Goal: Task Accomplishment & Management: Complete application form

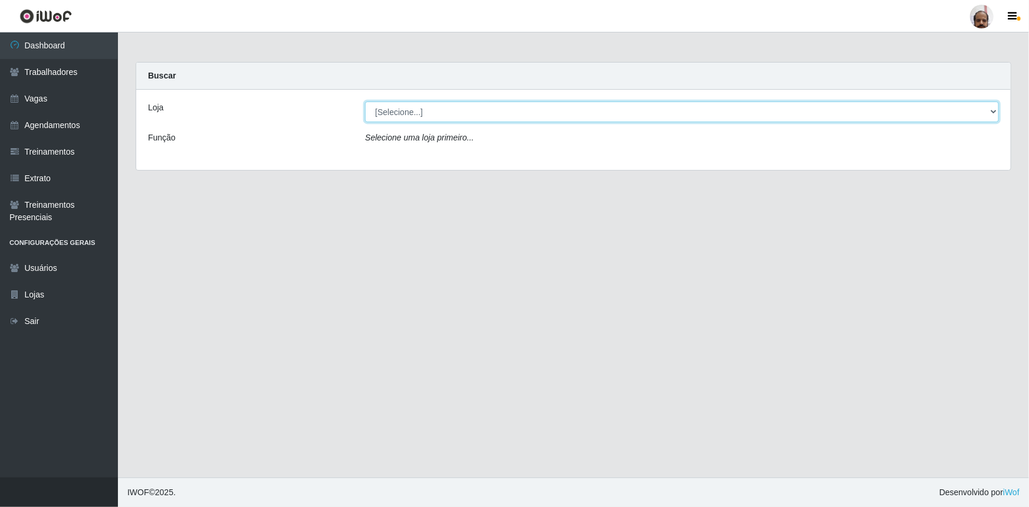
click at [997, 107] on select "[Selecione...] Mar Vermelho - Loja 05" at bounding box center [682, 111] width 634 height 21
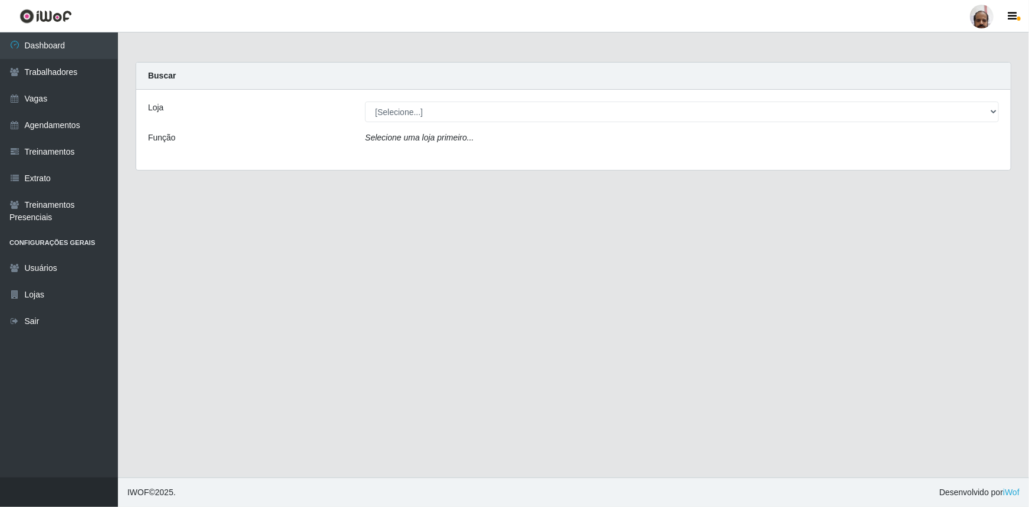
click at [430, 347] on main "Carregando... Buscar Loja [Selecione...] Mar Vermelho - Loja 05 Função Selecion…" at bounding box center [573, 254] width 911 height 445
click at [34, 94] on link "Vagas" at bounding box center [59, 99] width 118 height 27
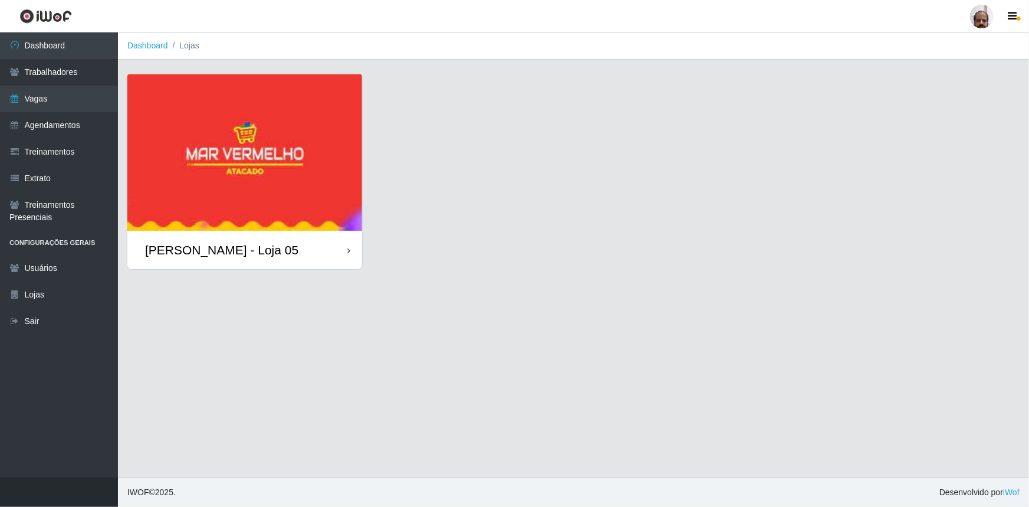
click at [234, 162] on img at bounding box center [244, 152] width 235 height 156
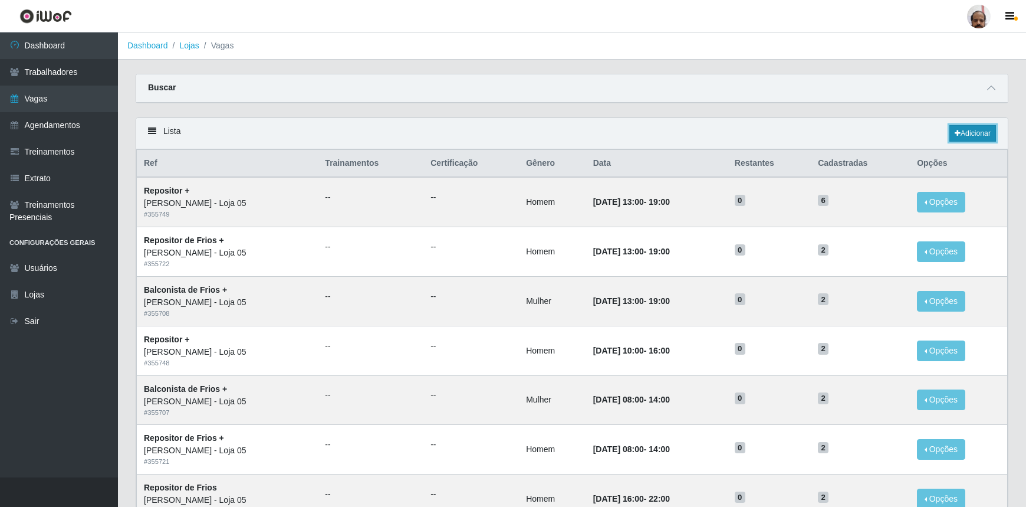
click at [968, 130] on link "Adicionar" at bounding box center [972, 133] width 47 height 17
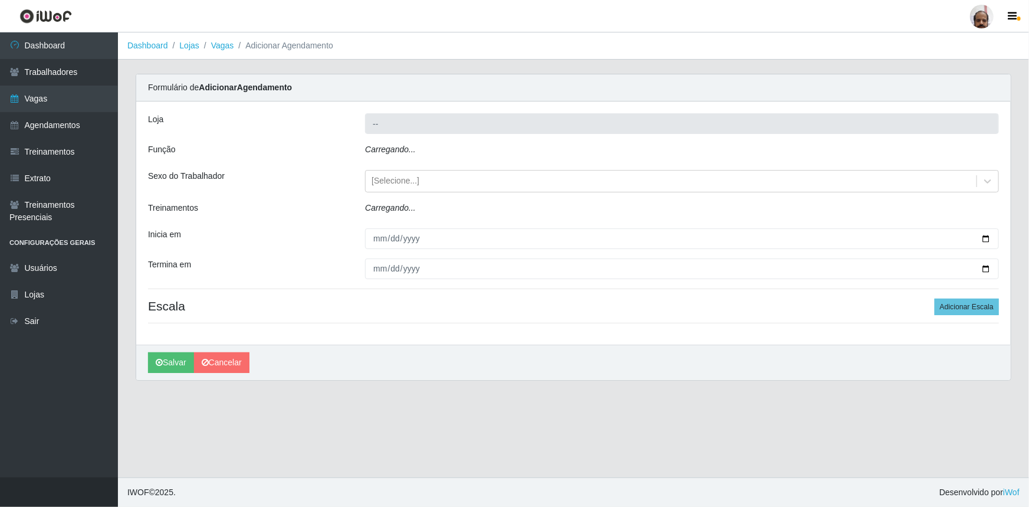
type input "[PERSON_NAME] - Loja 05"
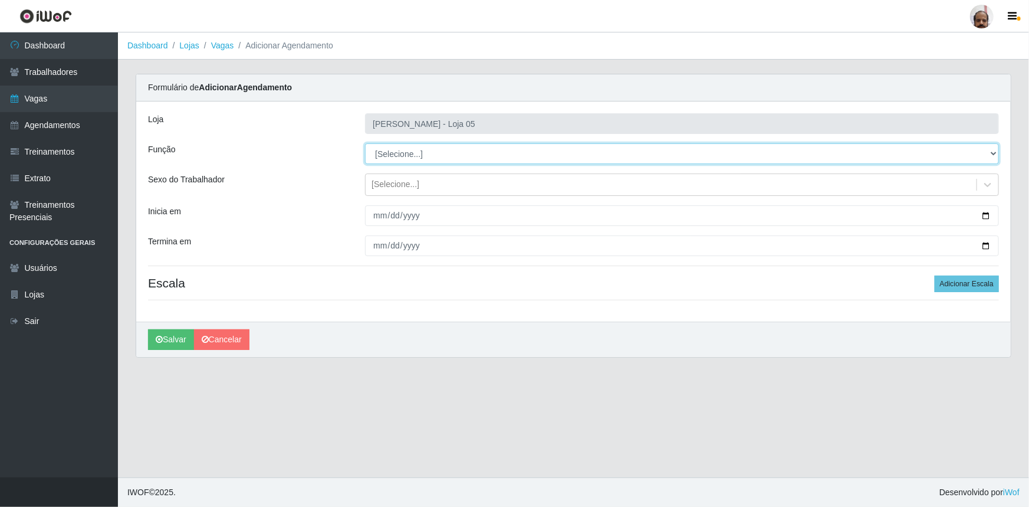
click at [994, 157] on select "[Selecione...] ASG ASG + ASG ++ Auxiliar de Depósito Auxiliar de Depósito + Aux…" at bounding box center [682, 153] width 634 height 21
select select "110"
click at [365, 143] on select "[Selecione...] ASG ASG + ASG ++ Auxiliar de Depósito Auxiliar de Depósito + Aux…" at bounding box center [682, 153] width 634 height 21
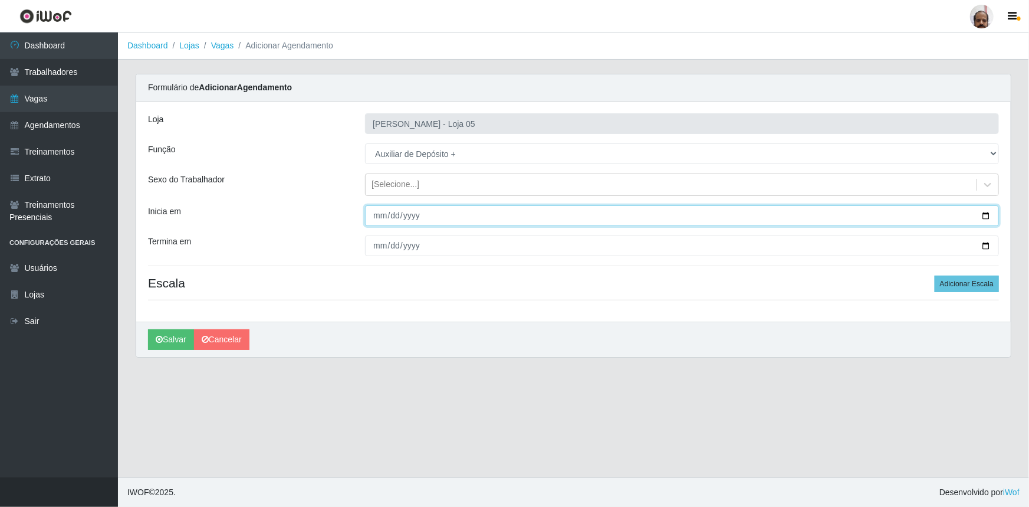
click at [991, 219] on input "Inicia em" at bounding box center [682, 215] width 634 height 21
type input "[DATE]"
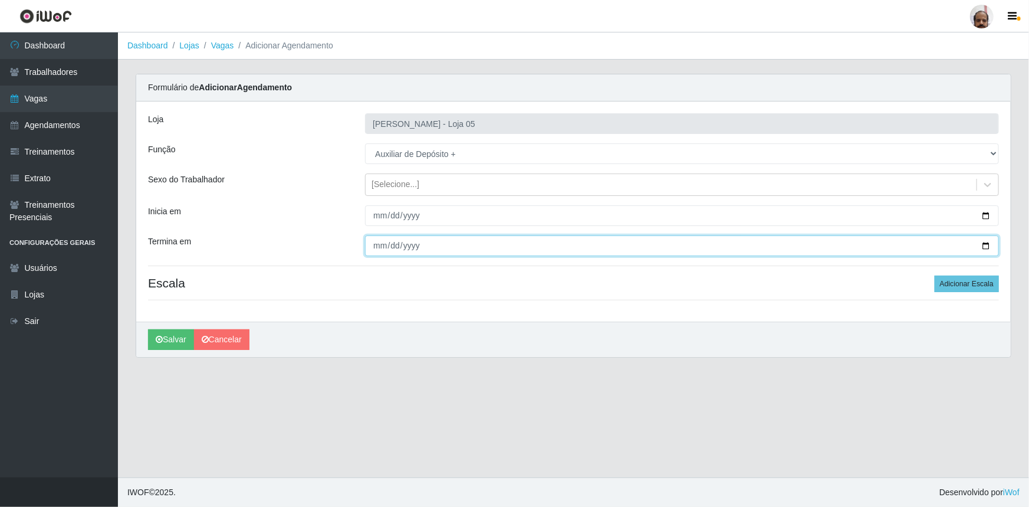
click at [982, 246] on input "Termina em" at bounding box center [682, 245] width 634 height 21
type input "[DATE]"
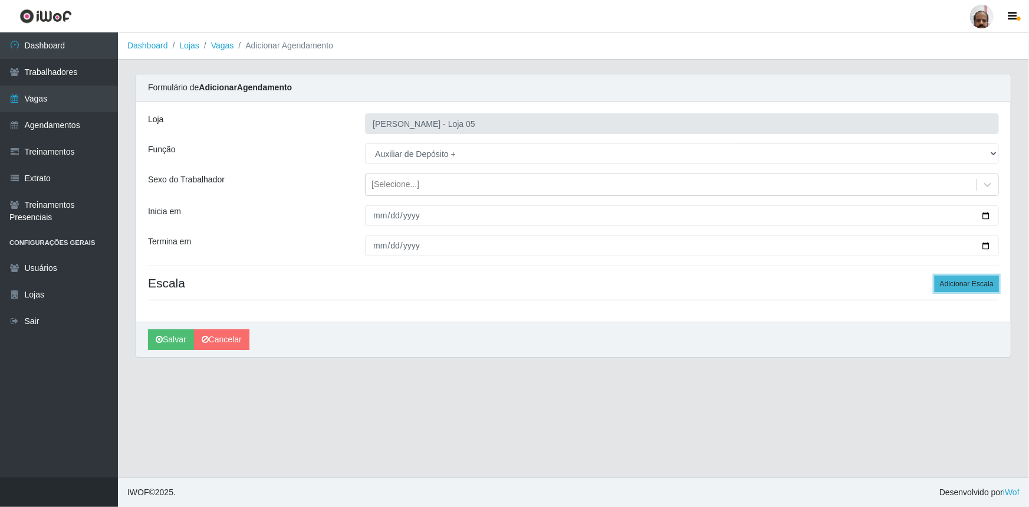
click at [946, 283] on button "Adicionar Escala" at bounding box center [967, 283] width 64 height 17
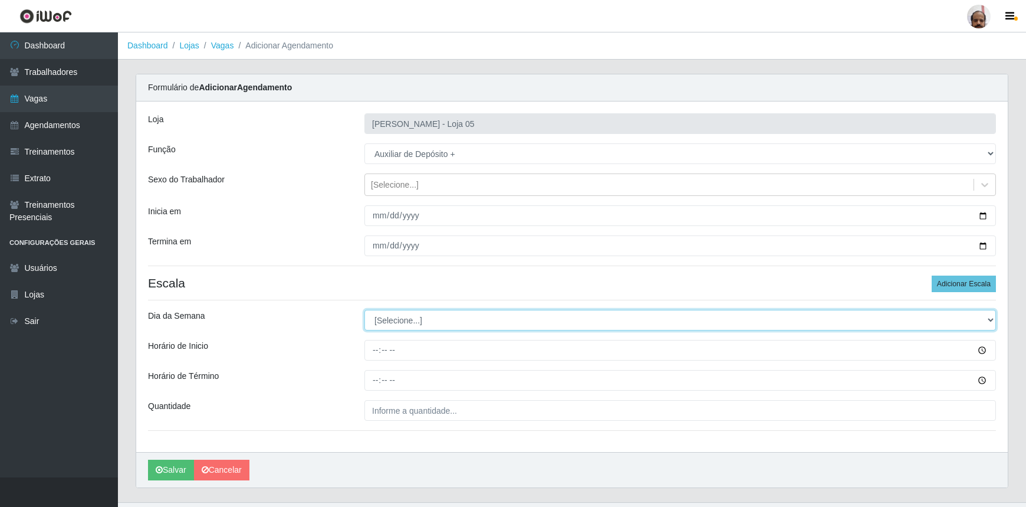
click at [991, 320] on select "[Selecione...] Segunda Terça Quarta Quinta Sexta Sábado Domingo" at bounding box center [680, 320] width 632 height 21
select select "4"
click at [364, 310] on select "[Selecione...] Segunda Terça Quarta Quinta Sexta Sábado Domingo" at bounding box center [680, 320] width 632 height 21
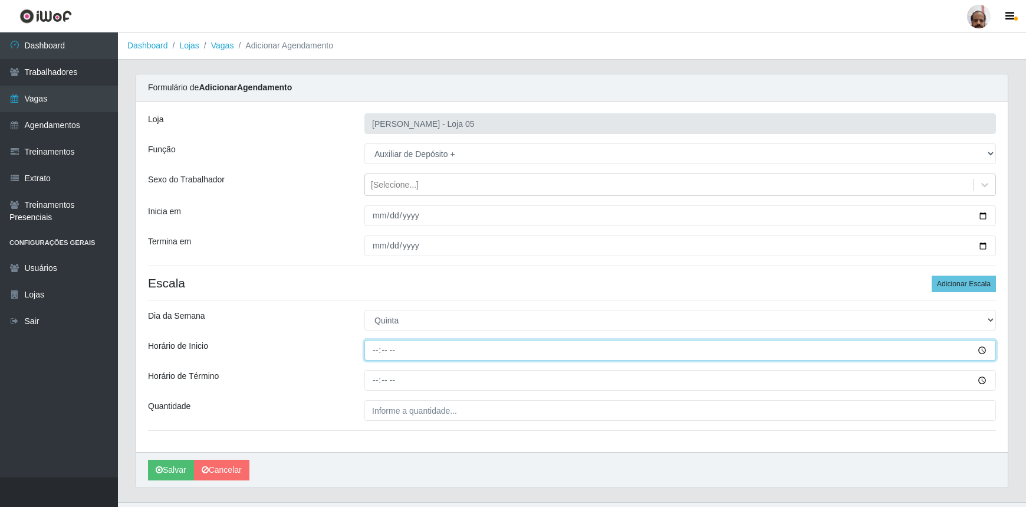
click at [379, 348] on input "Horário de Inicio" at bounding box center [680, 350] width 632 height 21
type input "23:00"
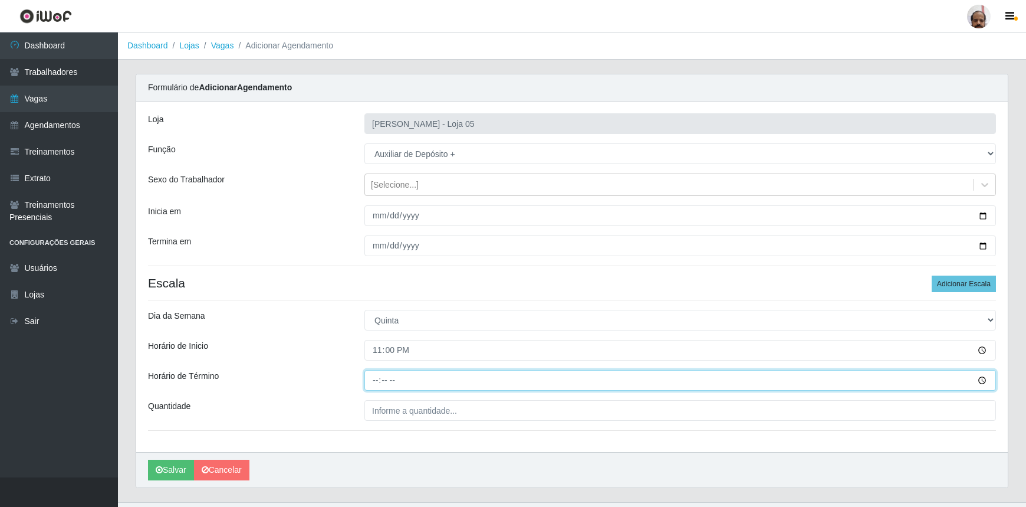
click at [372, 378] on input "Horário de Término" at bounding box center [680, 380] width 632 height 21
type input "05:00"
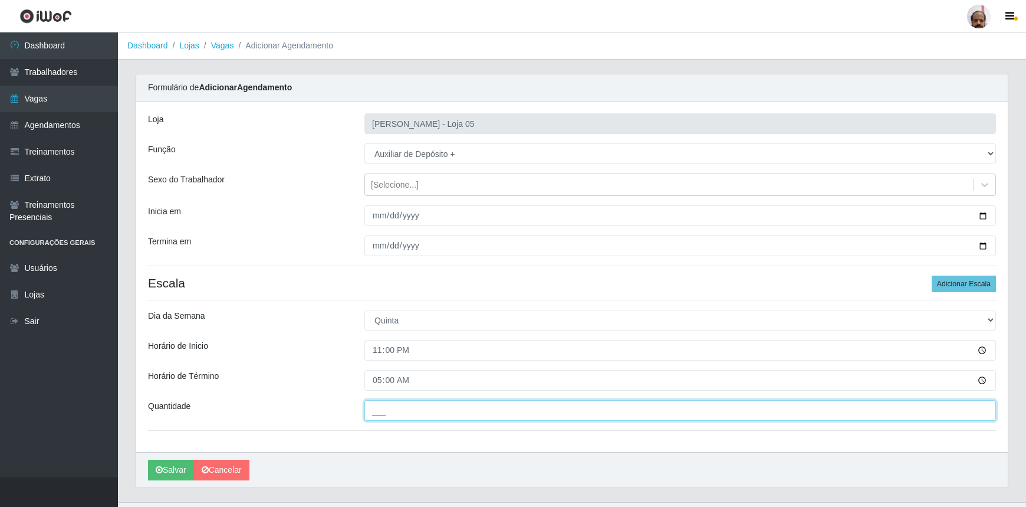
drag, startPoint x: 422, startPoint y: 406, endPoint x: 428, endPoint y: 399, distance: 9.2
click at [422, 406] on input "___" at bounding box center [680, 410] width 632 height 21
type input "2__"
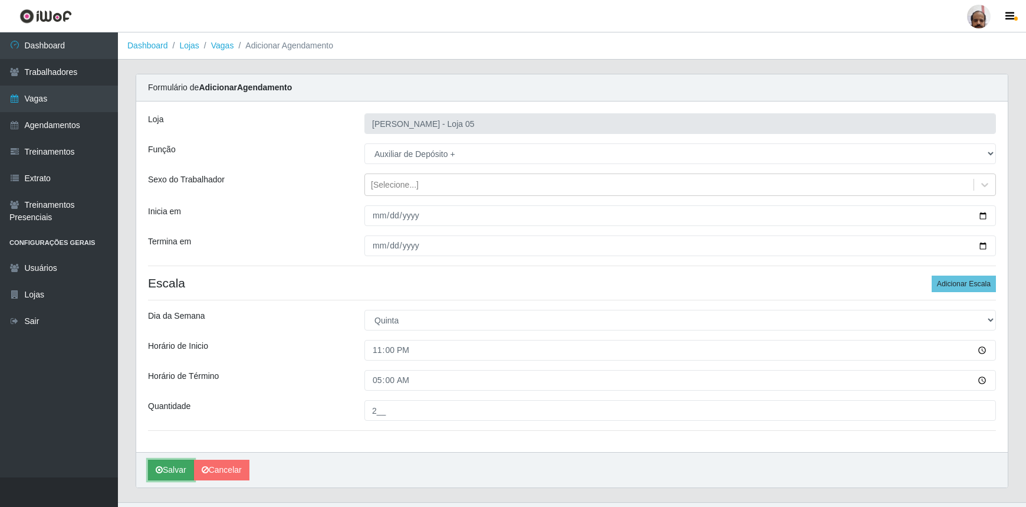
click at [165, 466] on button "Salvar" at bounding box center [171, 469] width 46 height 21
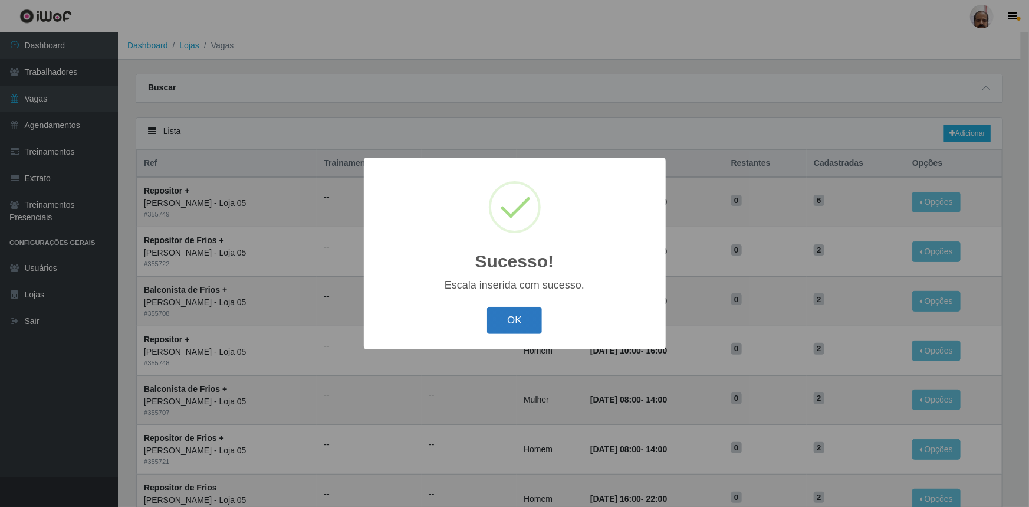
click at [528, 316] on button "OK" at bounding box center [514, 321] width 55 height 28
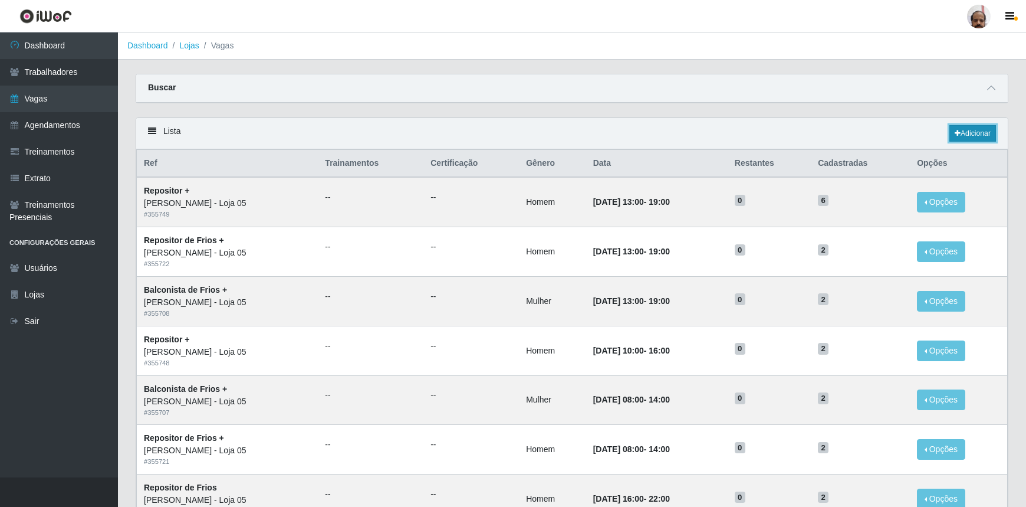
click at [970, 132] on link "Adicionar" at bounding box center [972, 133] width 47 height 17
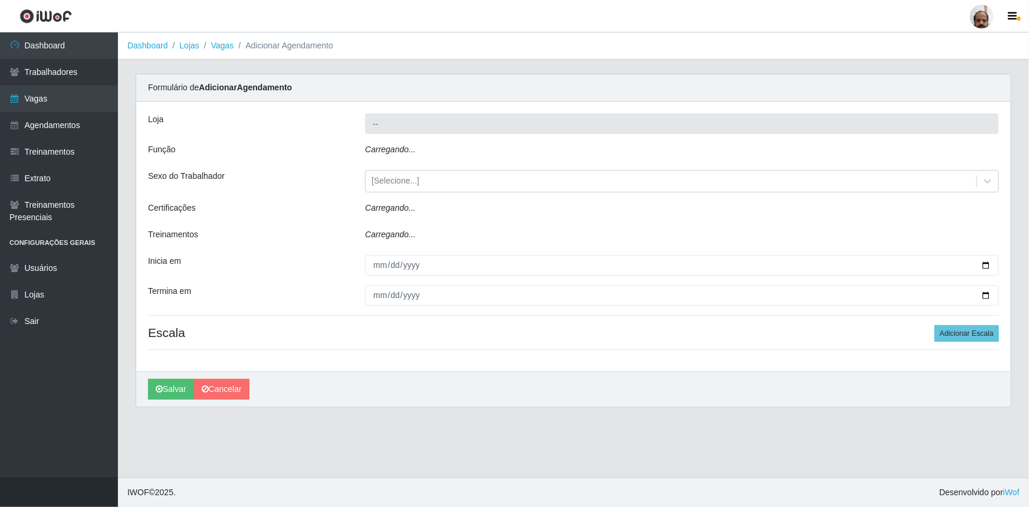
type input "[PERSON_NAME] - Loja 05"
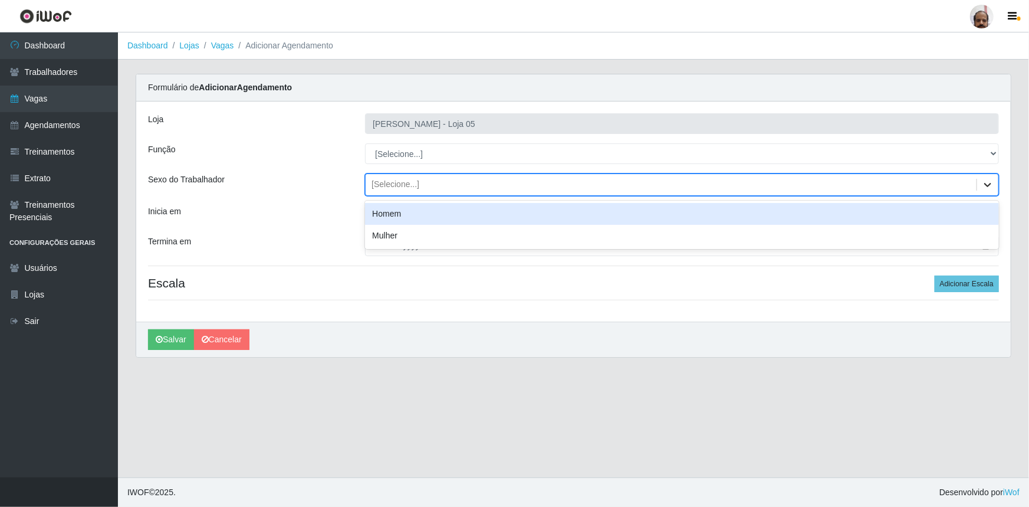
click at [987, 181] on icon at bounding box center [988, 185] width 12 height 12
click at [398, 211] on div "Homem" at bounding box center [682, 214] width 634 height 22
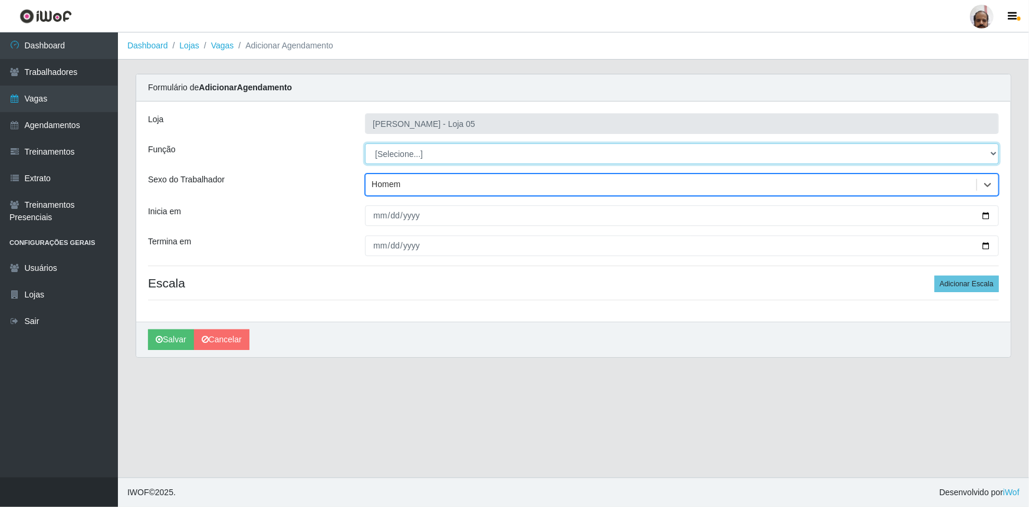
click at [987, 152] on select "[Selecione...] ASG ASG + ASG ++ Auxiliar de Depósito Auxiliar de Depósito + Aux…" at bounding box center [682, 153] width 634 height 21
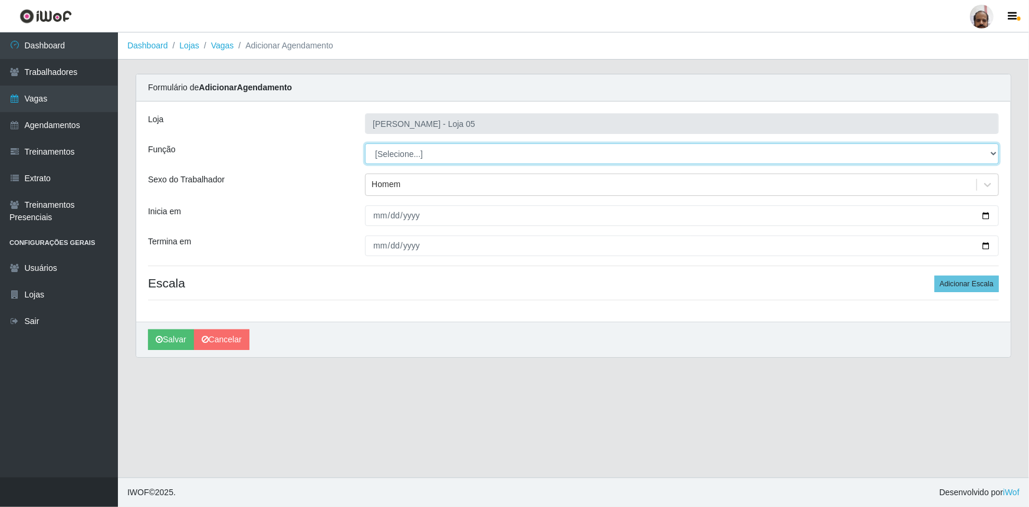
select select "82"
click at [365, 143] on select "[Selecione...] ASG ASG + ASG ++ Auxiliar de Depósito Auxiliar de Depósito + Aux…" at bounding box center [682, 153] width 634 height 21
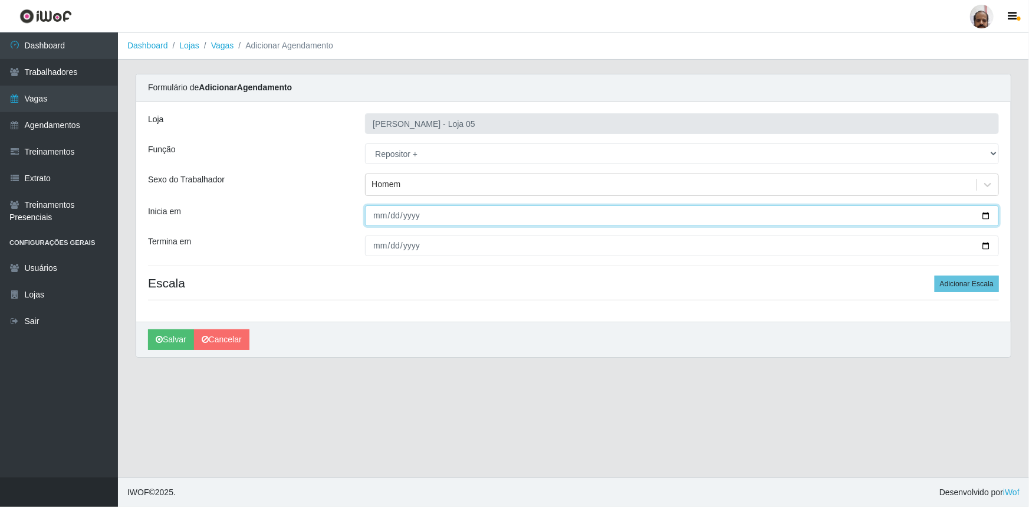
click at [987, 214] on input "Inicia em" at bounding box center [682, 215] width 634 height 21
type input "[DATE]"
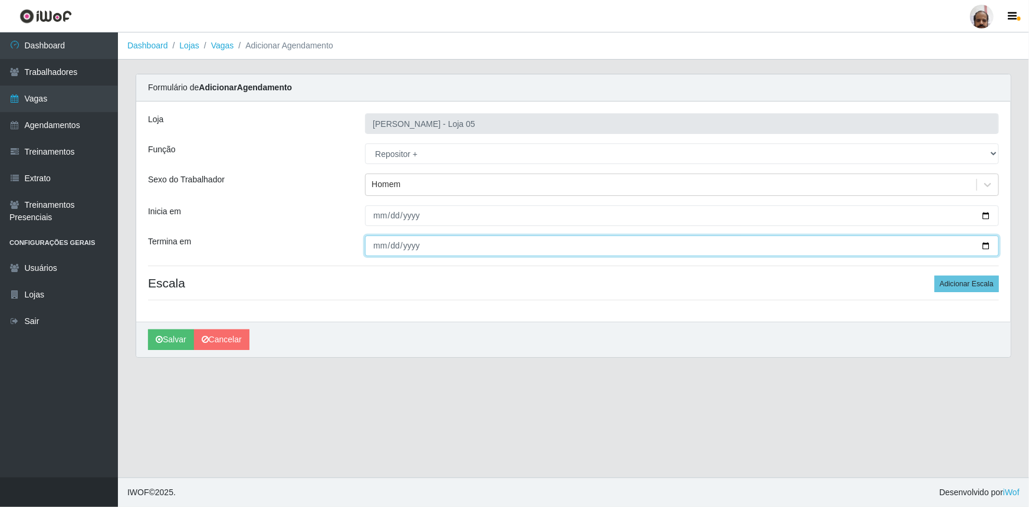
click at [985, 244] on input "Termina em" at bounding box center [682, 245] width 634 height 21
type input "[DATE]"
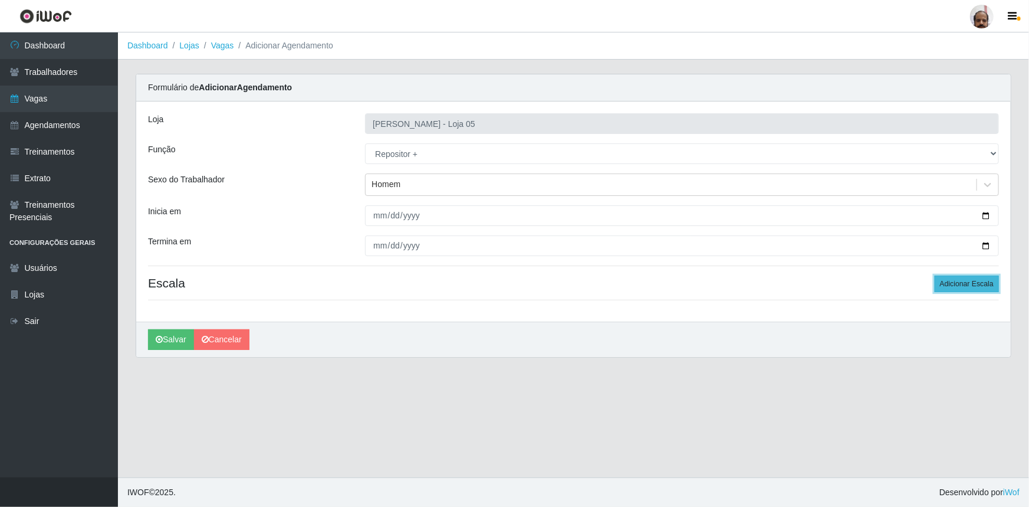
click at [971, 280] on button "Adicionar Escala" at bounding box center [967, 283] width 64 height 17
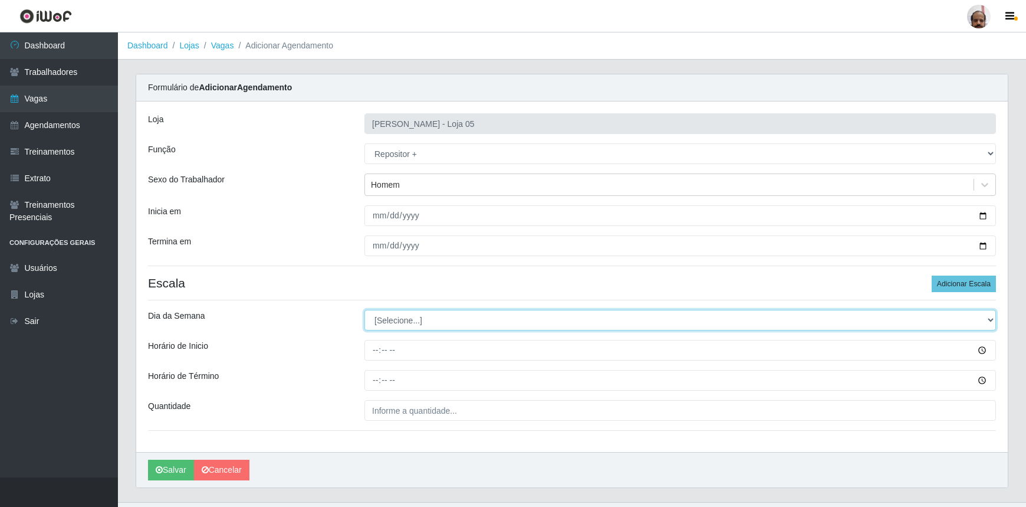
click at [987, 320] on select "[Selecione...] Segunda Terça Quarta Quinta Sexta Sábado Domingo" at bounding box center [680, 320] width 632 height 21
select select "4"
click at [364, 310] on select "[Selecione...] Segunda Terça Quarta Quinta Sexta Sábado Domingo" at bounding box center [680, 320] width 632 height 21
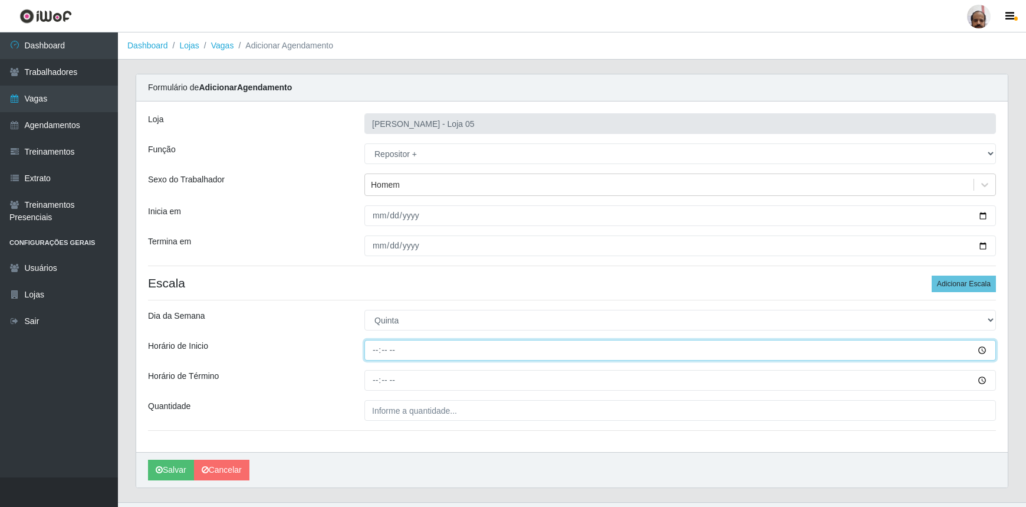
click at [383, 346] on input "Horário de Inicio" at bounding box center [680, 350] width 632 height 21
type input "23:00"
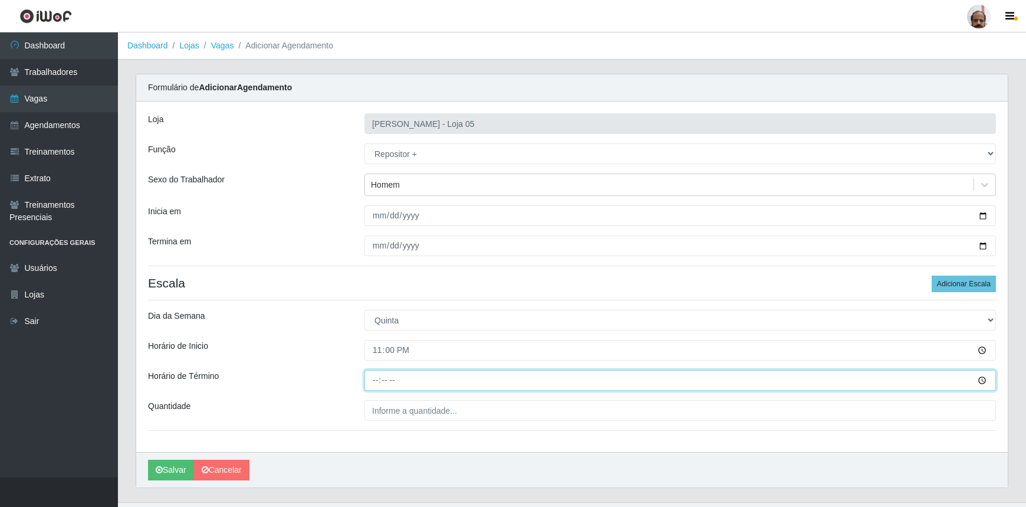
click at [371, 383] on input "Horário de Término" at bounding box center [680, 380] width 632 height 21
type input "05:00"
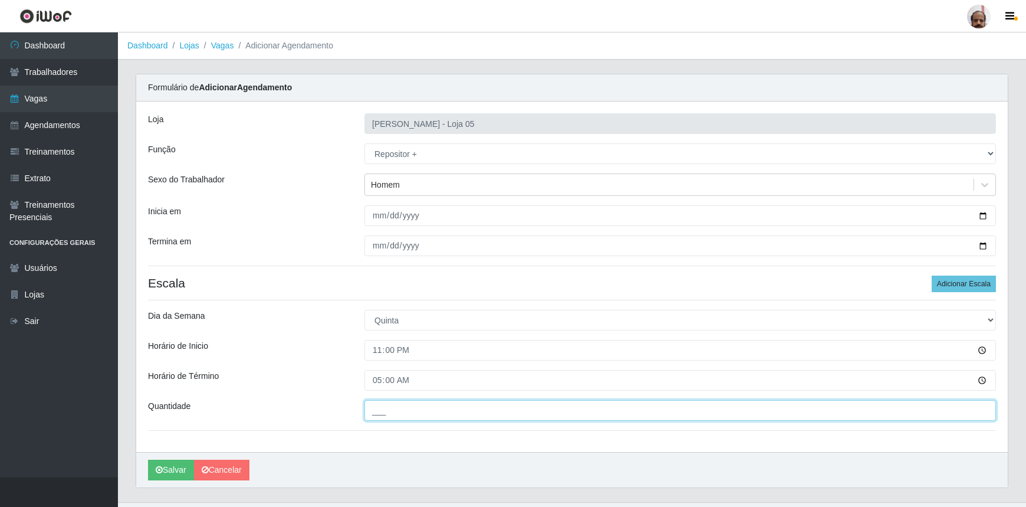
click at [482, 413] on input "___" at bounding box center [680, 410] width 632 height 21
type input "7__"
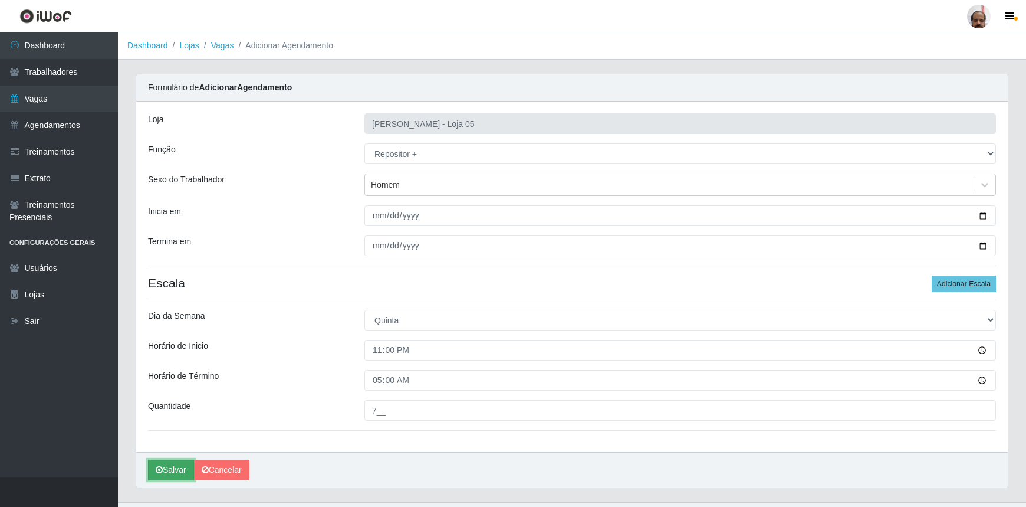
click at [168, 468] on button "Salvar" at bounding box center [171, 469] width 46 height 21
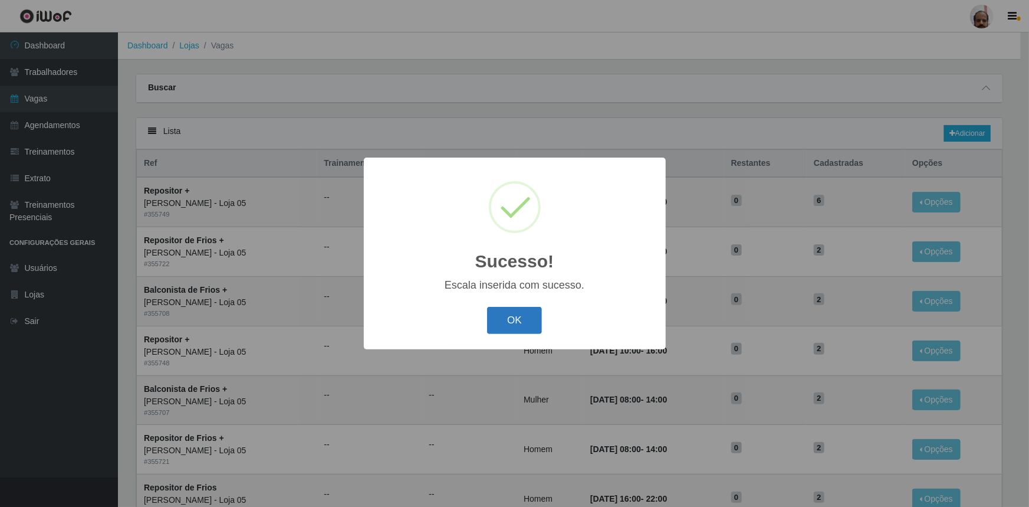
click at [536, 323] on button "OK" at bounding box center [514, 321] width 55 height 28
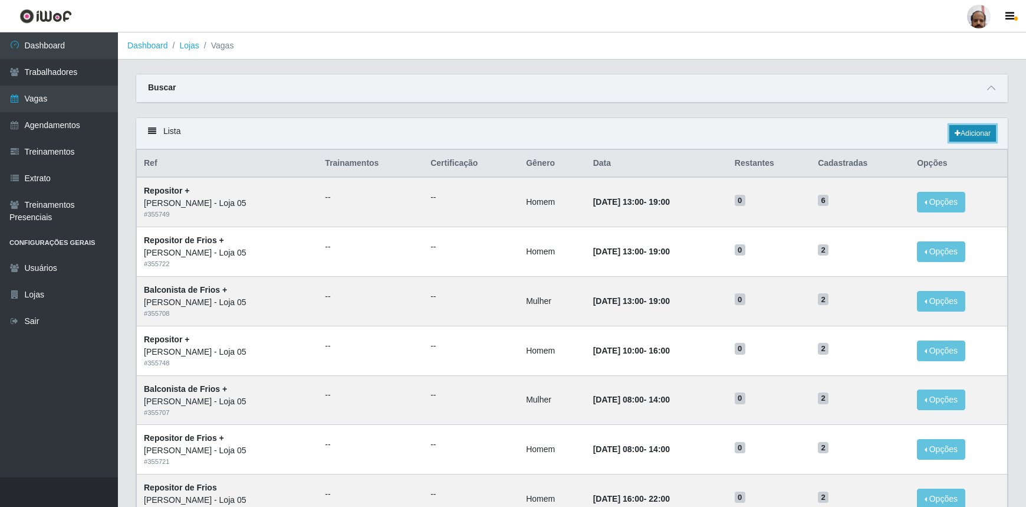
click at [982, 135] on link "Adicionar" at bounding box center [972, 133] width 47 height 17
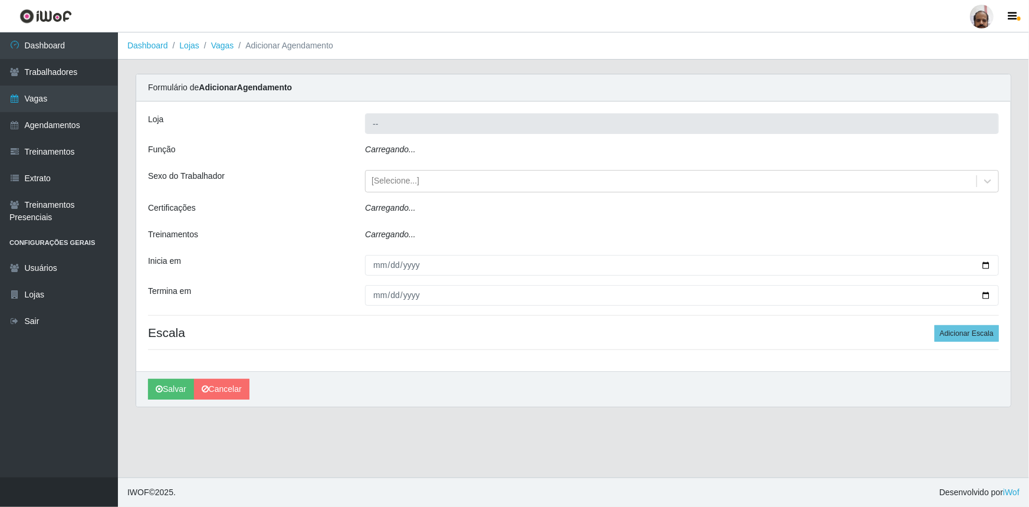
type input "[PERSON_NAME] - Loja 05"
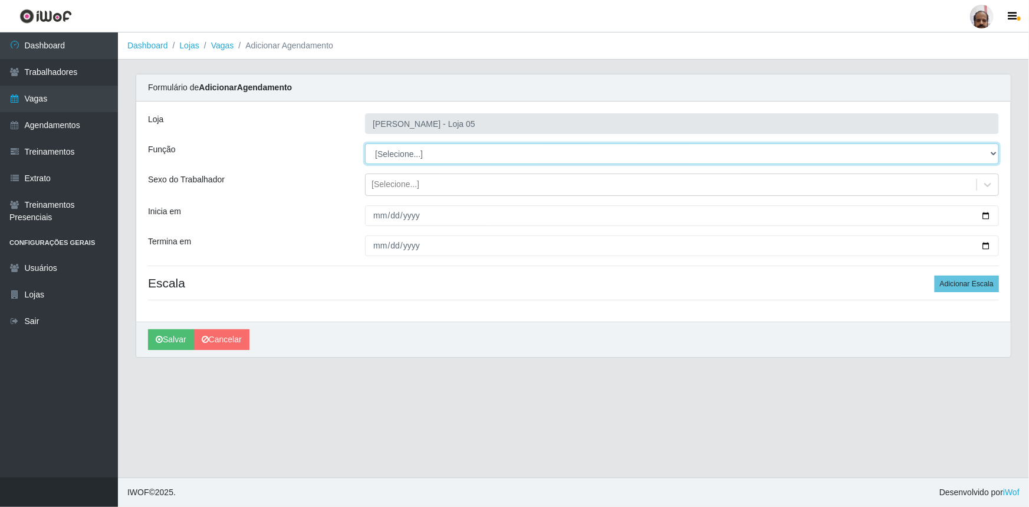
click at [992, 157] on select "[Selecione...] ASG ASG + ASG ++ Auxiliar de Depósito Auxiliar de Depósito + Aux…" at bounding box center [682, 153] width 634 height 21
select select "110"
click at [365, 143] on select "[Selecione...] ASG ASG + ASG ++ Auxiliar de Depósito Auxiliar de Depósito + Aux…" at bounding box center [682, 153] width 634 height 21
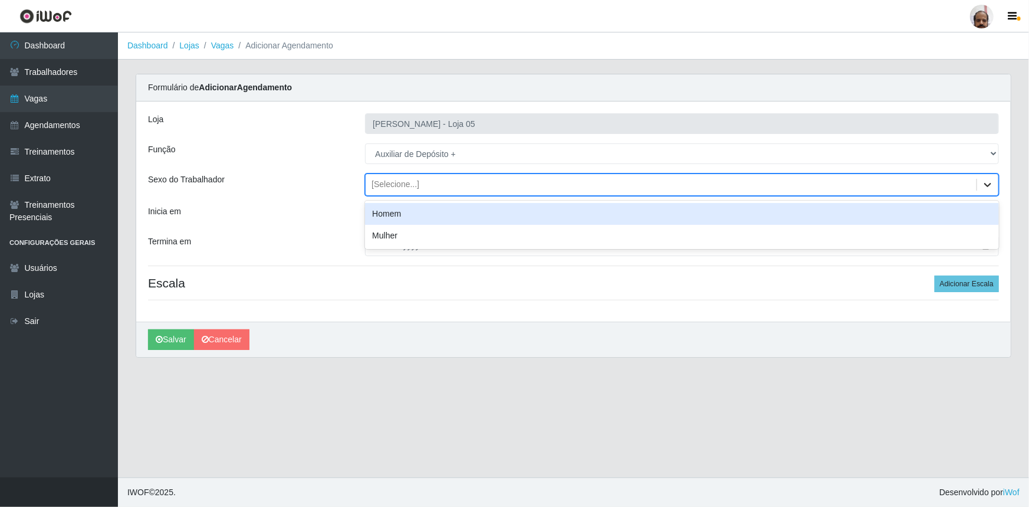
click at [991, 190] on div at bounding box center [987, 184] width 21 height 21
click at [385, 216] on div "Homem" at bounding box center [682, 214] width 634 height 22
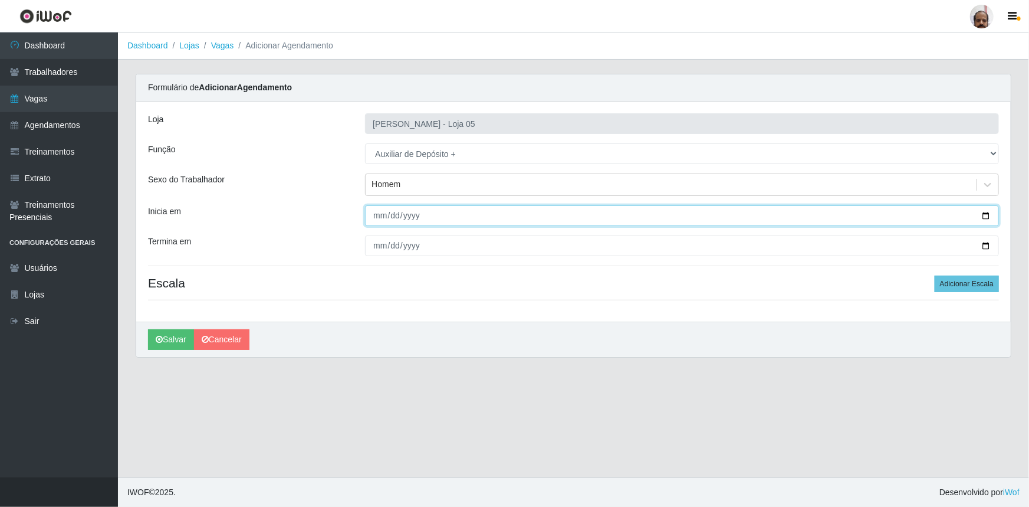
click at [987, 212] on input "Inicia em" at bounding box center [682, 215] width 634 height 21
type input "[DATE]"
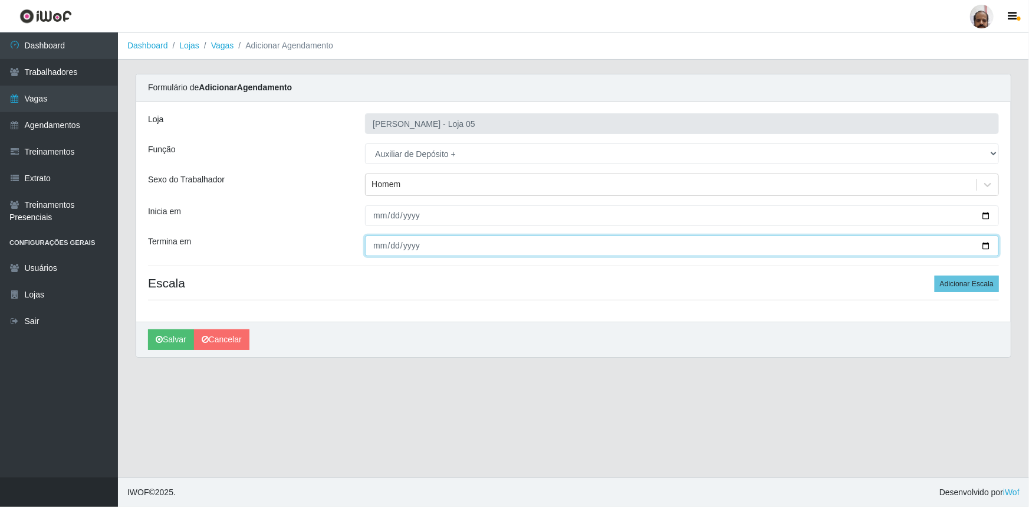
click at [989, 248] on input "Termina em" at bounding box center [682, 245] width 634 height 21
type input "[DATE]"
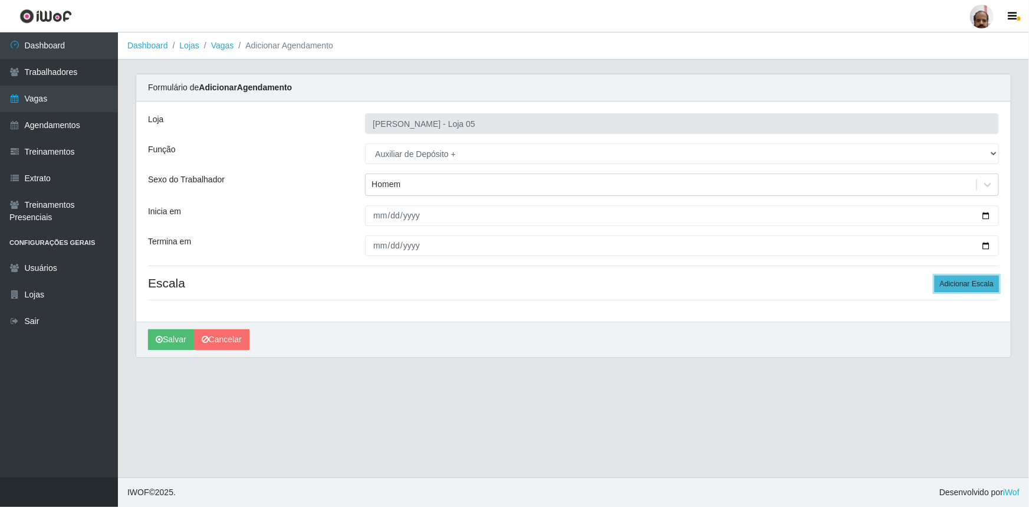
click at [984, 285] on button "Adicionar Escala" at bounding box center [967, 283] width 64 height 17
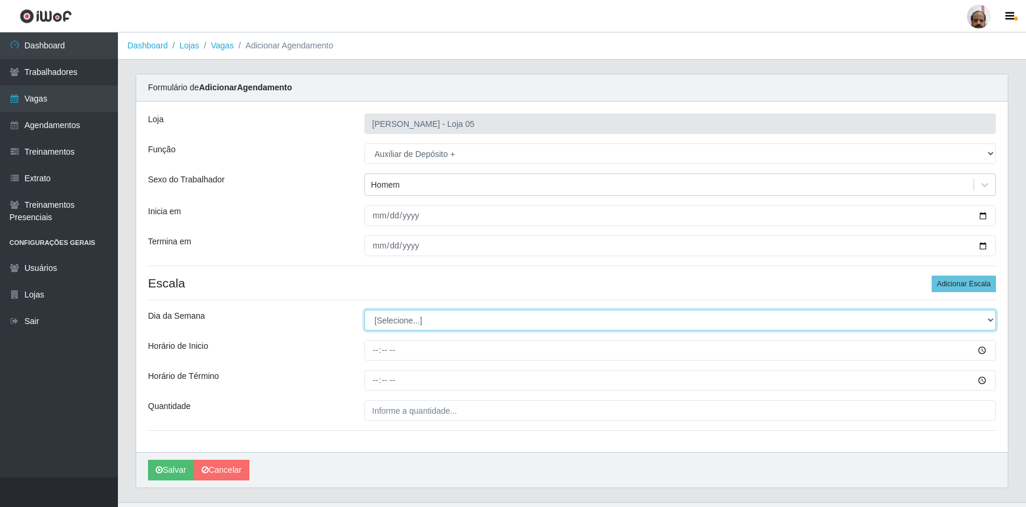
click at [988, 320] on select "[Selecione...] Segunda Terça Quarta Quinta Sexta Sábado Domingo" at bounding box center [680, 320] width 632 height 21
select select "5"
click at [364, 310] on select "[Selecione...] Segunda Terça Quarta Quinta Sexta Sábado Domingo" at bounding box center [680, 320] width 632 height 21
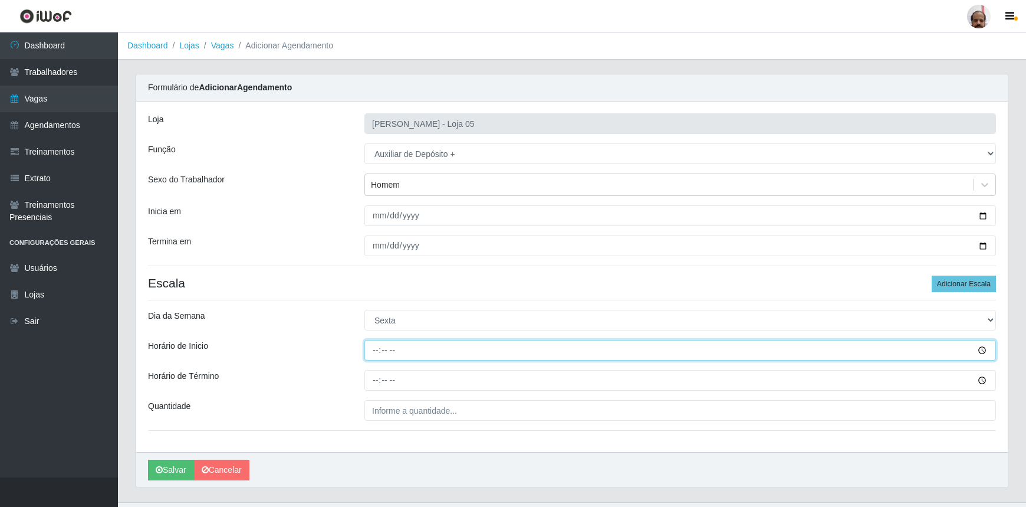
click at [377, 348] on input "Horário de Inicio" at bounding box center [680, 350] width 632 height 21
type input "23:00"
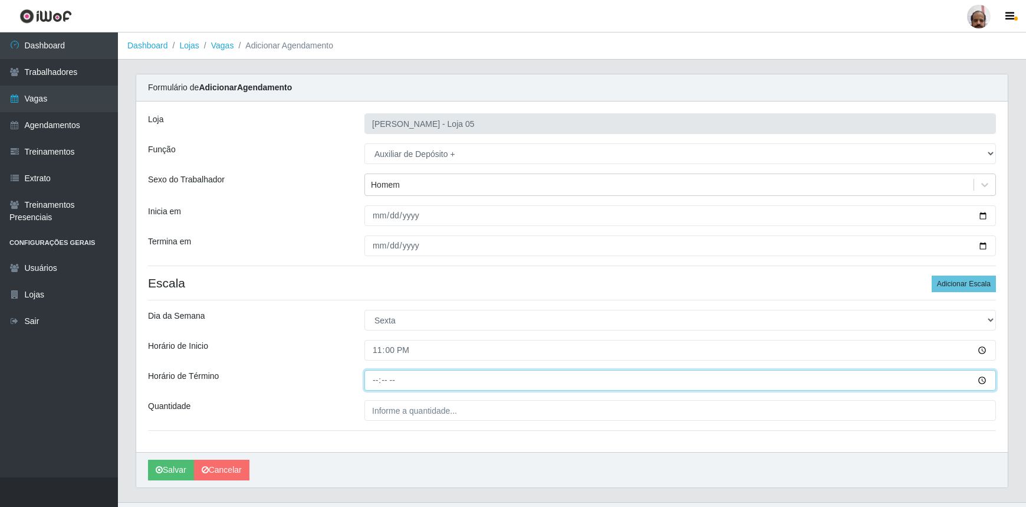
click at [373, 379] on input "Horário de Término" at bounding box center [680, 380] width 632 height 21
type input "05:00"
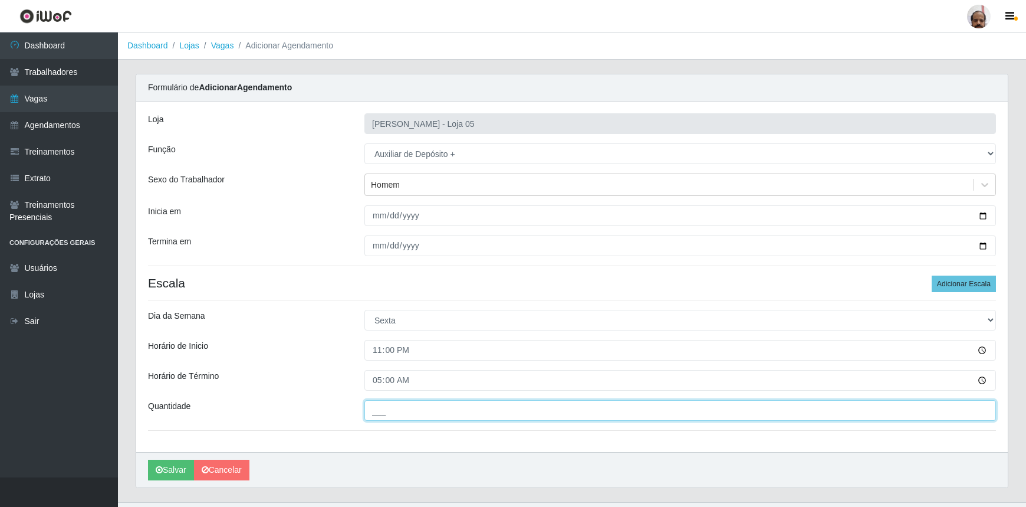
click at [510, 414] on input "___" at bounding box center [680, 410] width 632 height 21
type input "2__"
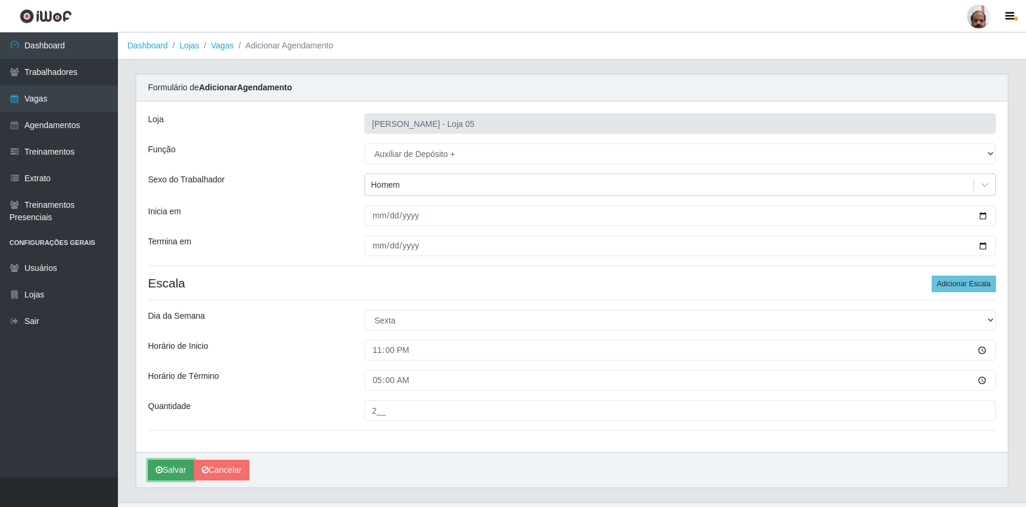
click at [180, 462] on button "Salvar" at bounding box center [171, 469] width 46 height 21
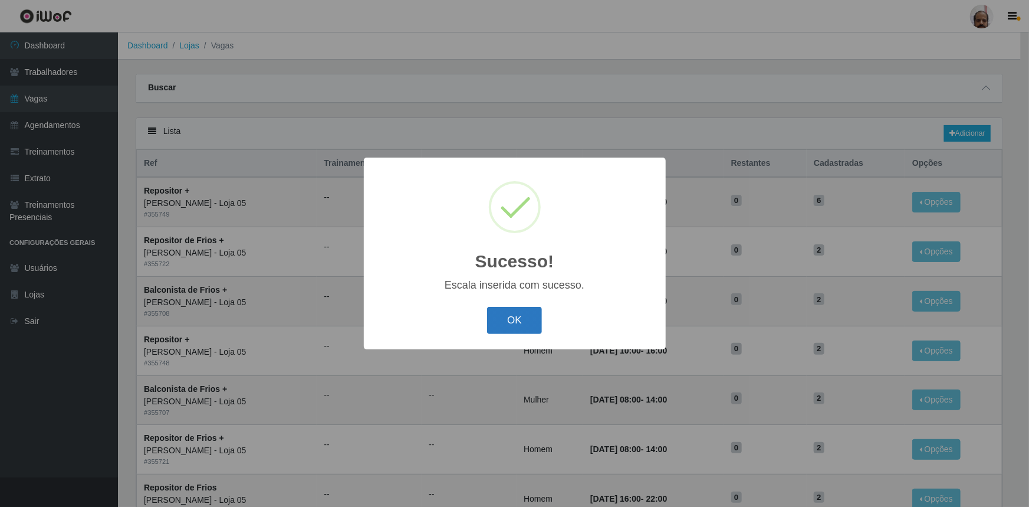
click at [512, 318] on button "OK" at bounding box center [514, 321] width 55 height 28
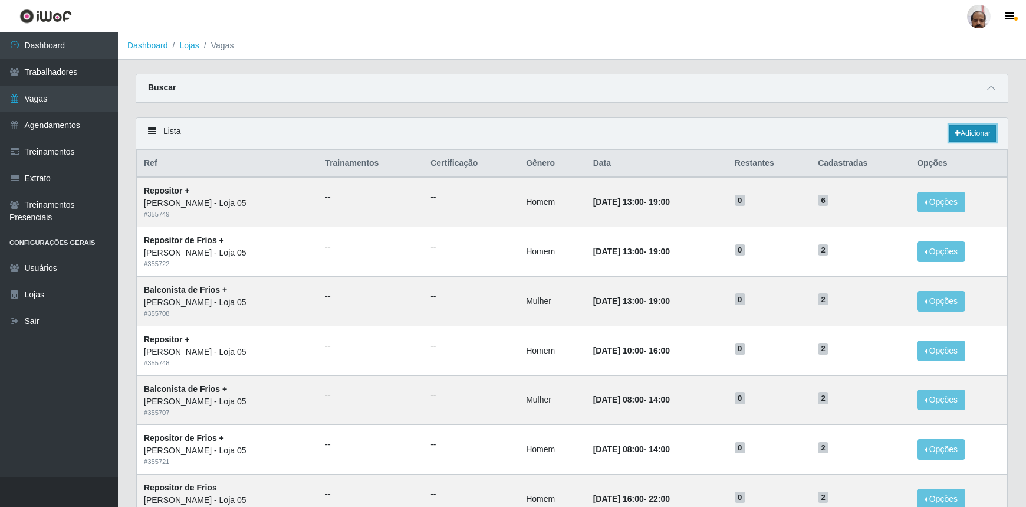
click at [987, 130] on link "Adicionar" at bounding box center [972, 133] width 47 height 17
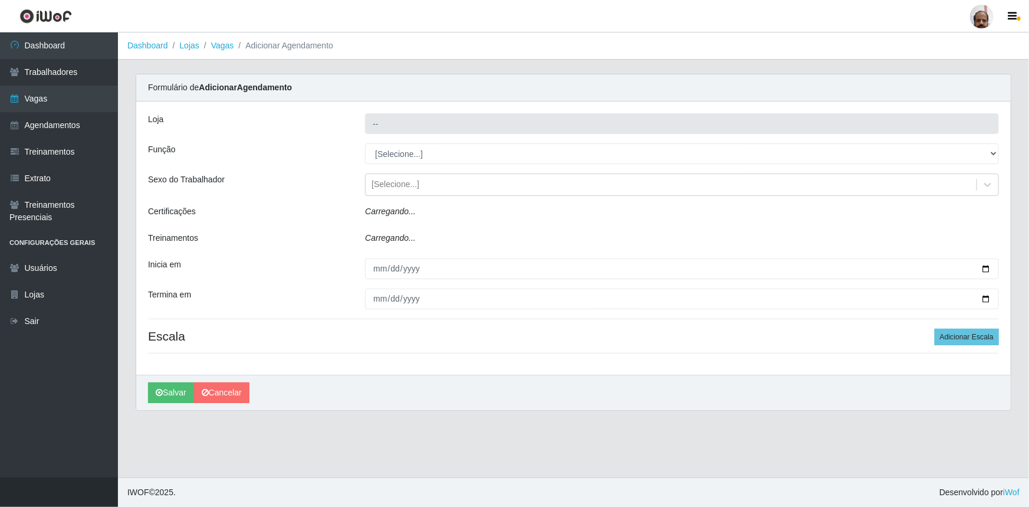
type input "[PERSON_NAME] - Loja 05"
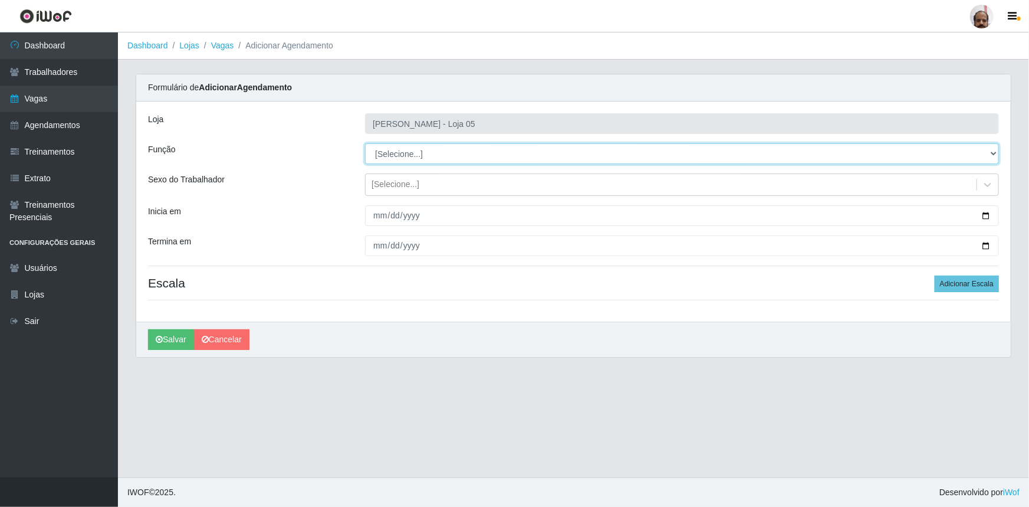
click at [988, 153] on select "[Selecione...] ASG ASG + ASG ++ Auxiliar de Depósito Auxiliar de Depósito + Aux…" at bounding box center [682, 153] width 634 height 21
select select "82"
click at [365, 143] on select "[Selecione...] ASG ASG + ASG ++ Auxiliar de Depósito Auxiliar de Depósito + Aux…" at bounding box center [682, 153] width 634 height 21
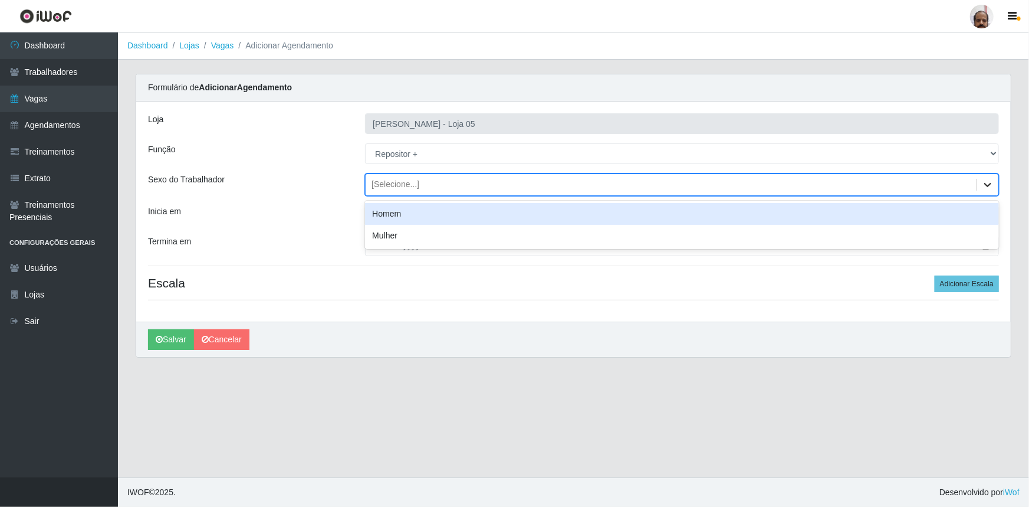
click at [985, 183] on icon at bounding box center [988, 185] width 12 height 12
click at [390, 216] on div "Homem" at bounding box center [682, 214] width 634 height 22
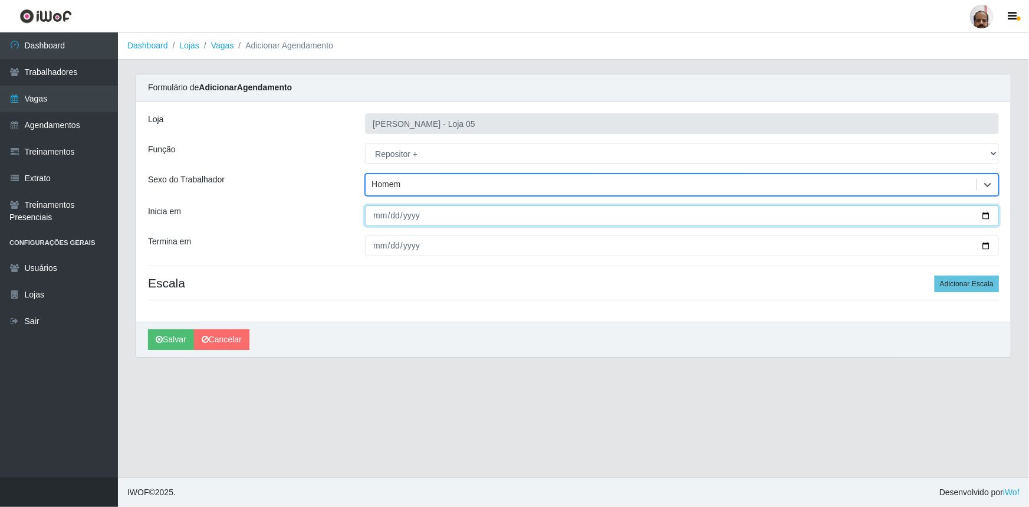
click at [983, 218] on input "Inicia em" at bounding box center [682, 215] width 634 height 21
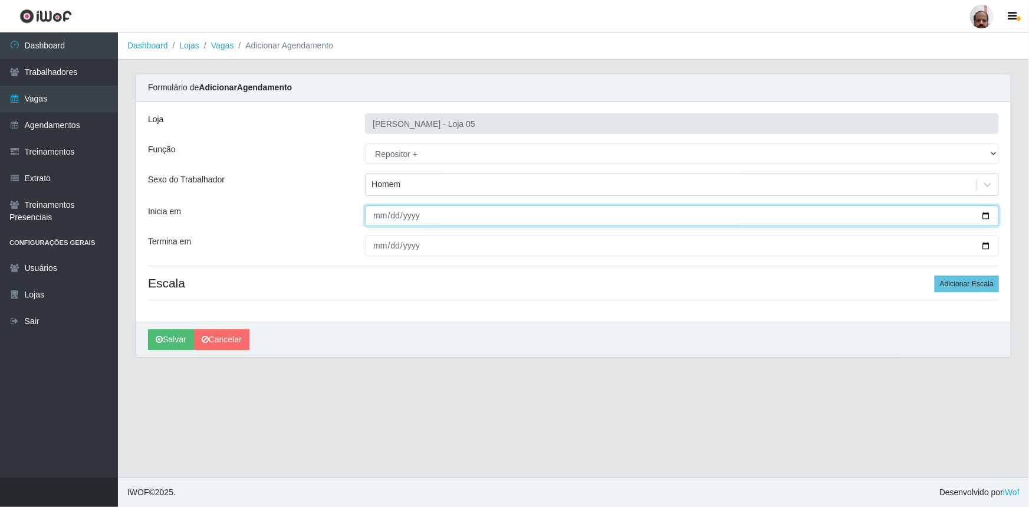
type input "[DATE]"
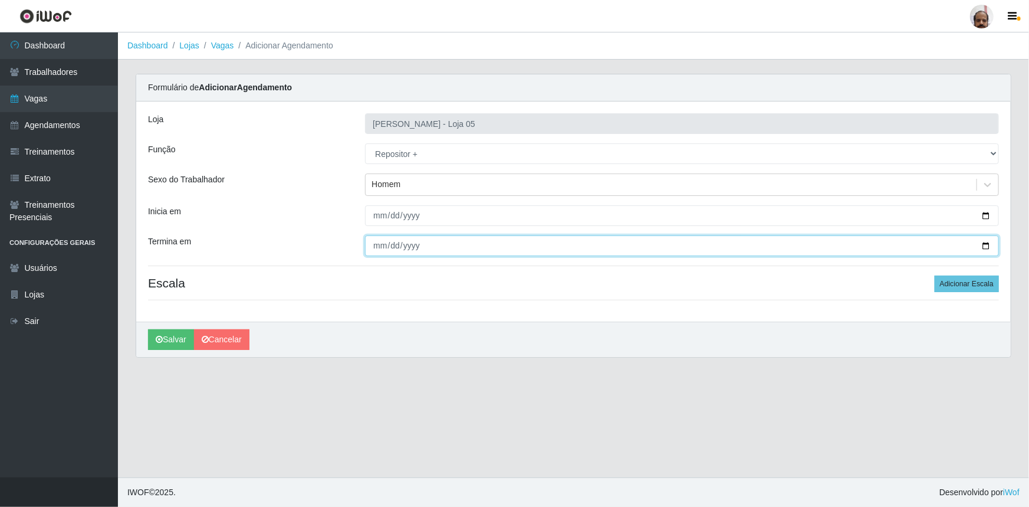
click at [988, 244] on input "Termina em" at bounding box center [682, 245] width 634 height 21
type input "[DATE]"
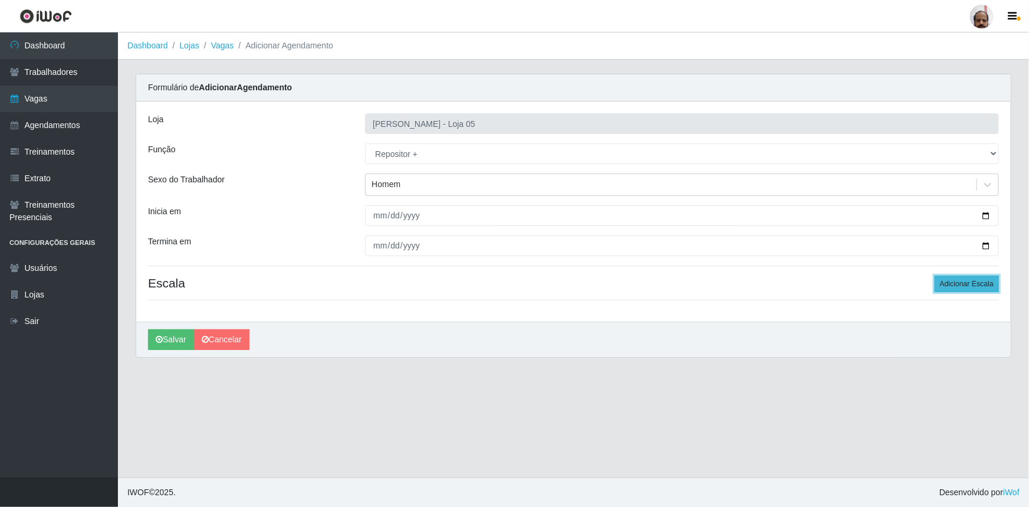
click at [971, 277] on button "Adicionar Escala" at bounding box center [967, 283] width 64 height 17
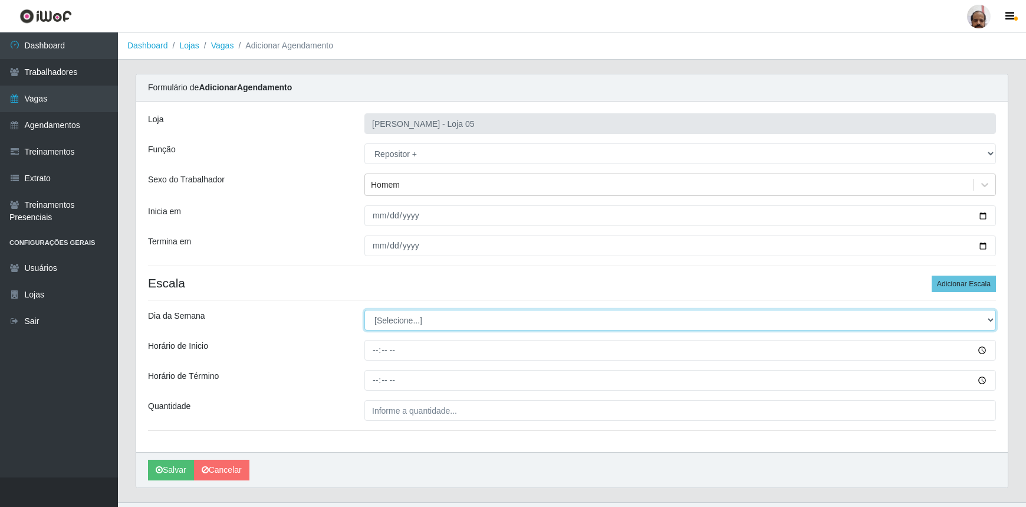
click at [980, 320] on select "[Selecione...] Segunda Terça Quarta Quinta Sexta Sábado Domingo" at bounding box center [680, 320] width 632 height 21
select select "5"
click at [364, 310] on select "[Selecione...] Segunda Terça Quarta Quinta Sexta Sábado Domingo" at bounding box center [680, 320] width 632 height 21
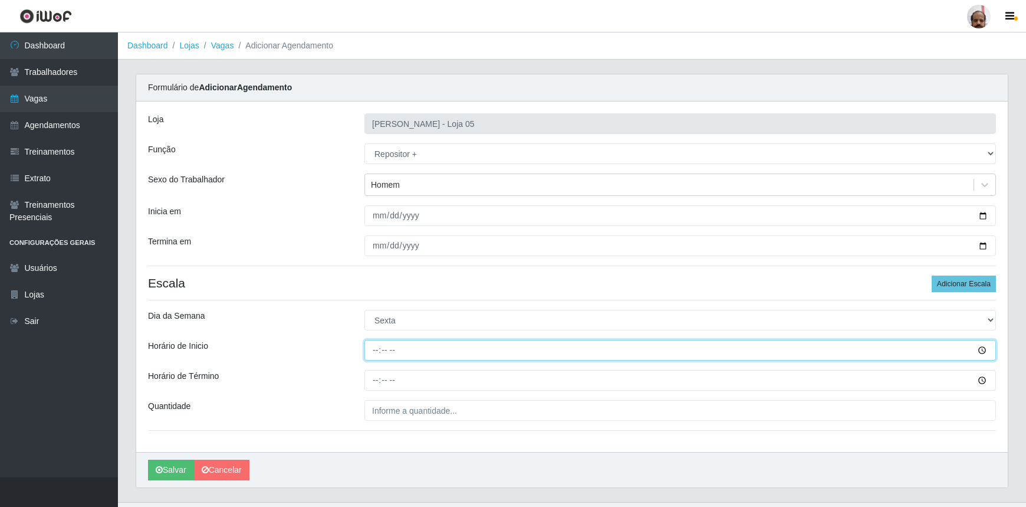
click at [377, 347] on input "Horário de Inicio" at bounding box center [680, 350] width 632 height 21
type input "23:00"
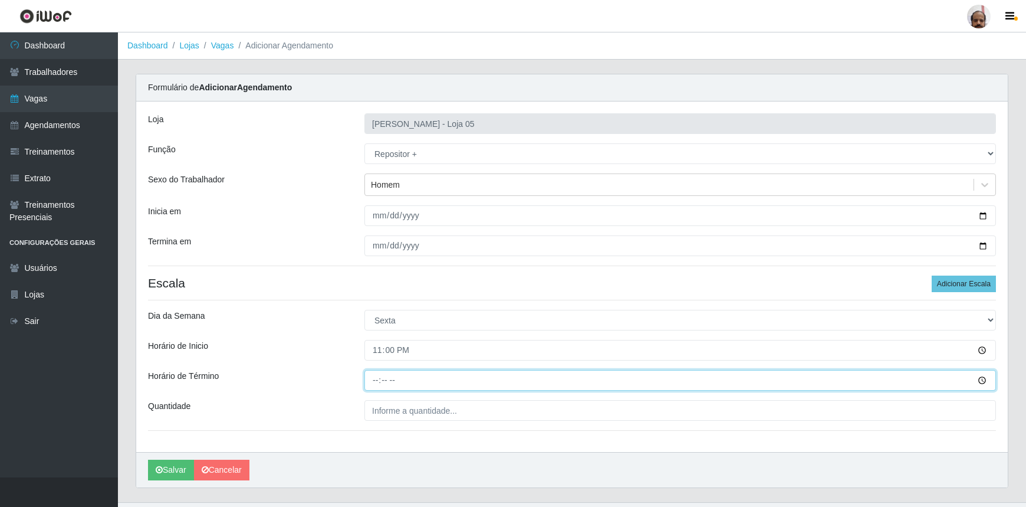
click at [372, 383] on input "Horário de Término" at bounding box center [680, 380] width 632 height 21
type input "05:00"
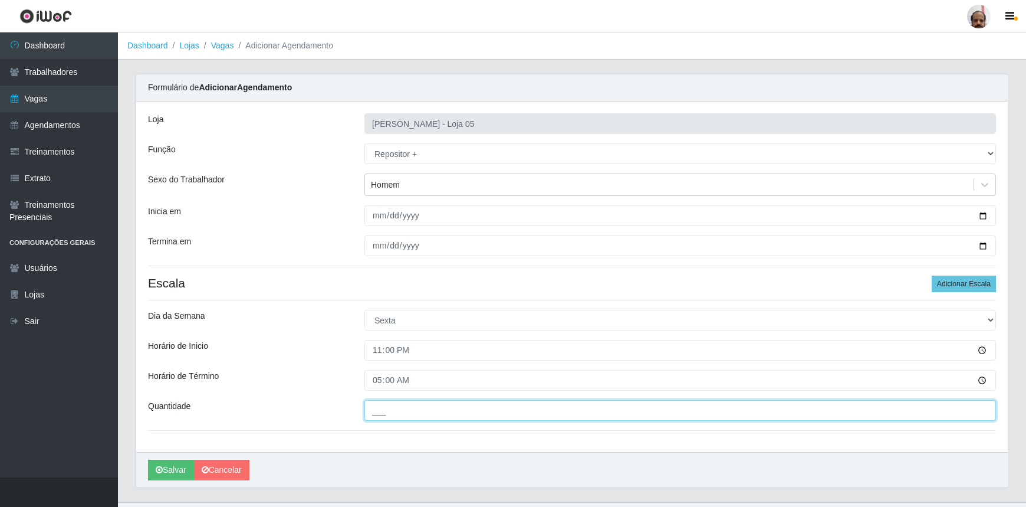
click at [435, 409] on input "___" at bounding box center [680, 410] width 632 height 21
type input "7__"
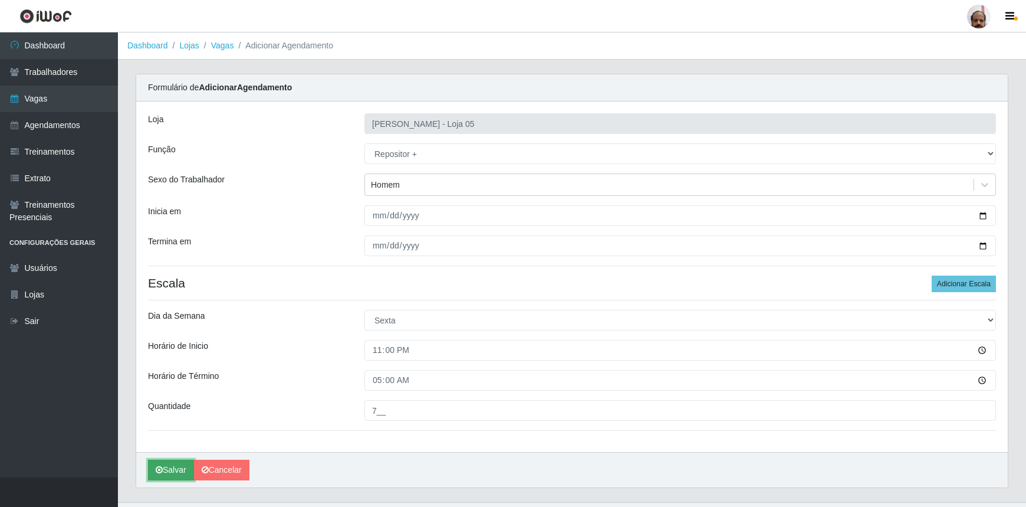
click at [174, 472] on button "Salvar" at bounding box center [171, 469] width 46 height 21
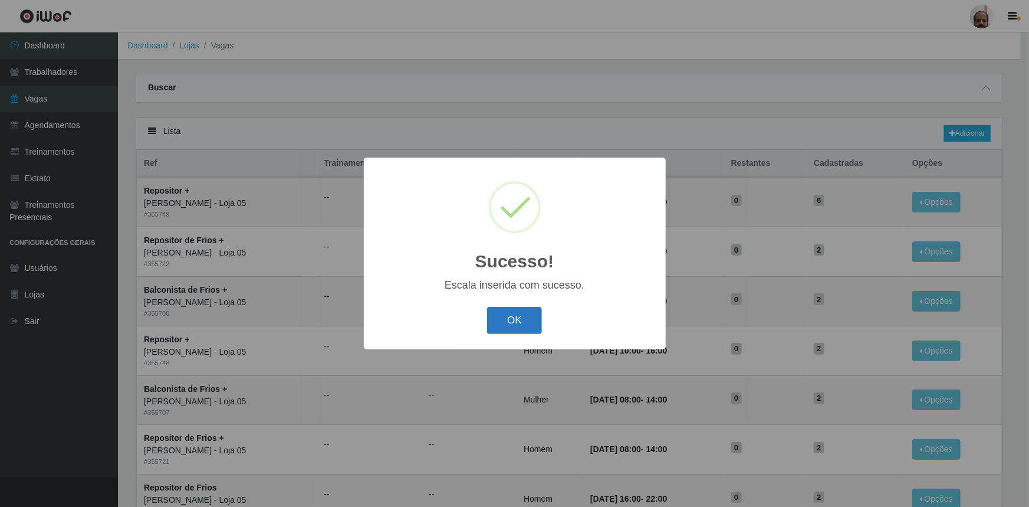
click at [518, 317] on button "OK" at bounding box center [514, 321] width 55 height 28
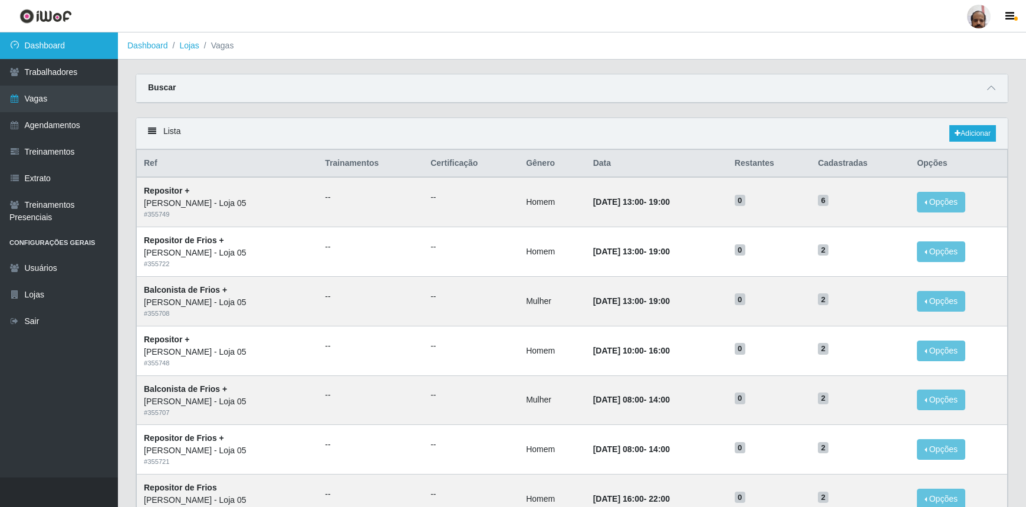
click at [70, 48] on link "Dashboard" at bounding box center [59, 45] width 118 height 27
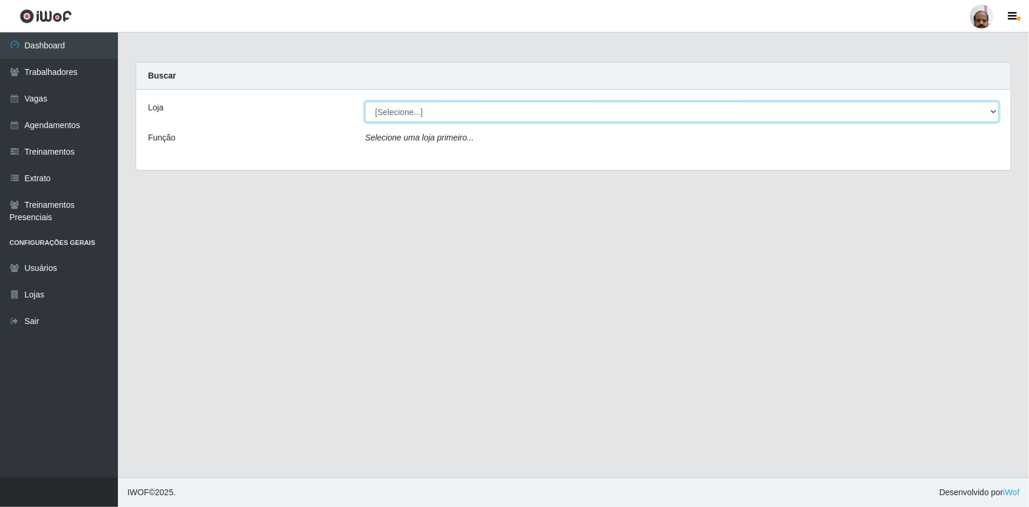
click at [993, 107] on select "[Selecione...] Mar Vermelho - Loja 05" at bounding box center [682, 111] width 634 height 21
select select "252"
click at [365, 101] on select "[Selecione...] Mar Vermelho - Loja 05" at bounding box center [682, 111] width 634 height 21
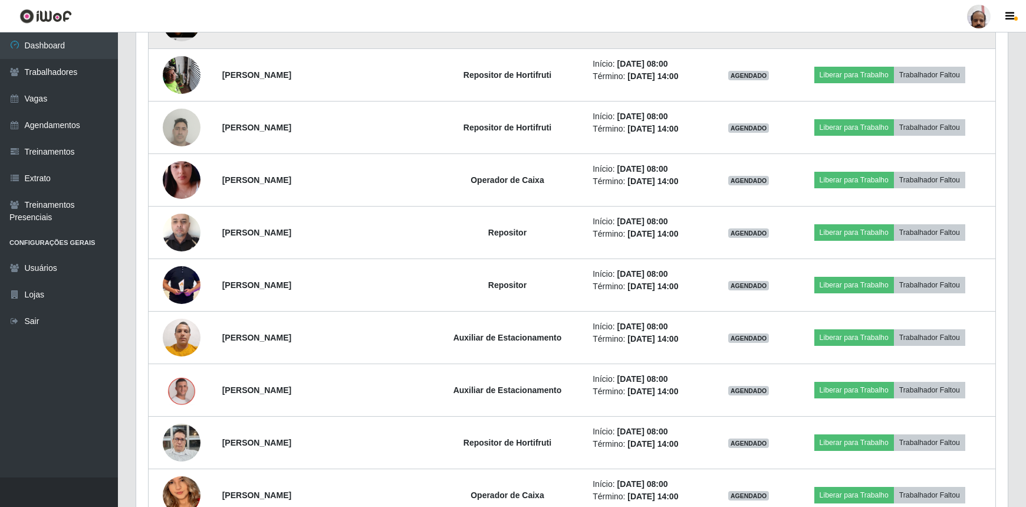
scroll to position [536, 0]
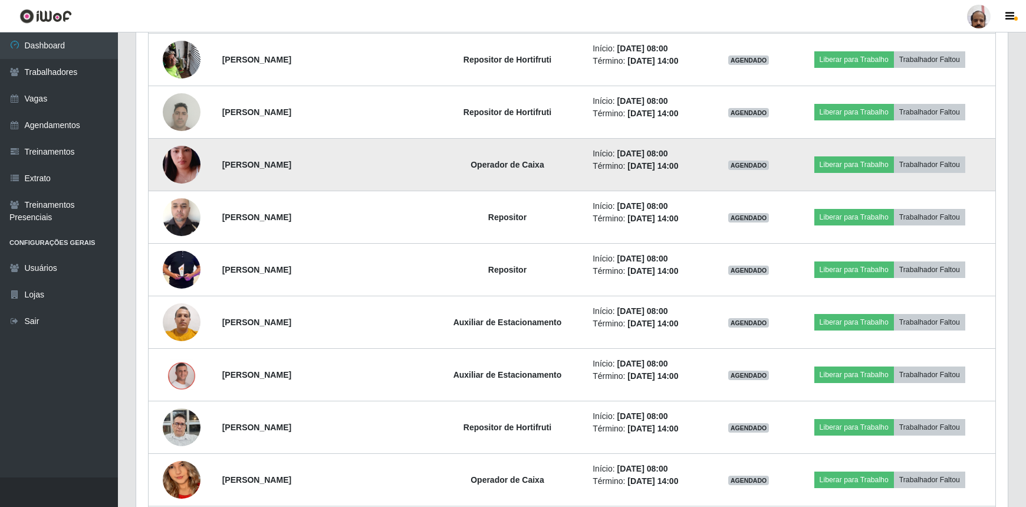
click at [183, 152] on img at bounding box center [182, 164] width 38 height 67
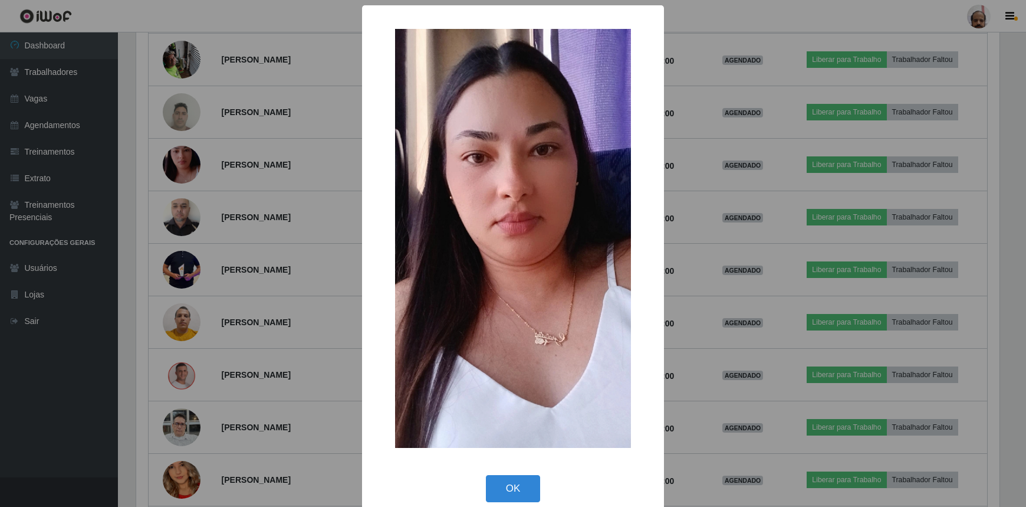
scroll to position [245, 866]
click at [532, 487] on button "OK" at bounding box center [514, 489] width 55 height 28
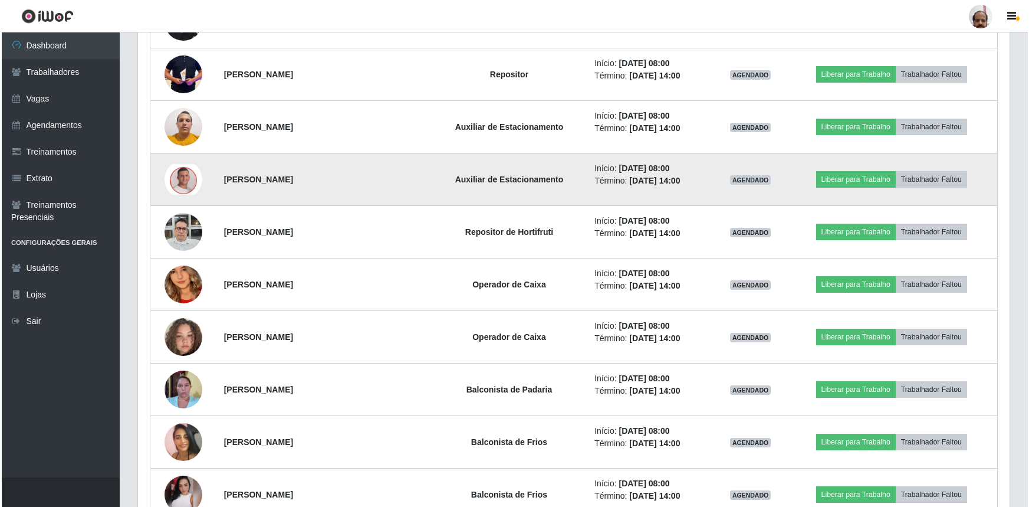
scroll to position [750, 0]
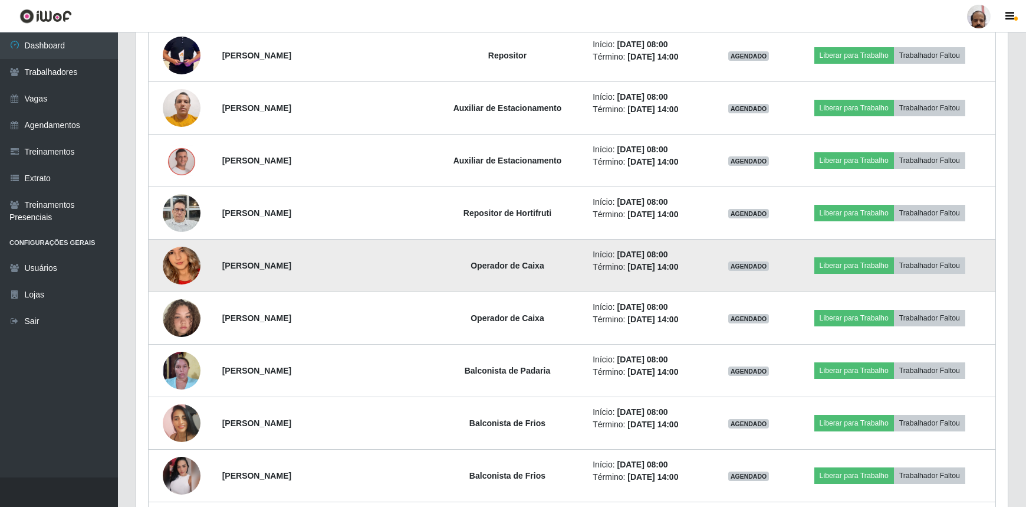
click at [180, 261] on img at bounding box center [182, 266] width 38 height 82
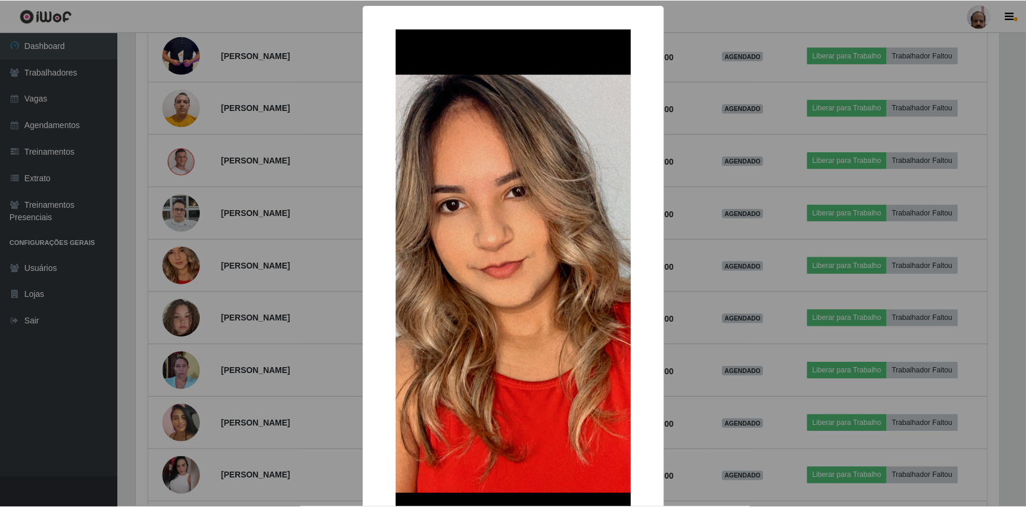
scroll to position [245, 866]
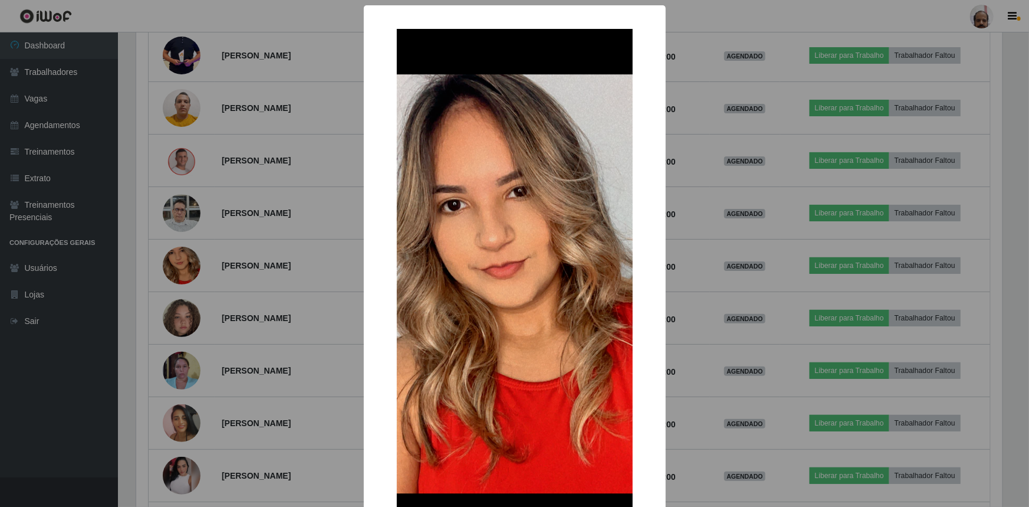
click at [809, 363] on div "× OK Cancel" at bounding box center [514, 253] width 1029 height 507
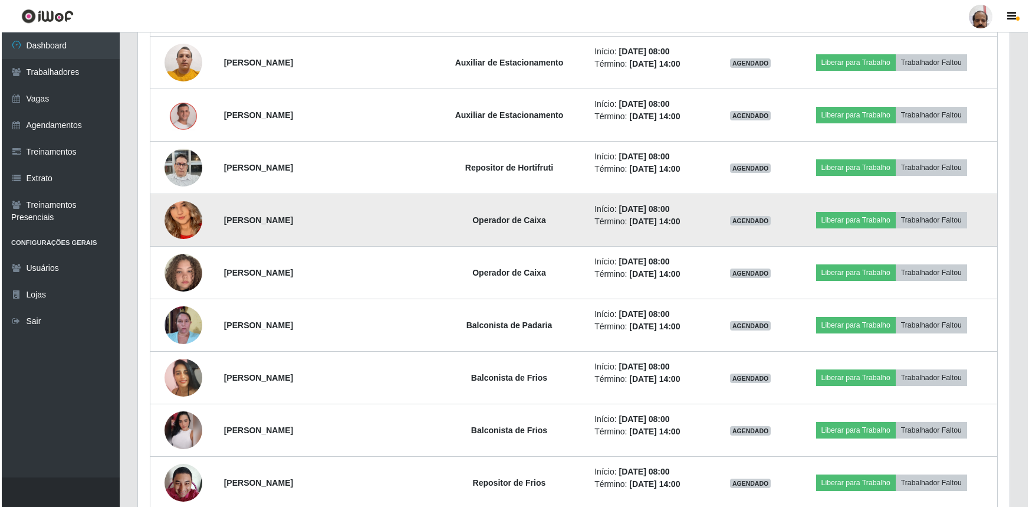
scroll to position [857, 0]
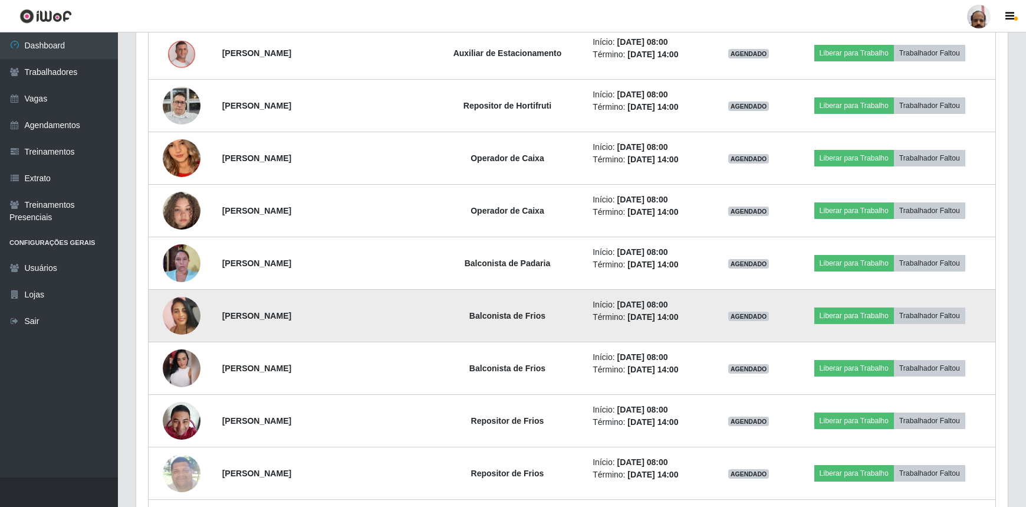
click at [188, 310] on img at bounding box center [182, 316] width 38 height 38
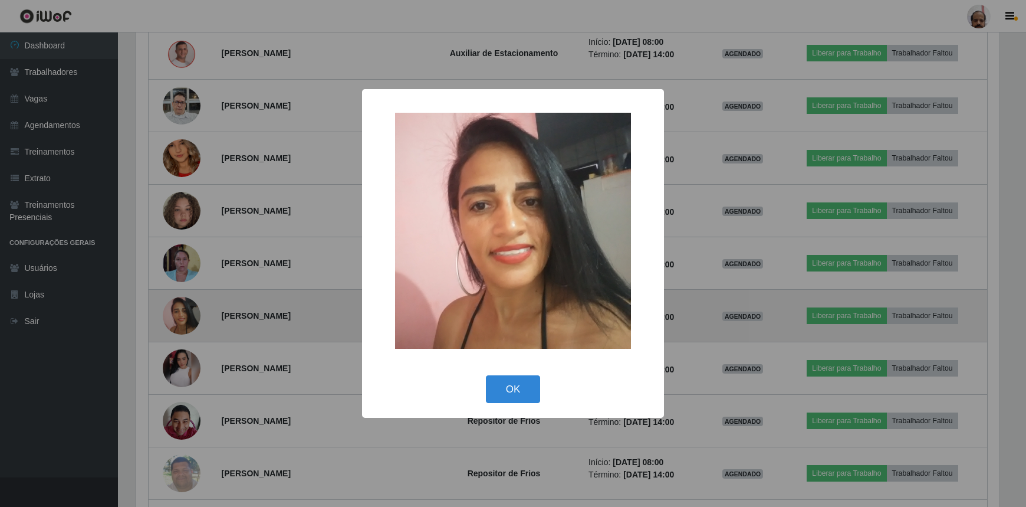
scroll to position [245, 866]
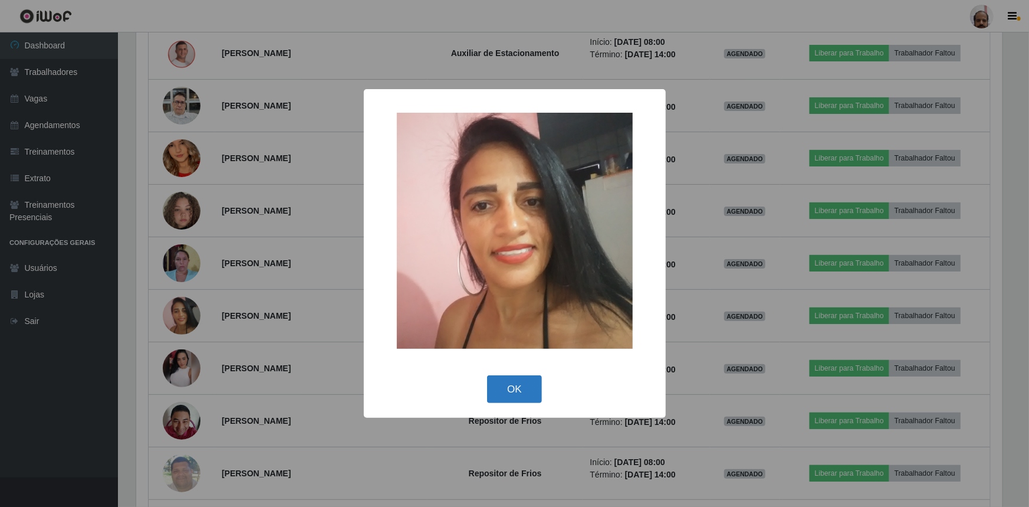
click at [514, 379] on button "OK" at bounding box center [514, 389] width 55 height 28
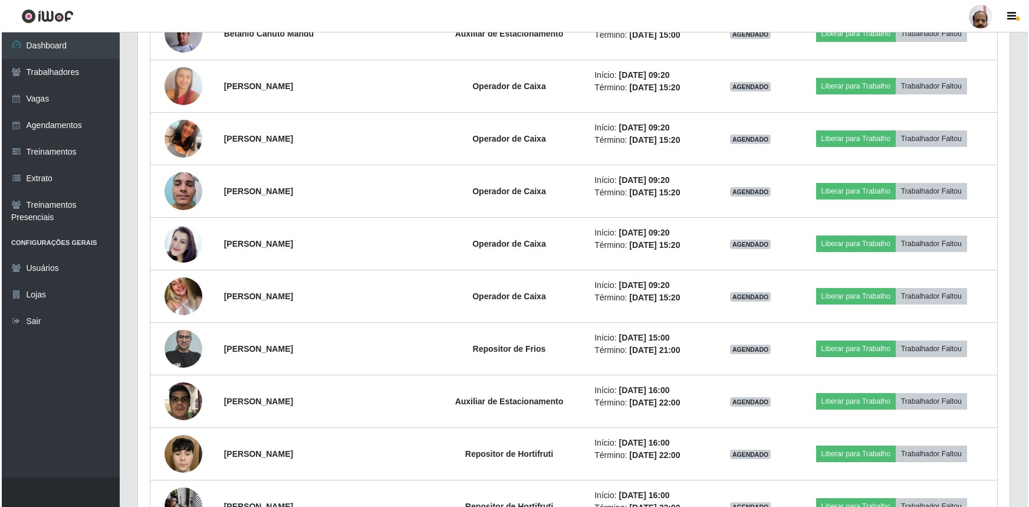
scroll to position [1822, 0]
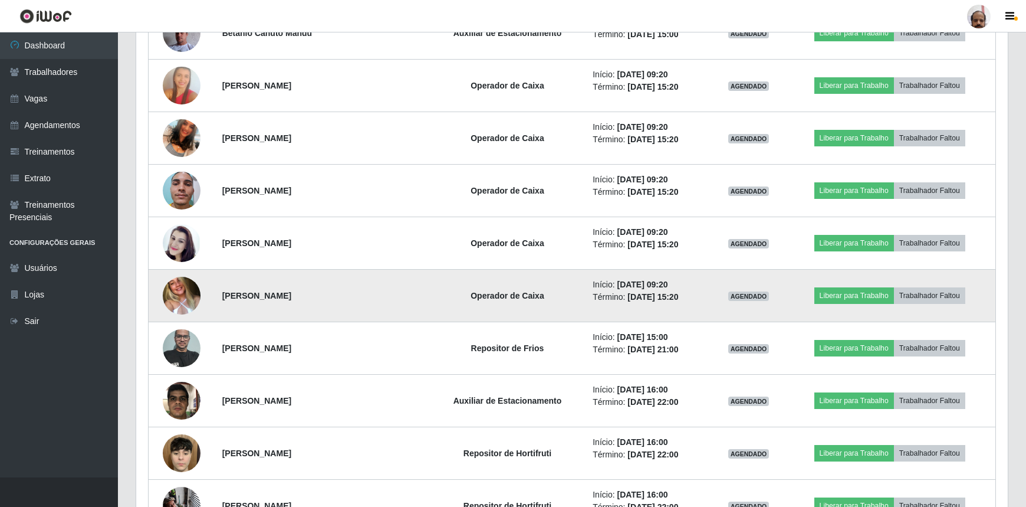
click at [183, 286] on img at bounding box center [182, 296] width 38 height 50
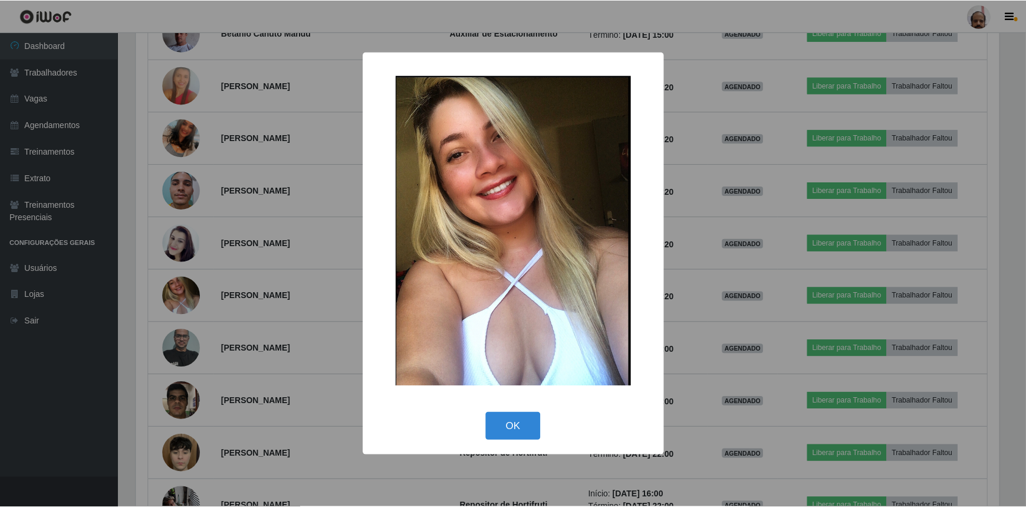
scroll to position [245, 866]
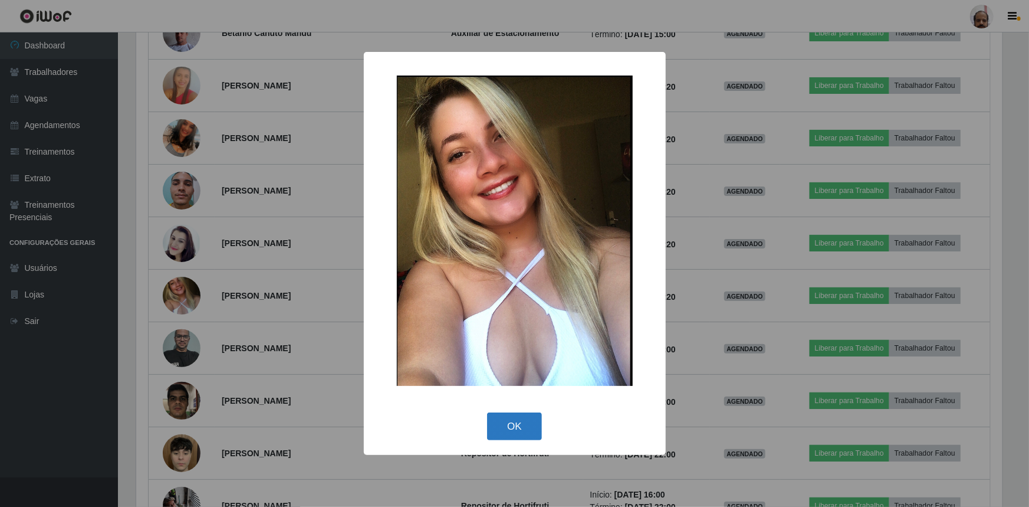
click at [511, 423] on button "OK" at bounding box center [514, 426] width 55 height 28
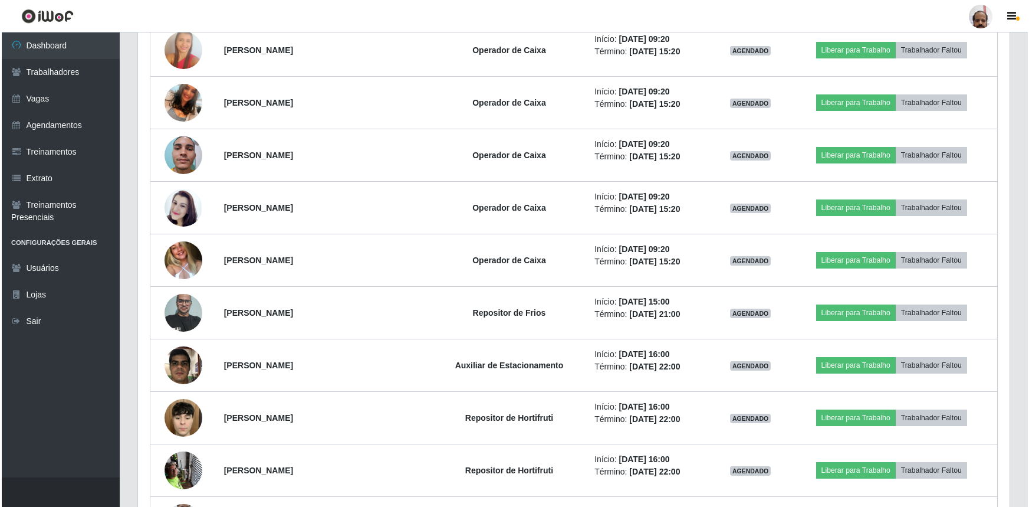
scroll to position [1876, 0]
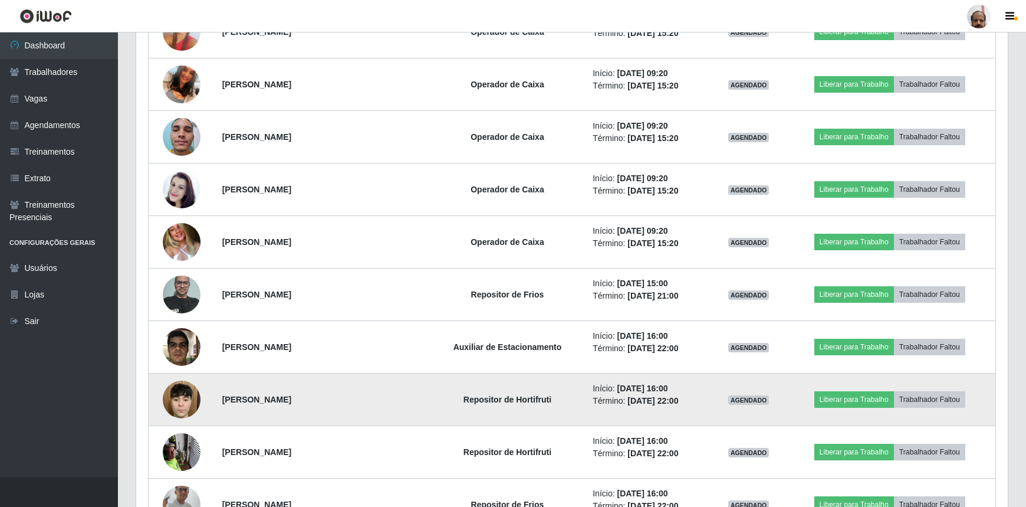
click at [179, 389] on img at bounding box center [182, 399] width 38 height 58
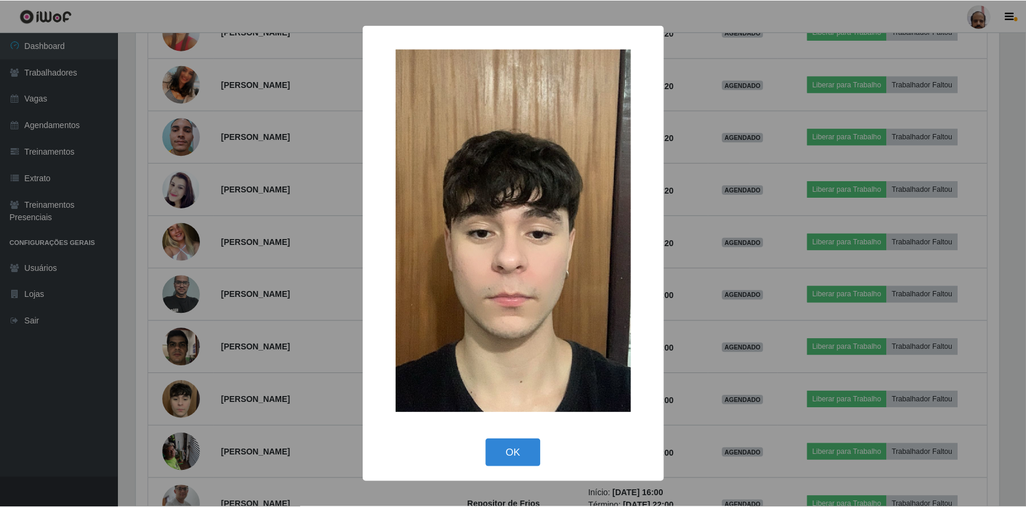
scroll to position [245, 866]
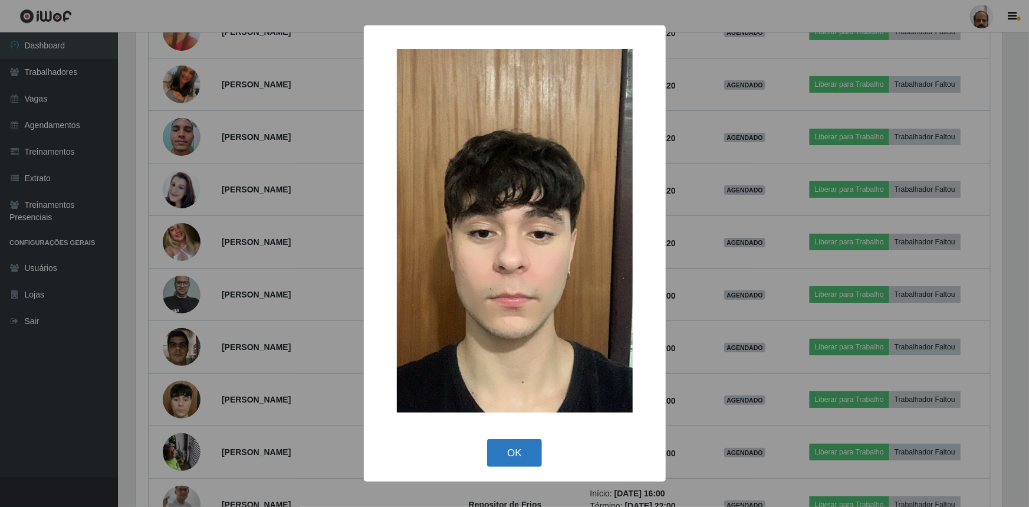
click at [520, 456] on button "OK" at bounding box center [514, 453] width 55 height 28
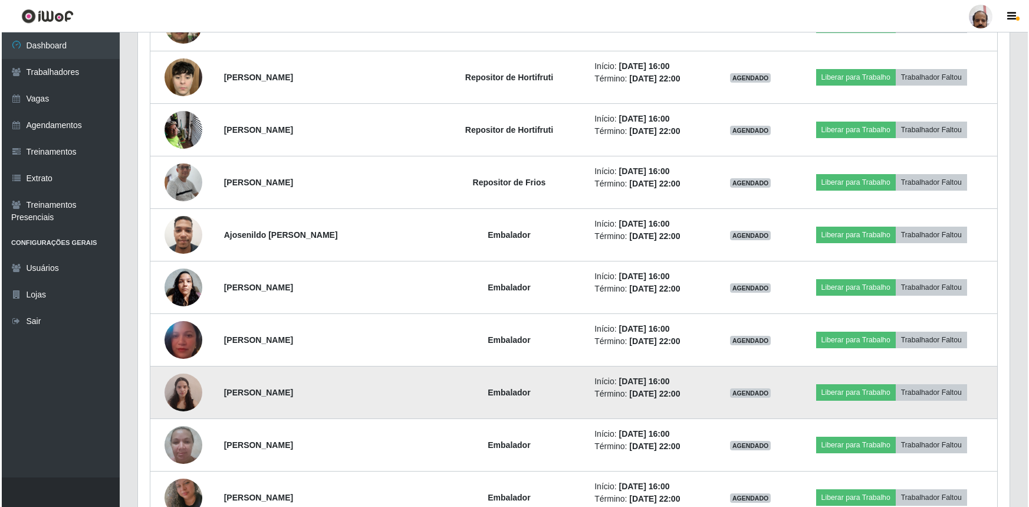
scroll to position [0, 0]
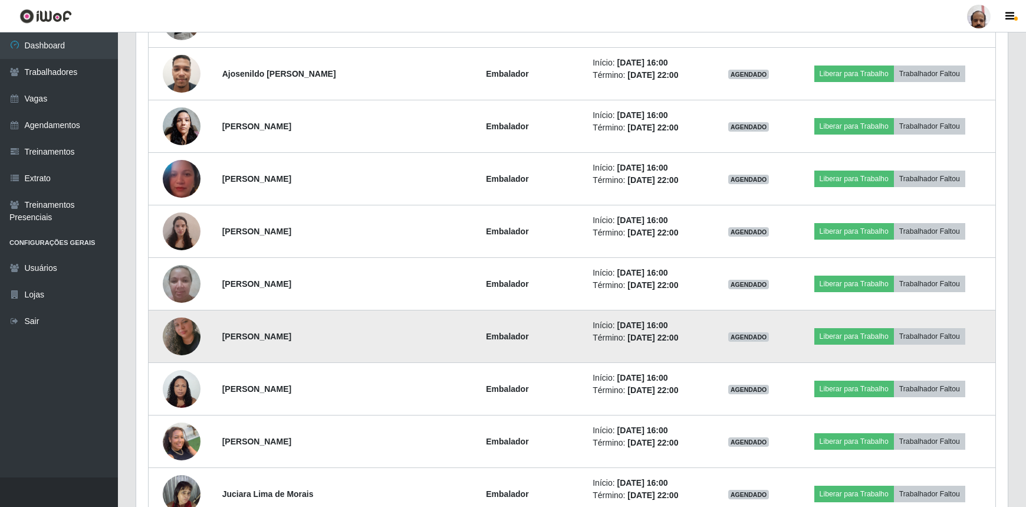
click at [175, 336] on img at bounding box center [182, 336] width 38 height 67
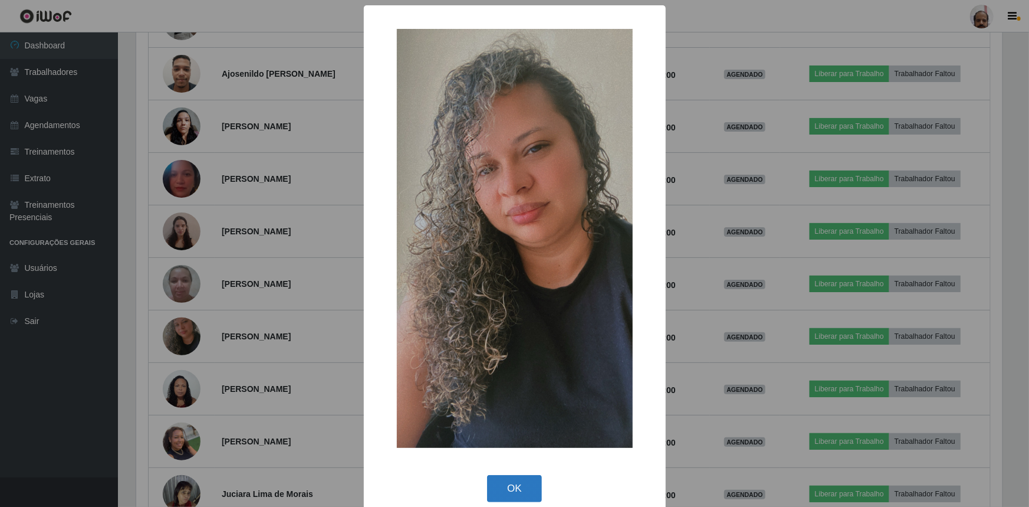
click at [504, 482] on button "OK" at bounding box center [514, 489] width 55 height 28
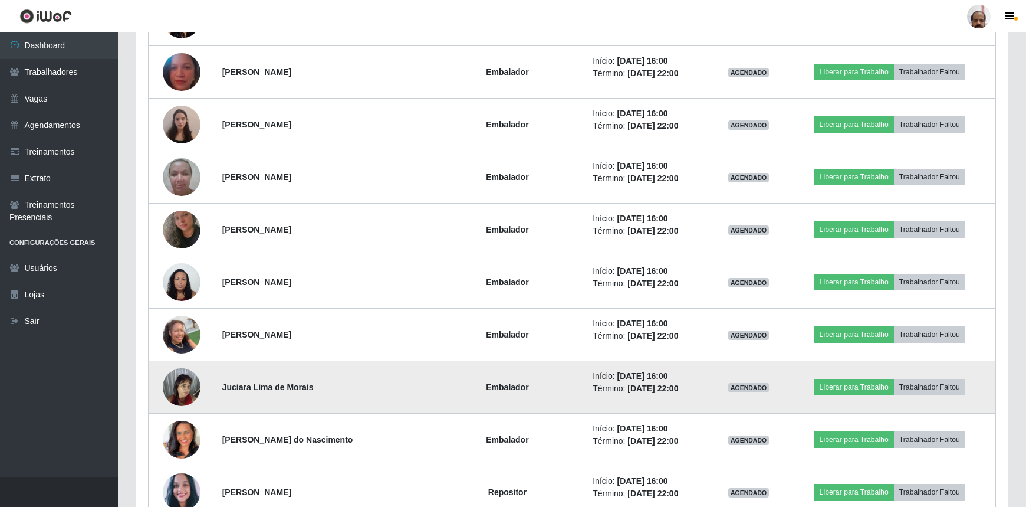
click at [184, 377] on img at bounding box center [182, 386] width 38 height 50
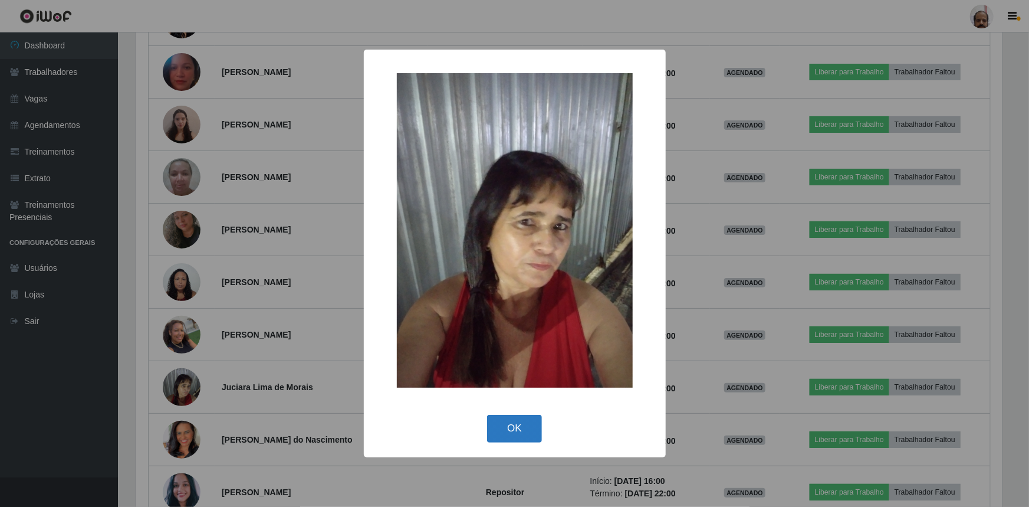
click at [522, 435] on button "OK" at bounding box center [514, 429] width 55 height 28
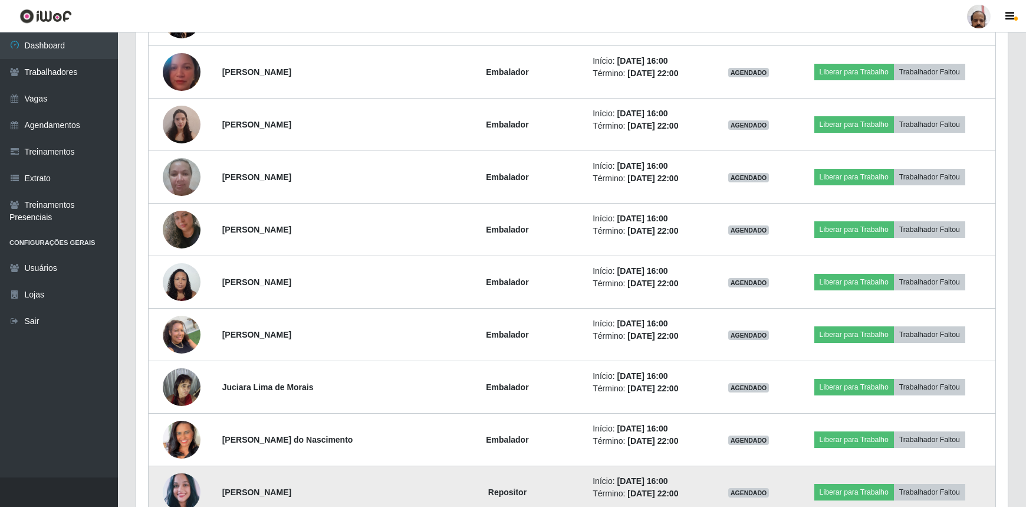
click at [188, 484] on img at bounding box center [182, 492] width 38 height 43
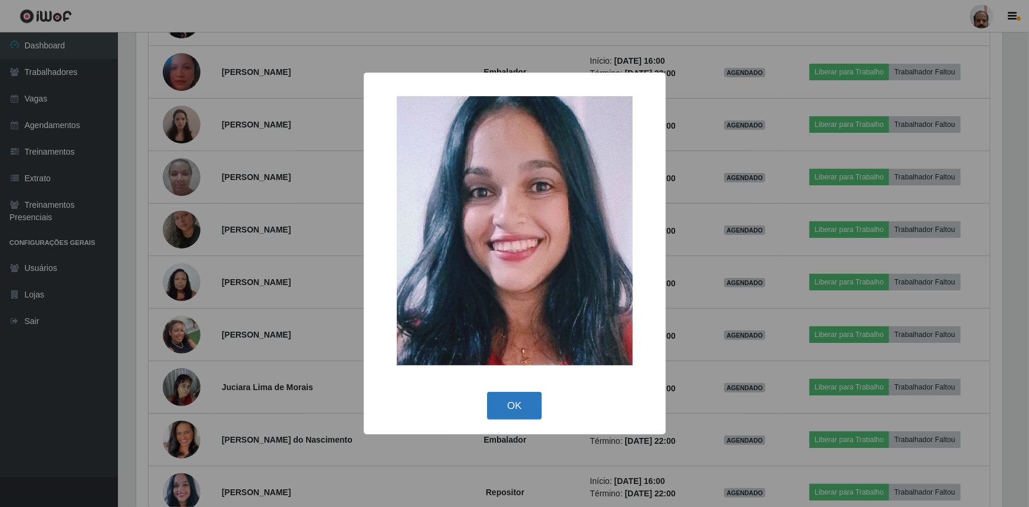
click at [521, 401] on button "OK" at bounding box center [514, 406] width 55 height 28
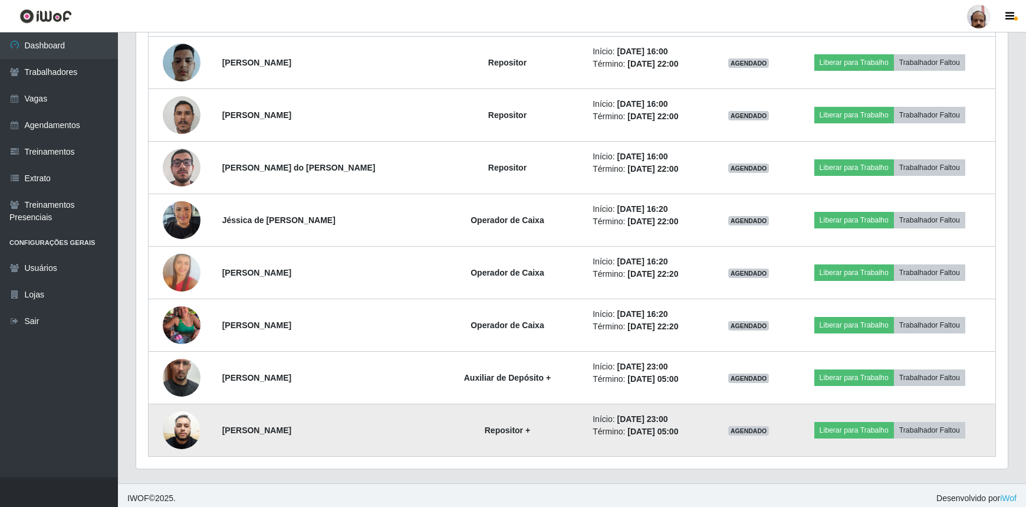
click at [177, 420] on img at bounding box center [182, 430] width 38 height 51
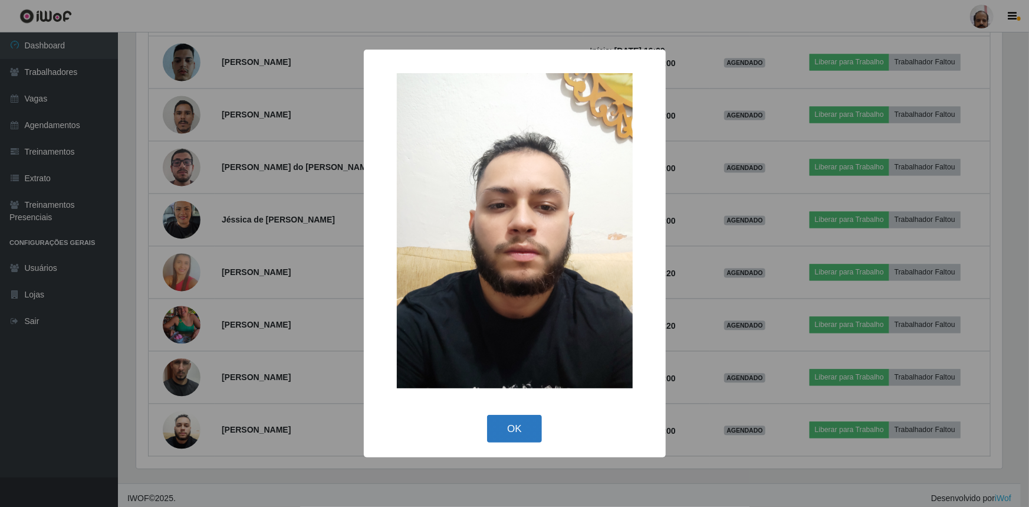
click at [522, 425] on button "OK" at bounding box center [514, 429] width 55 height 28
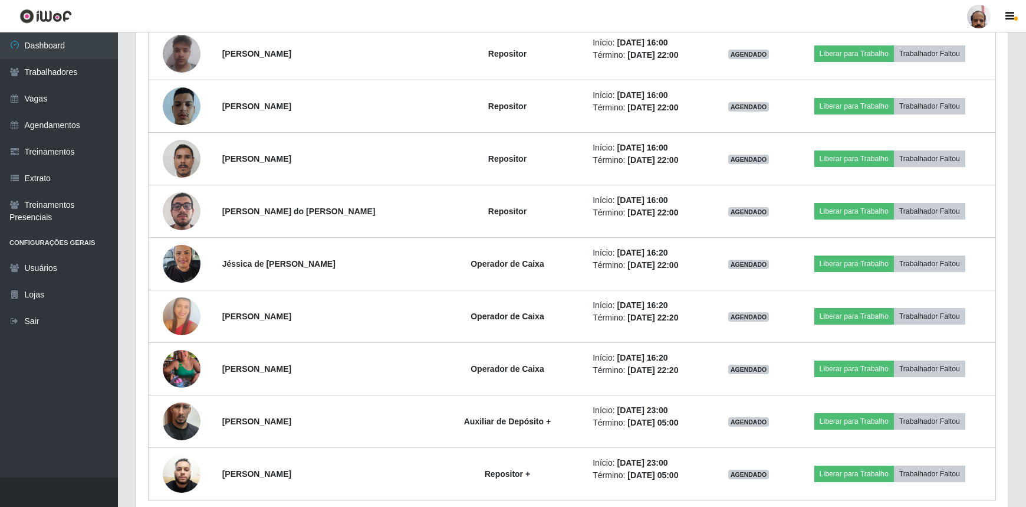
scroll to position [3367, 0]
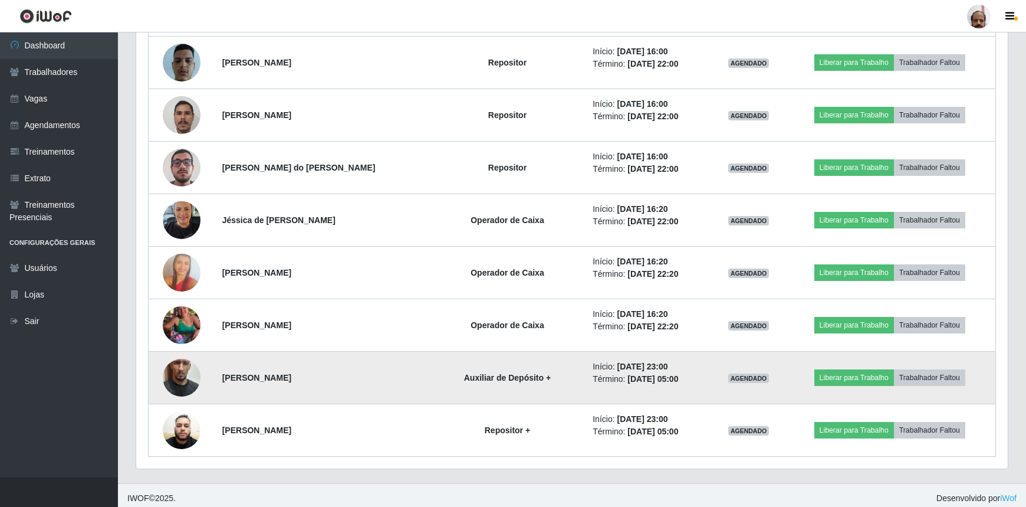
click at [190, 372] on img at bounding box center [182, 377] width 38 height 67
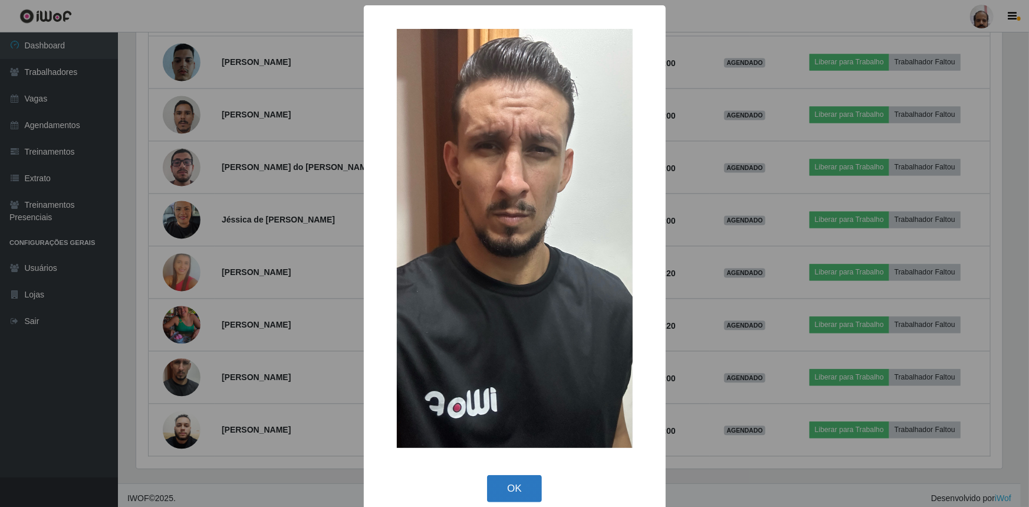
click at [515, 488] on button "OK" at bounding box center [514, 489] width 55 height 28
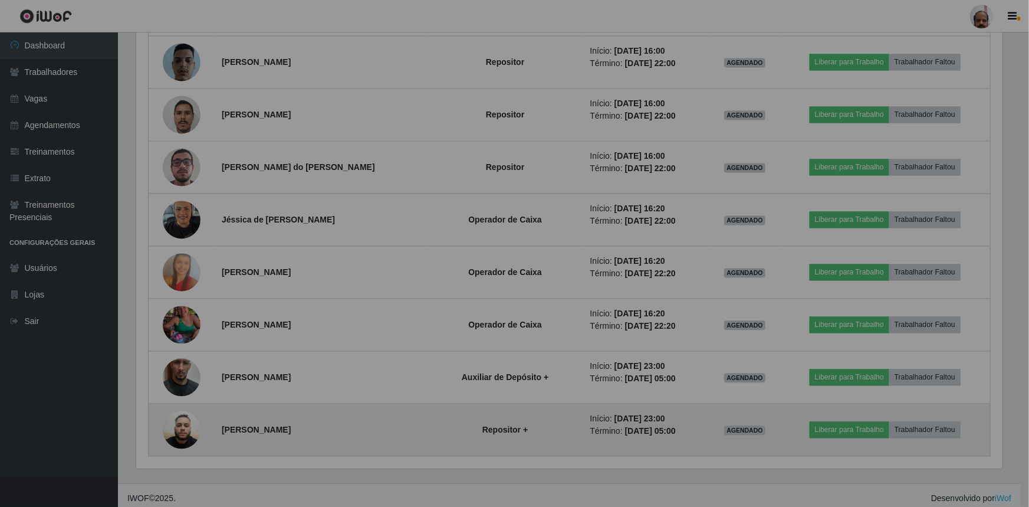
scroll to position [245, 872]
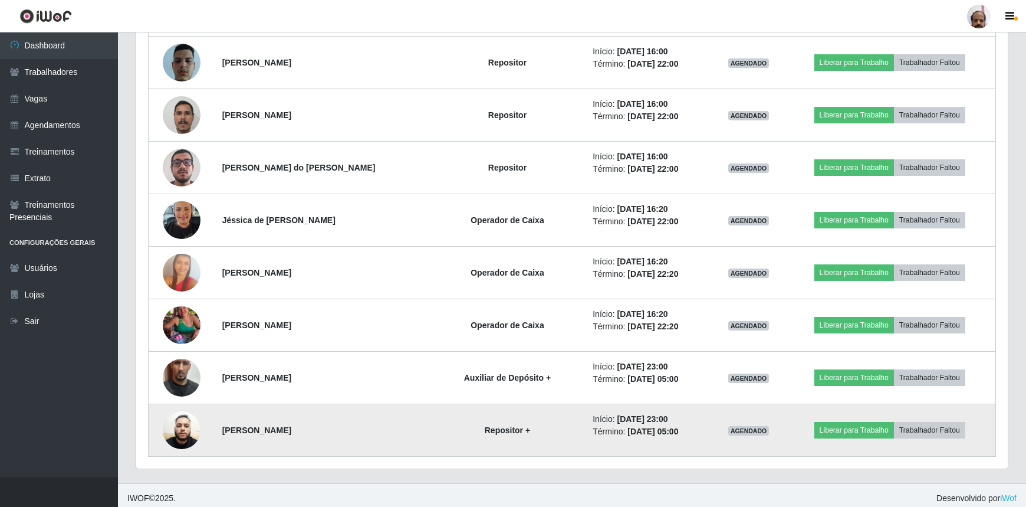
click at [185, 412] on img at bounding box center [182, 430] width 38 height 51
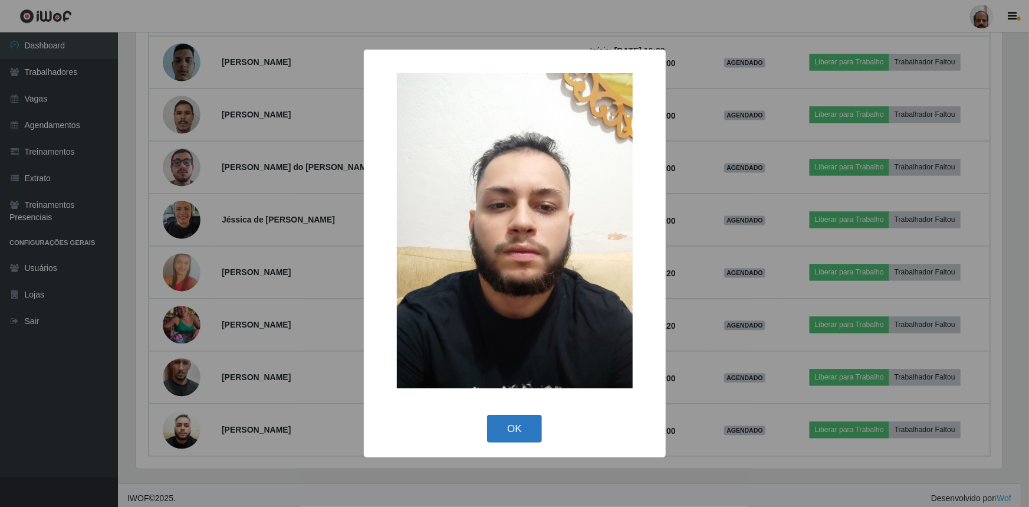
click at [508, 435] on button "OK" at bounding box center [514, 429] width 55 height 28
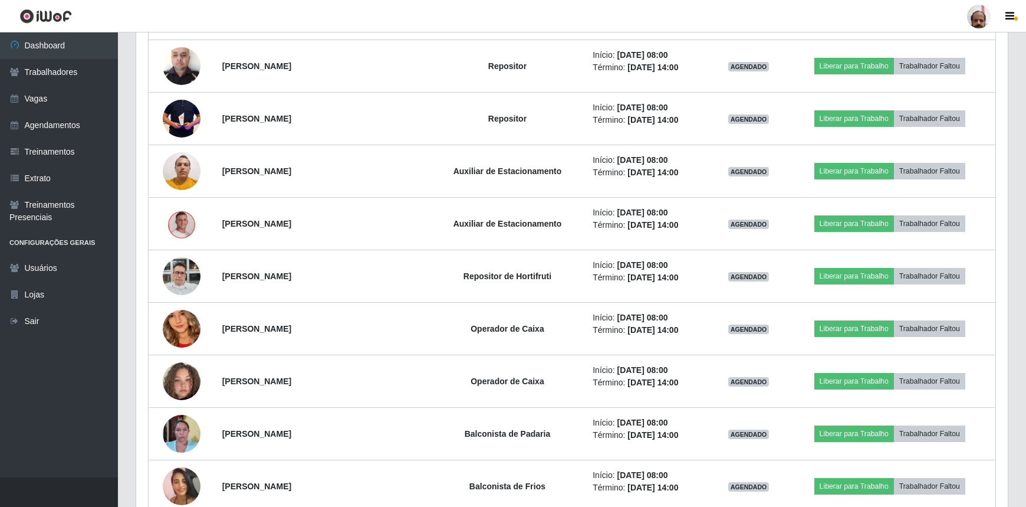
scroll to position [366, 0]
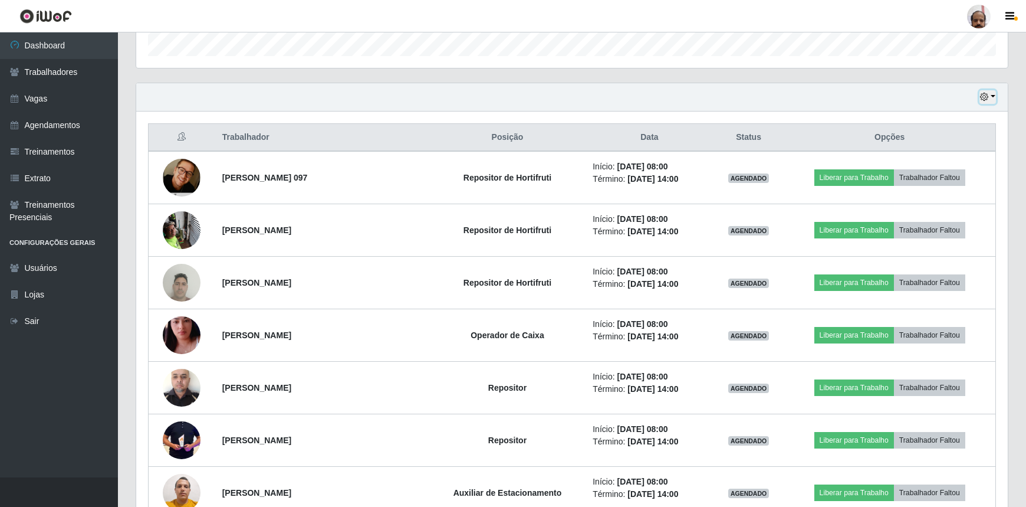
click at [985, 101] on icon "button" at bounding box center [984, 97] width 8 height 8
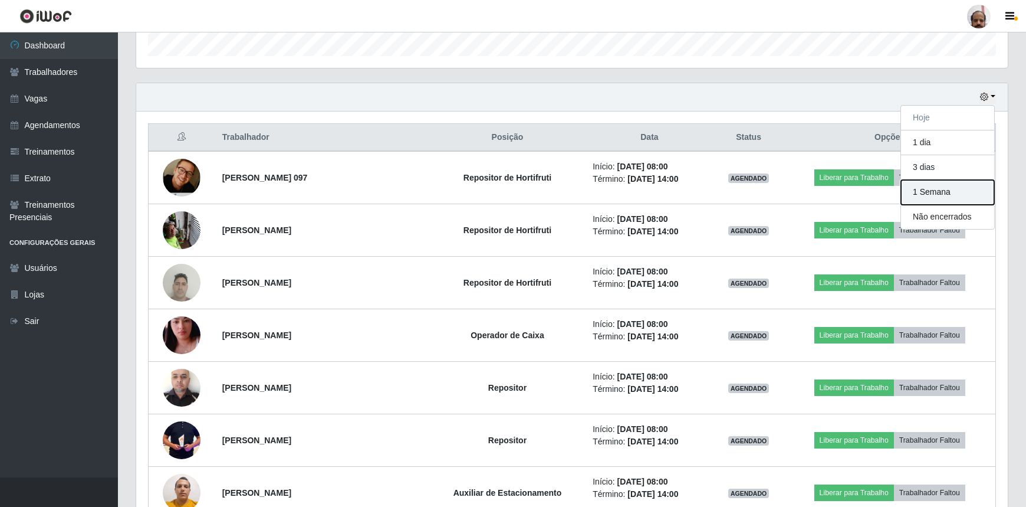
click at [925, 195] on button "1 Semana" at bounding box center [947, 192] width 93 height 25
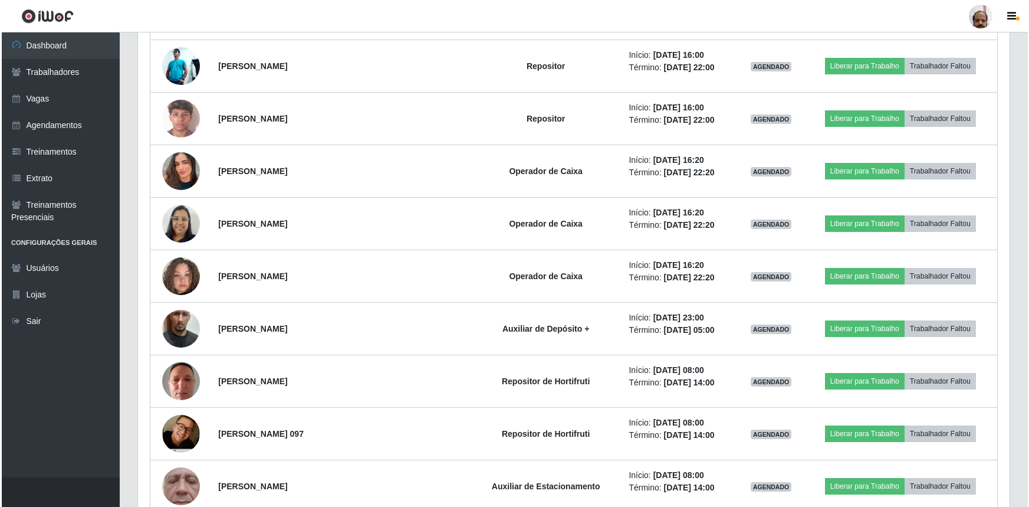
scroll to position [6155, 0]
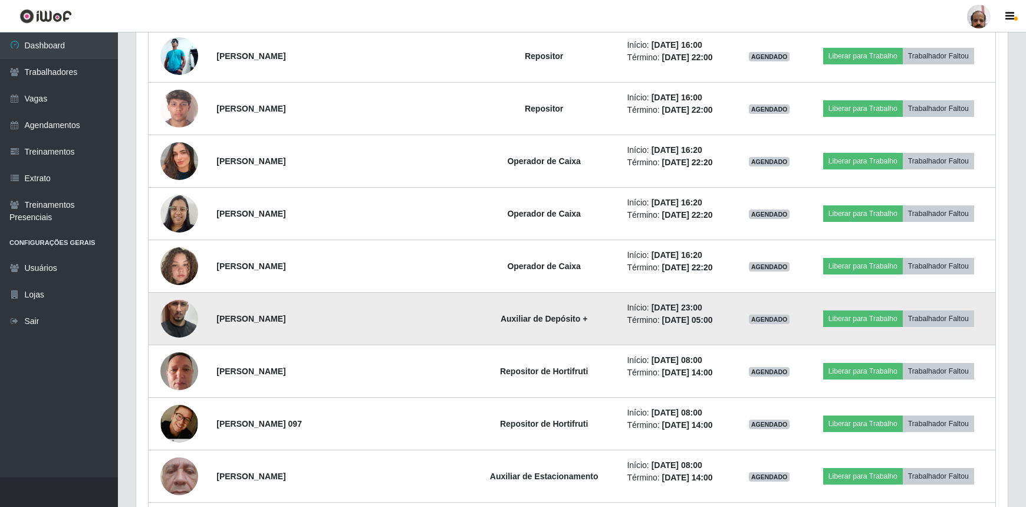
click at [172, 313] on img at bounding box center [179, 318] width 38 height 67
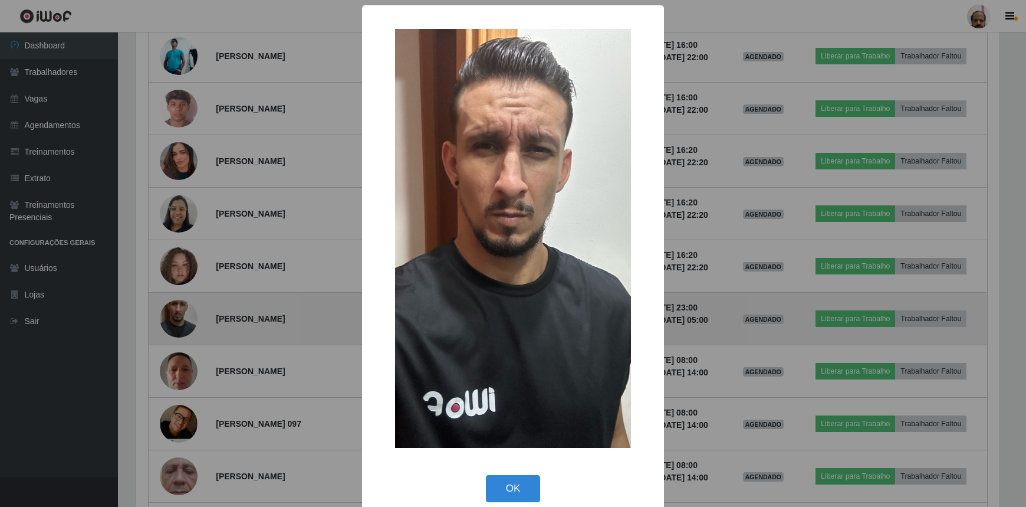
scroll to position [245, 866]
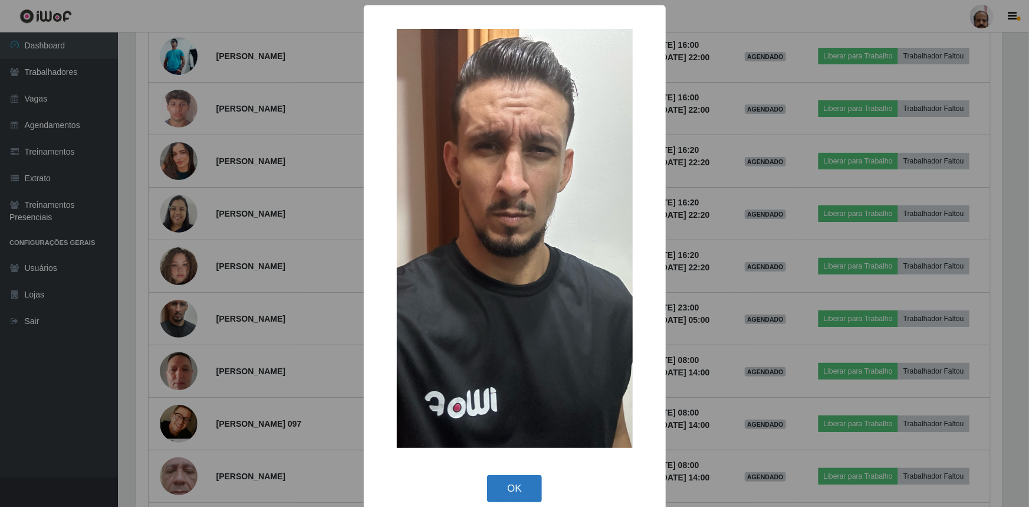
click at [517, 491] on button "OK" at bounding box center [514, 489] width 55 height 28
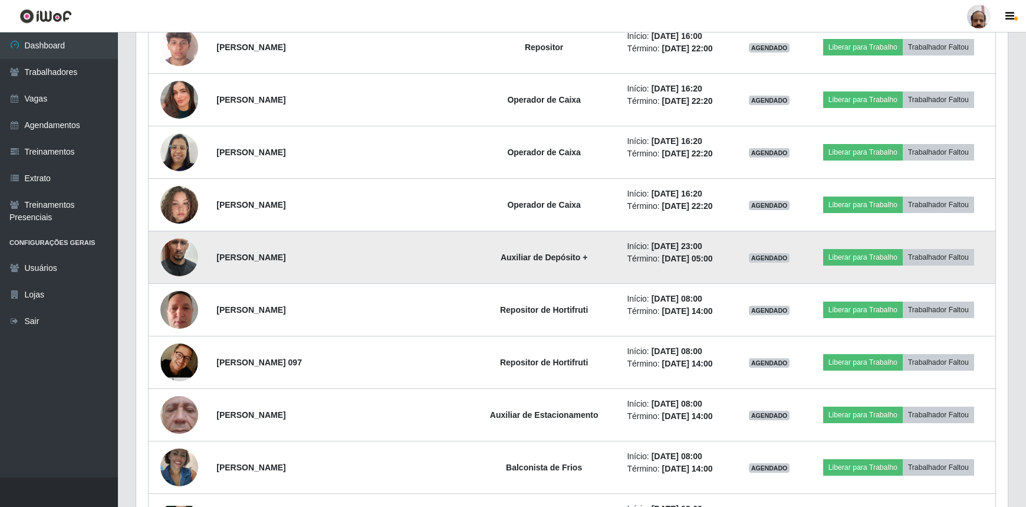
scroll to position [6155, 0]
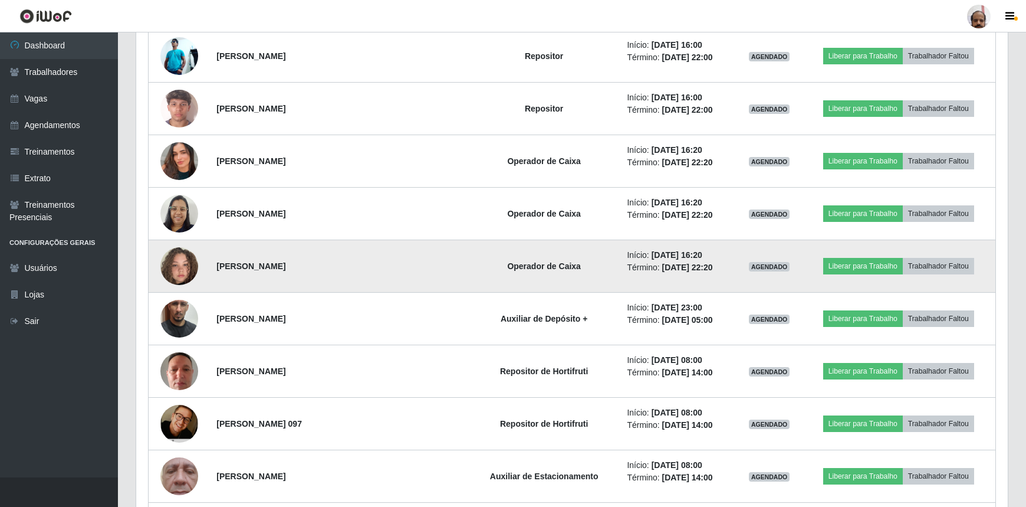
click at [186, 266] on img at bounding box center [179, 265] width 38 height 67
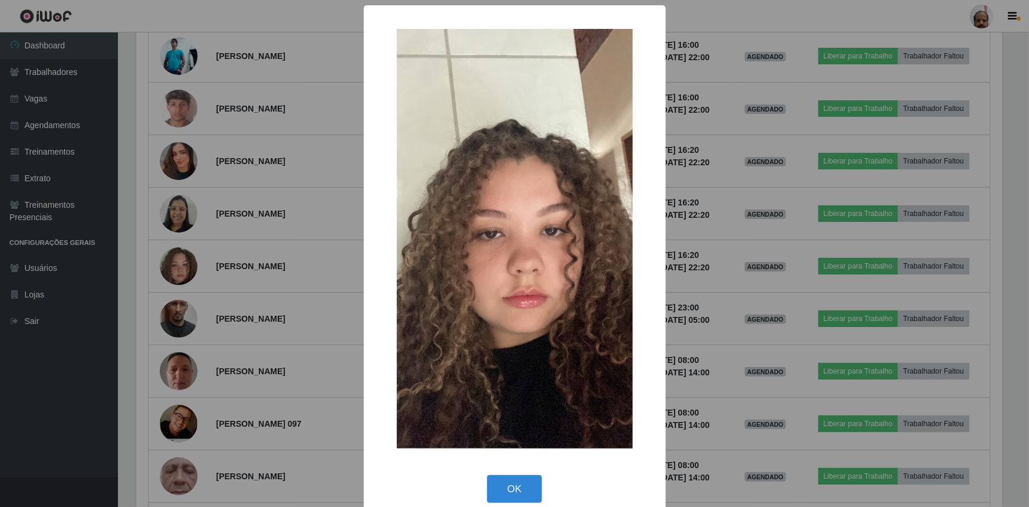
drag, startPoint x: 530, startPoint y: 487, endPoint x: 521, endPoint y: 475, distance: 15.1
click at [530, 486] on button "OK" at bounding box center [514, 489] width 55 height 28
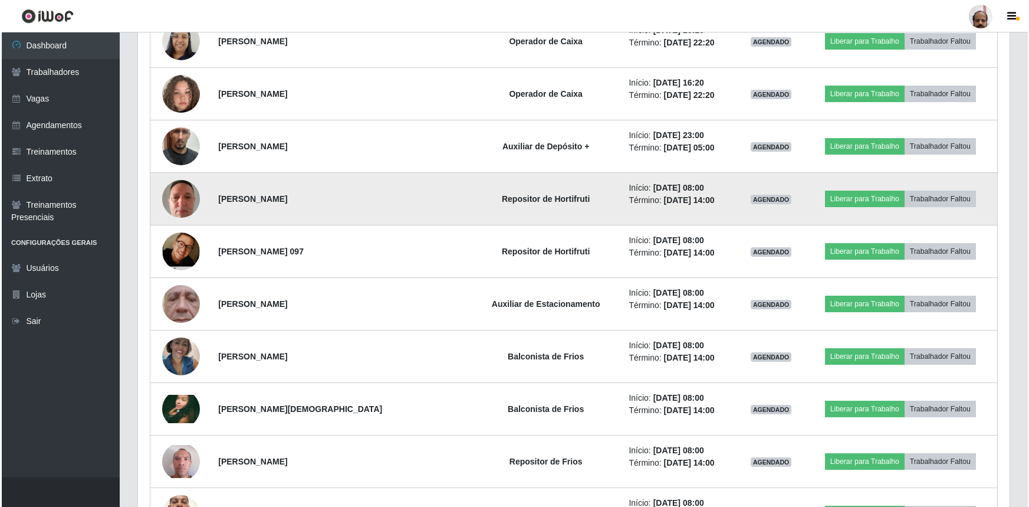
scroll to position [6370, 0]
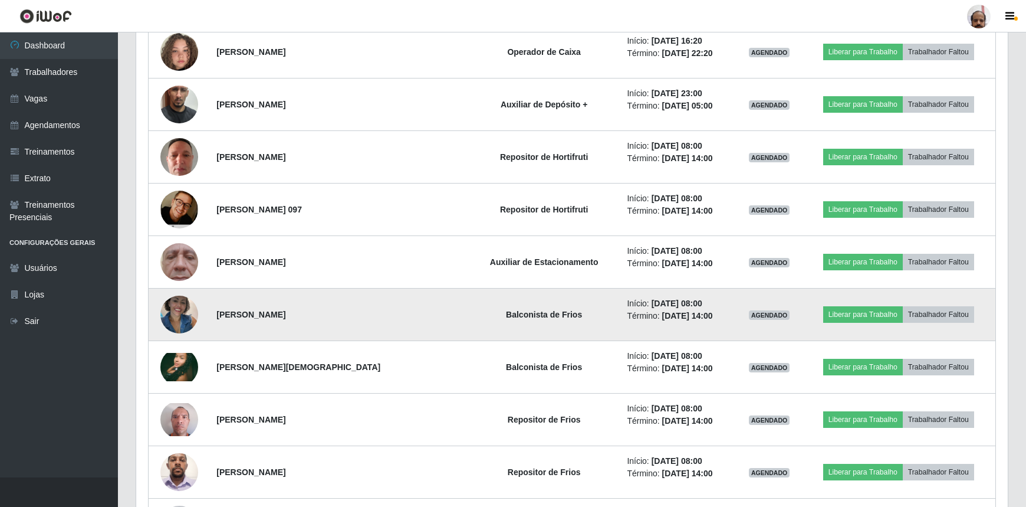
click at [190, 308] on img at bounding box center [179, 314] width 38 height 50
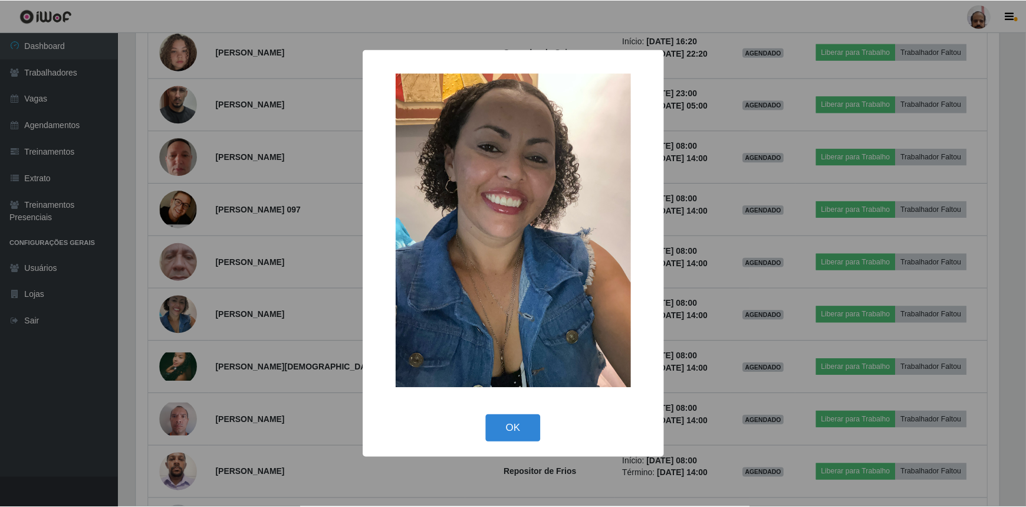
scroll to position [245, 866]
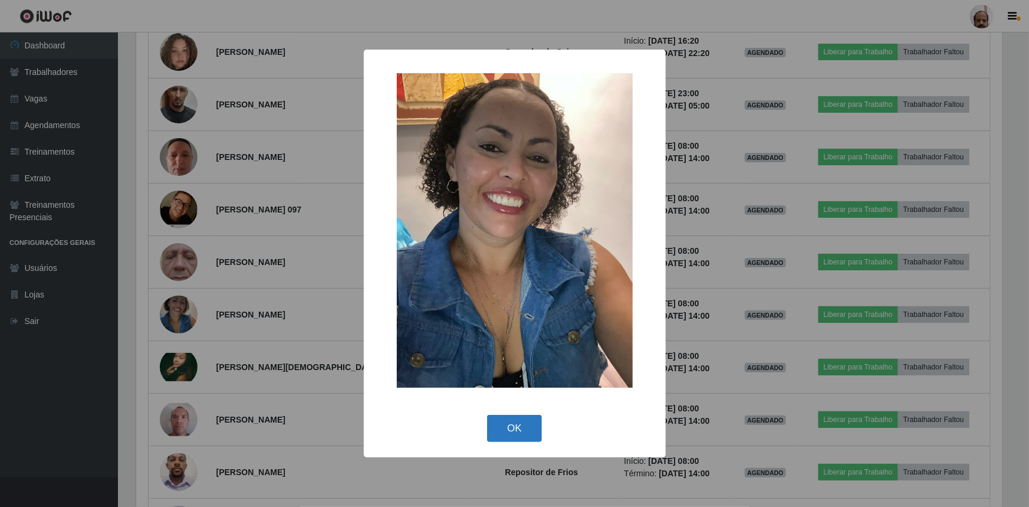
click at [533, 423] on button "OK" at bounding box center [514, 429] width 55 height 28
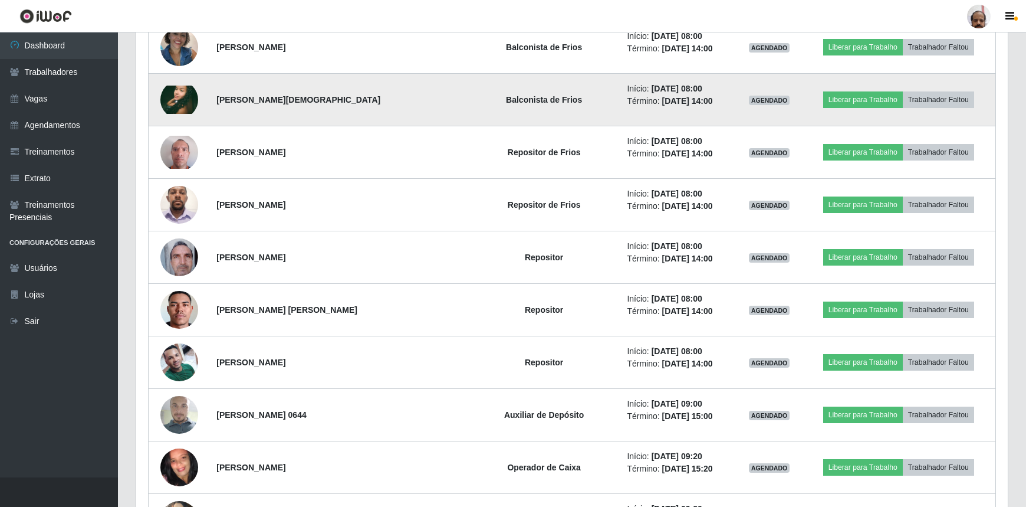
scroll to position [6638, 0]
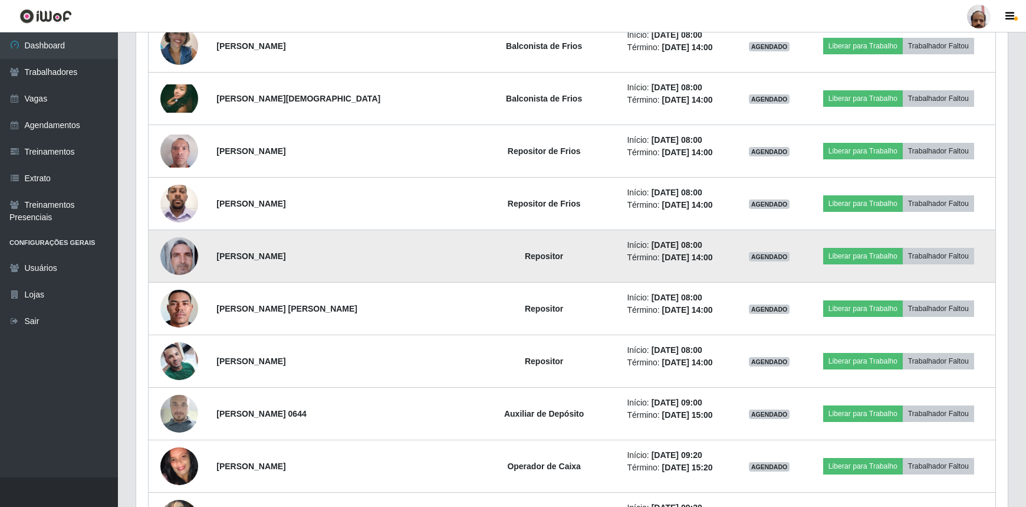
click at [175, 248] on img at bounding box center [179, 256] width 38 height 50
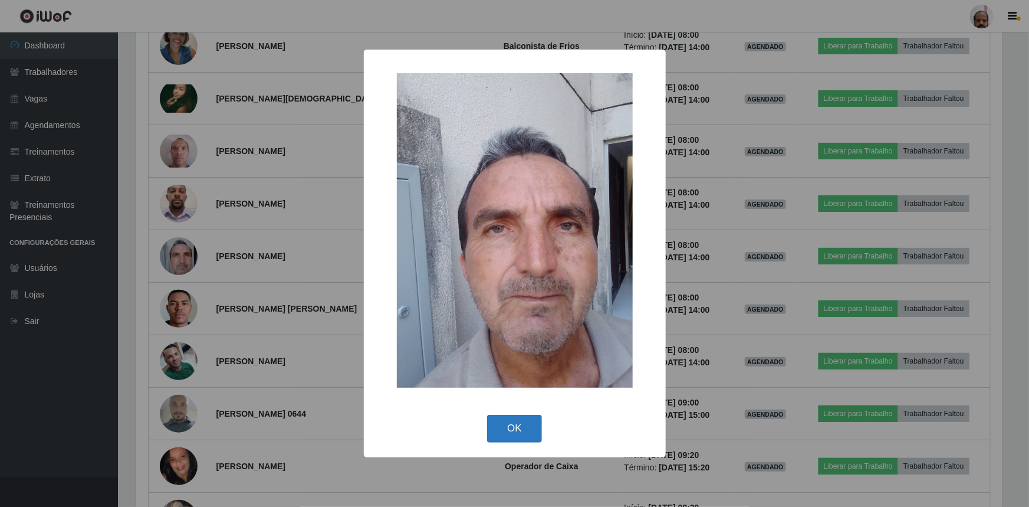
click at [527, 422] on button "OK" at bounding box center [514, 429] width 55 height 28
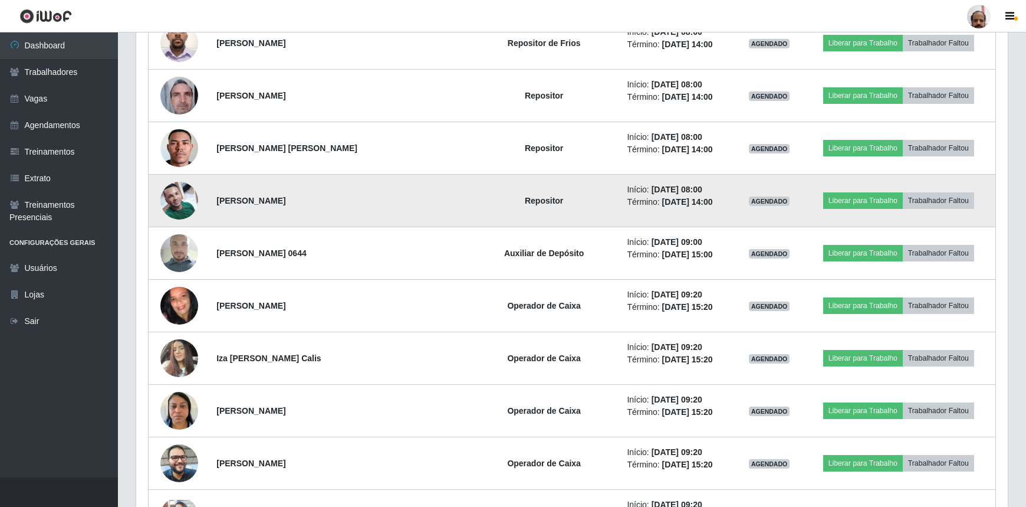
scroll to position [6799, 0]
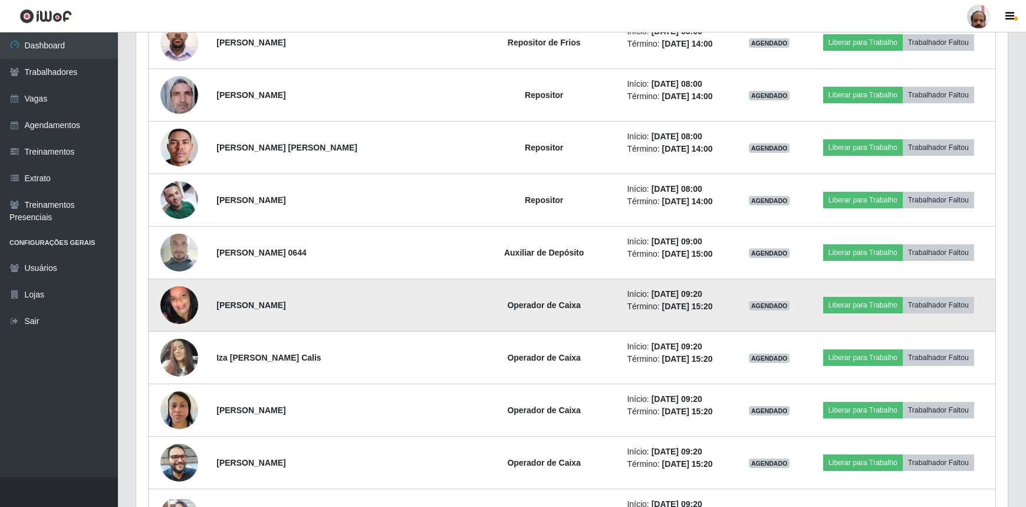
click at [167, 290] on img at bounding box center [179, 305] width 38 height 84
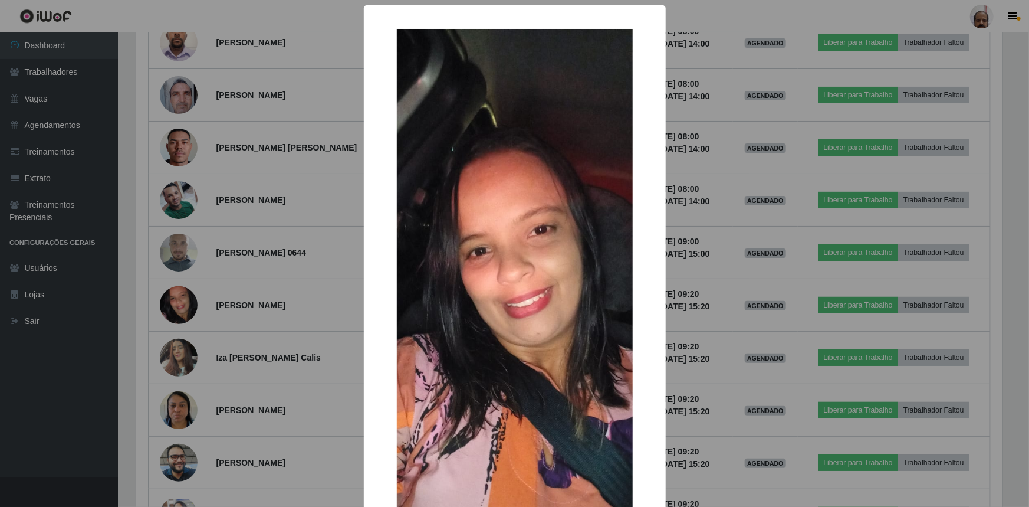
click at [789, 374] on div "× OK Cancel" at bounding box center [514, 253] width 1029 height 507
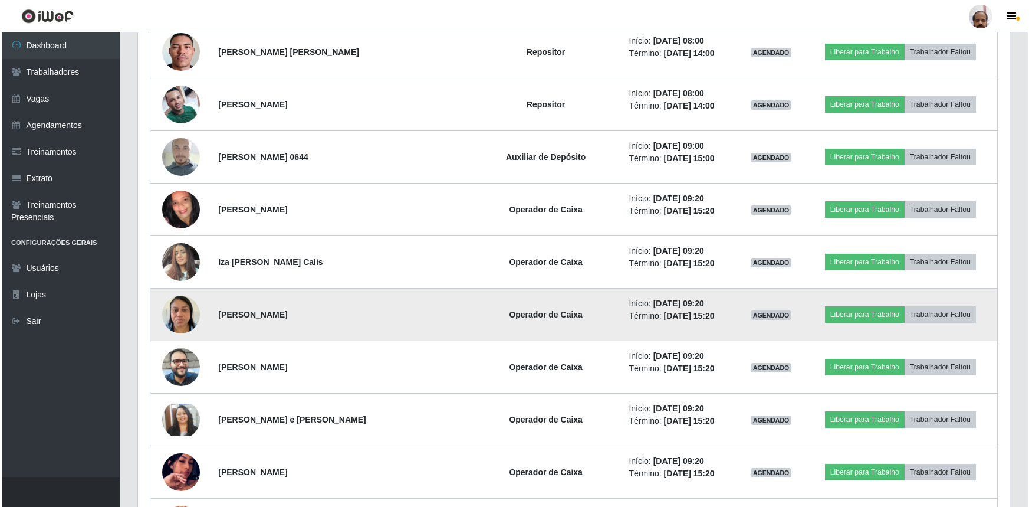
scroll to position [6906, 0]
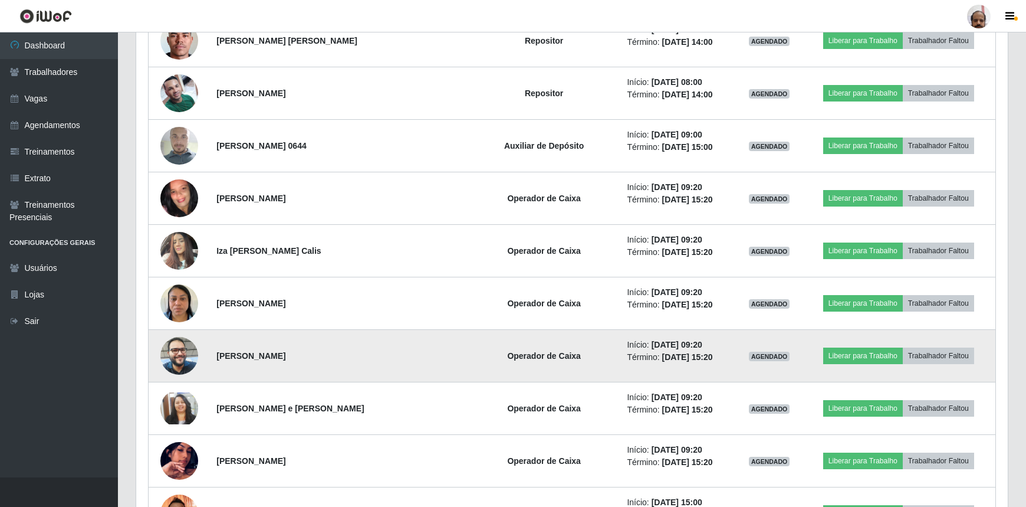
click at [180, 339] on img at bounding box center [179, 355] width 38 height 50
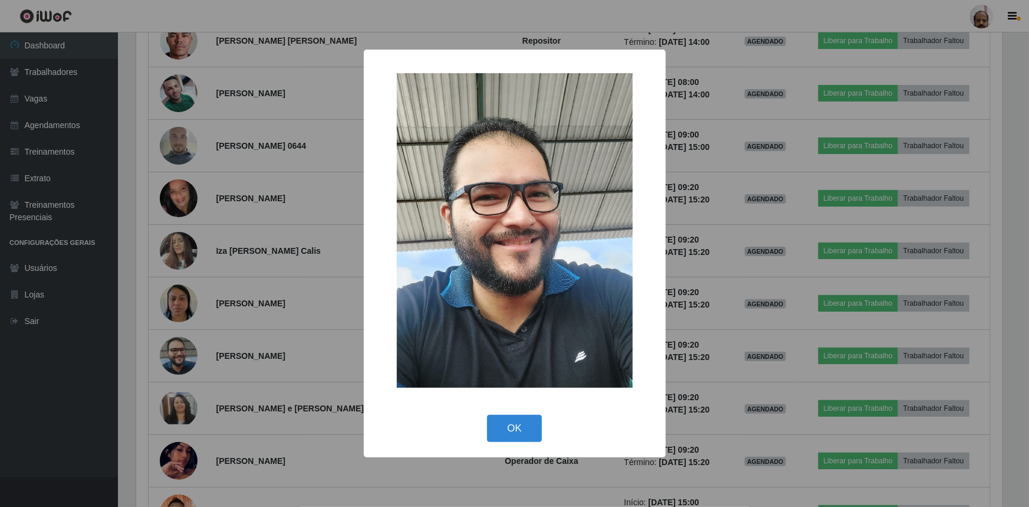
click at [290, 298] on div "× OK Cancel" at bounding box center [514, 253] width 1029 height 507
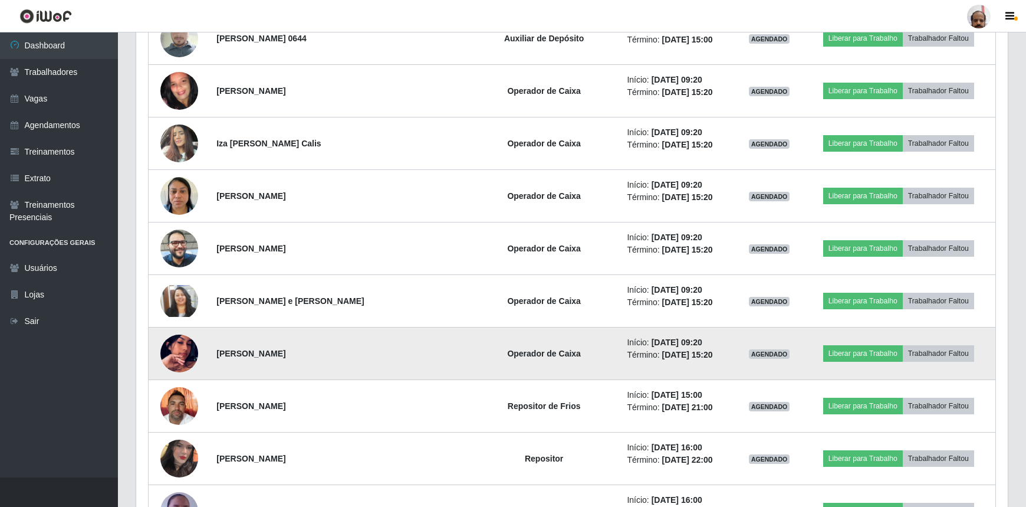
click at [189, 346] on img at bounding box center [179, 353] width 38 height 67
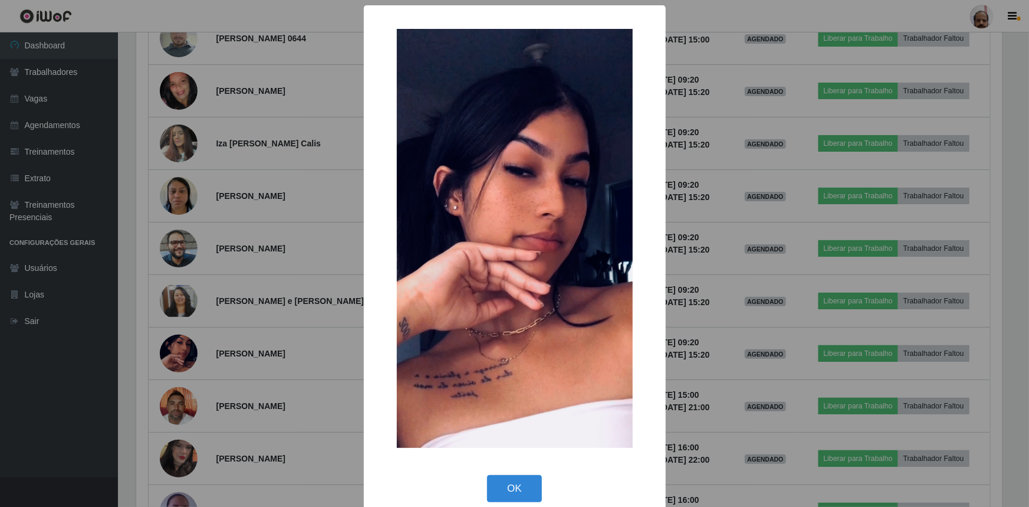
click at [304, 306] on div "× OK Cancel" at bounding box center [514, 253] width 1029 height 507
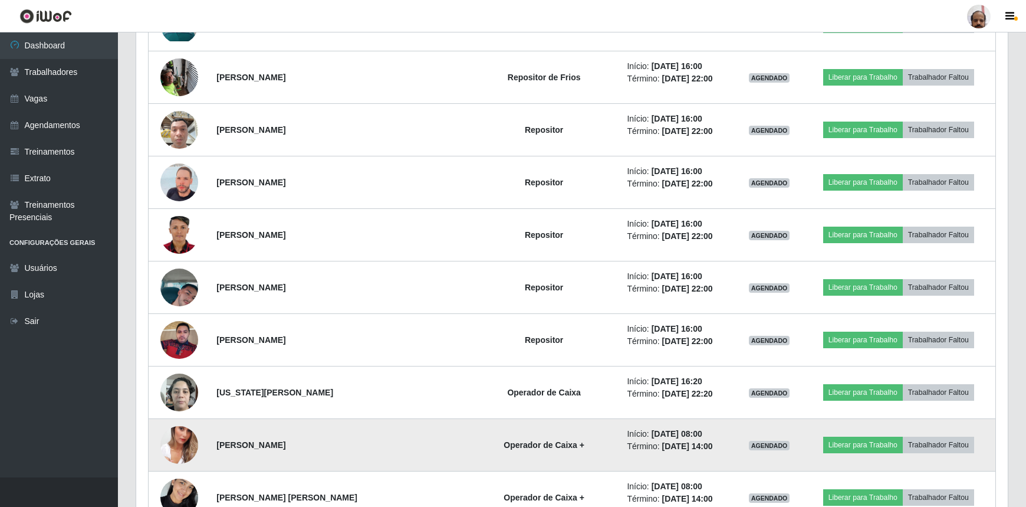
click at [185, 436] on img at bounding box center [179, 444] width 38 height 67
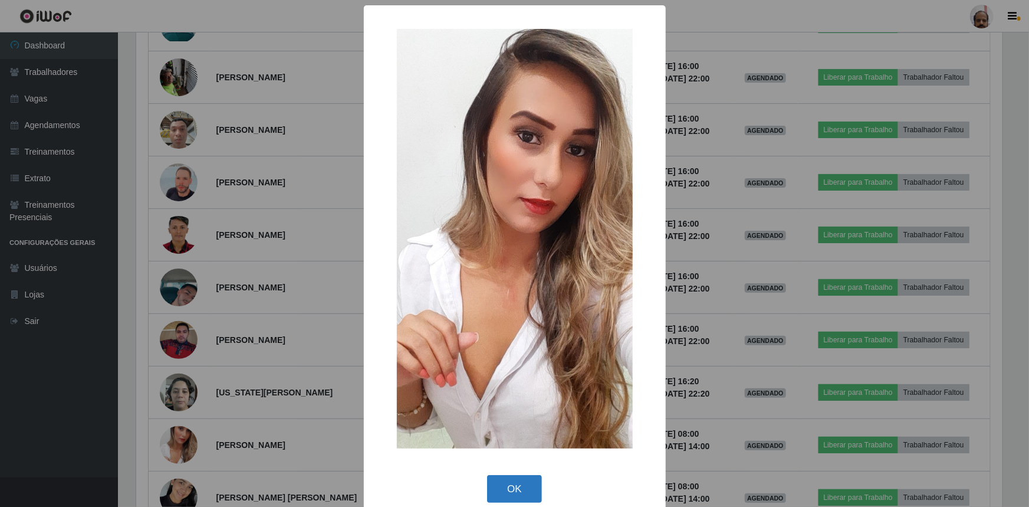
click at [514, 482] on button "OK" at bounding box center [514, 489] width 55 height 28
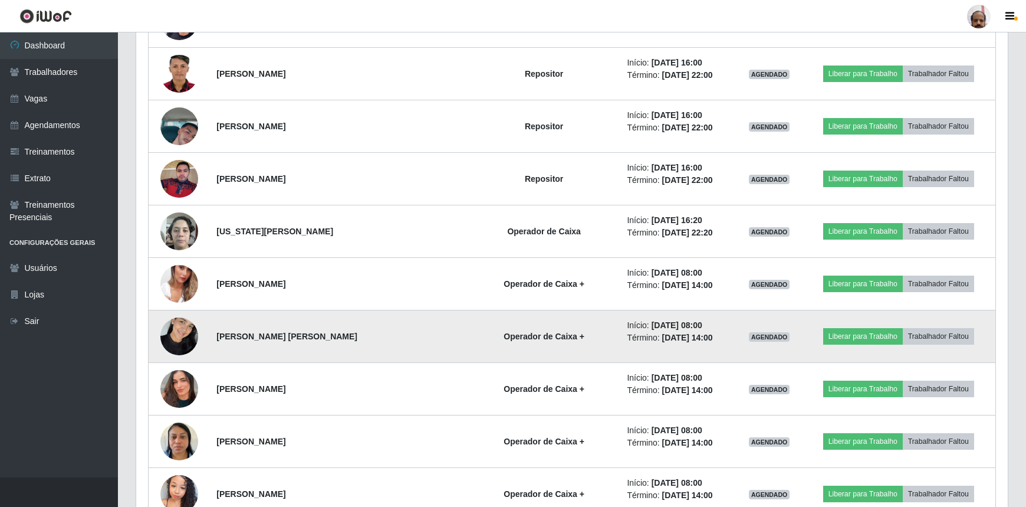
click at [177, 326] on img at bounding box center [179, 336] width 38 height 50
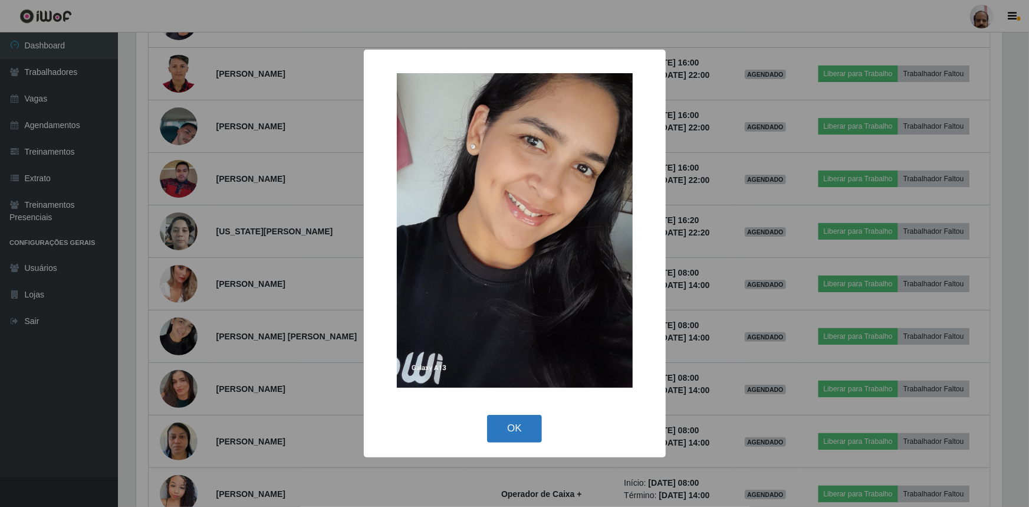
click at [527, 425] on button "OK" at bounding box center [514, 429] width 55 height 28
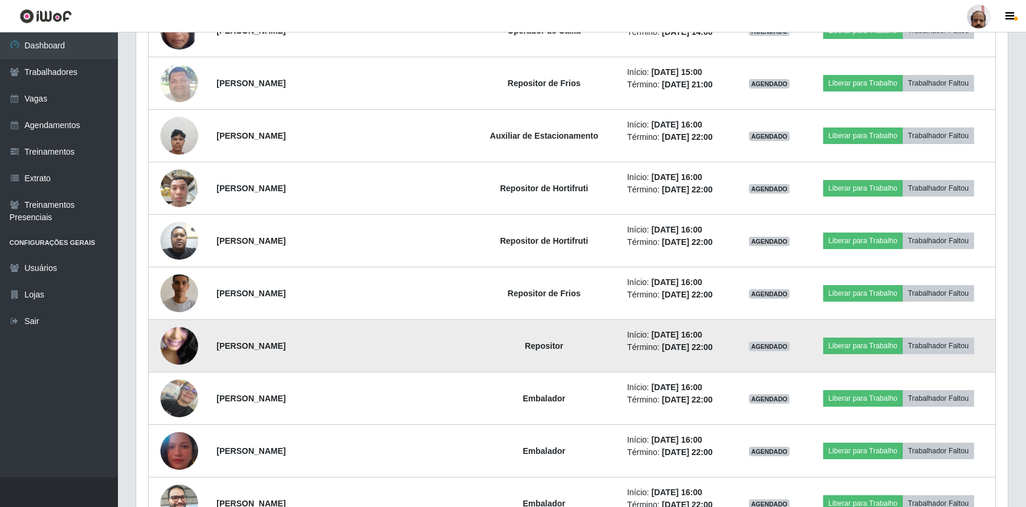
click at [169, 336] on img at bounding box center [179, 346] width 38 height 84
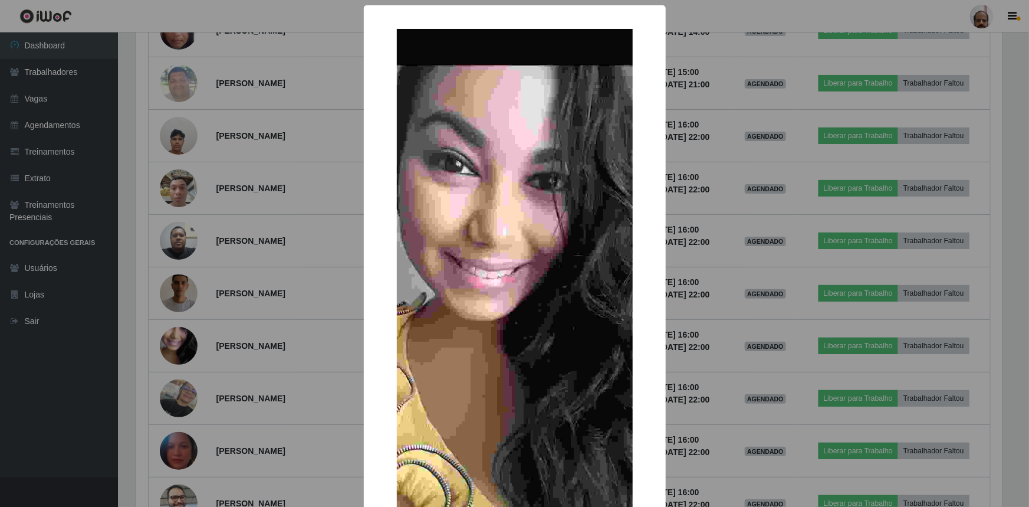
drag, startPoint x: 761, startPoint y: 404, endPoint x: 715, endPoint y: 459, distance: 72.0
click at [761, 405] on div "× OK Cancel" at bounding box center [514, 253] width 1029 height 507
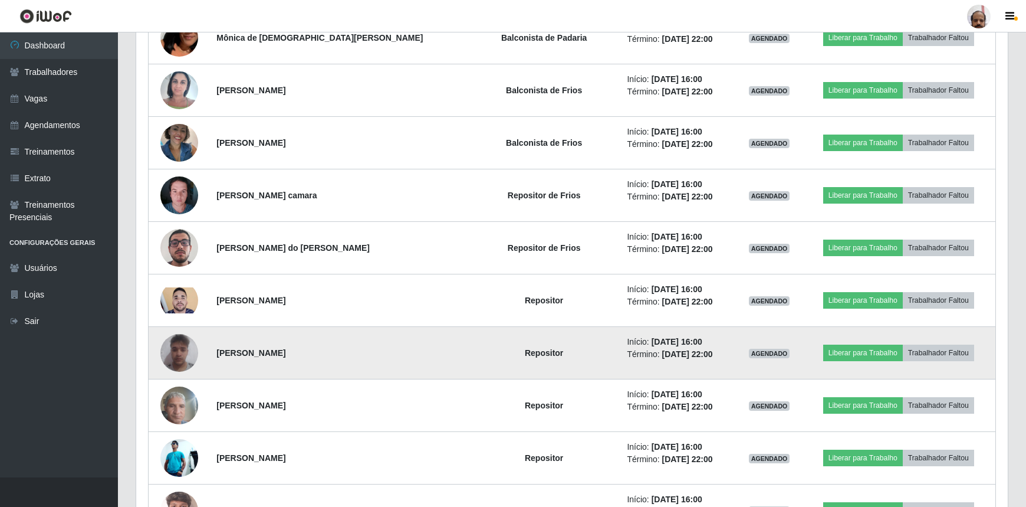
scroll to position [5619, 0]
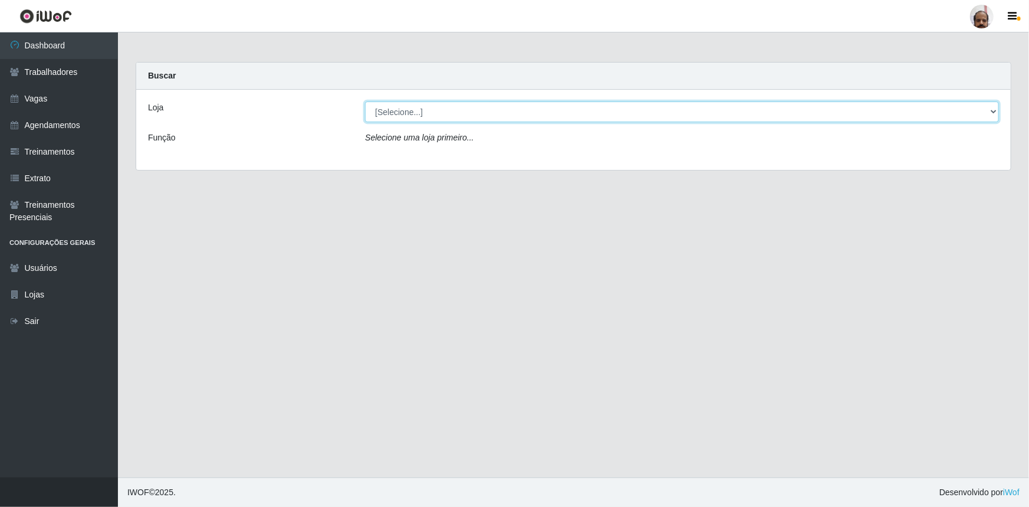
click at [991, 107] on select "[Selecione...] Mar Vermelho - Loja 05" at bounding box center [682, 111] width 634 height 21
select select "252"
click at [365, 101] on select "[Selecione...] Mar Vermelho - Loja 05" at bounding box center [682, 111] width 634 height 21
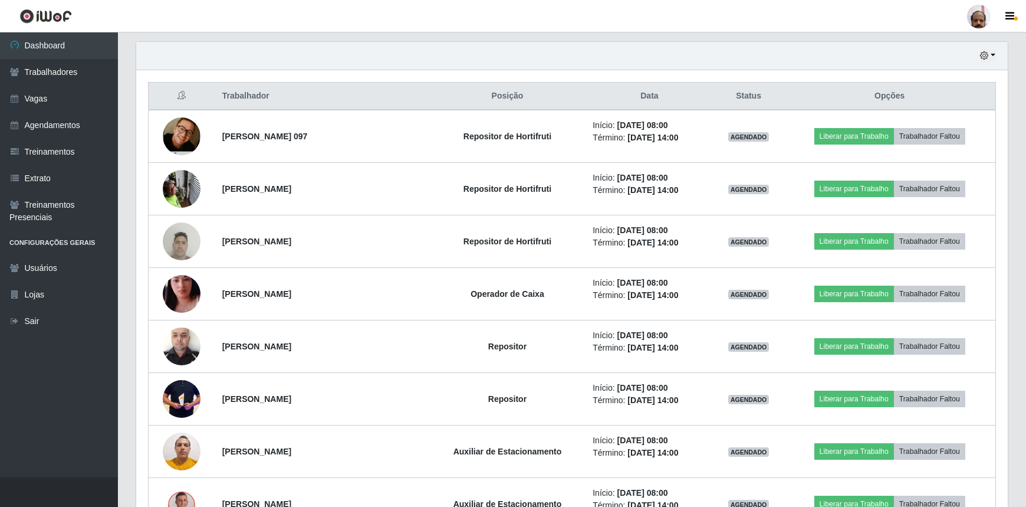
scroll to position [251, 0]
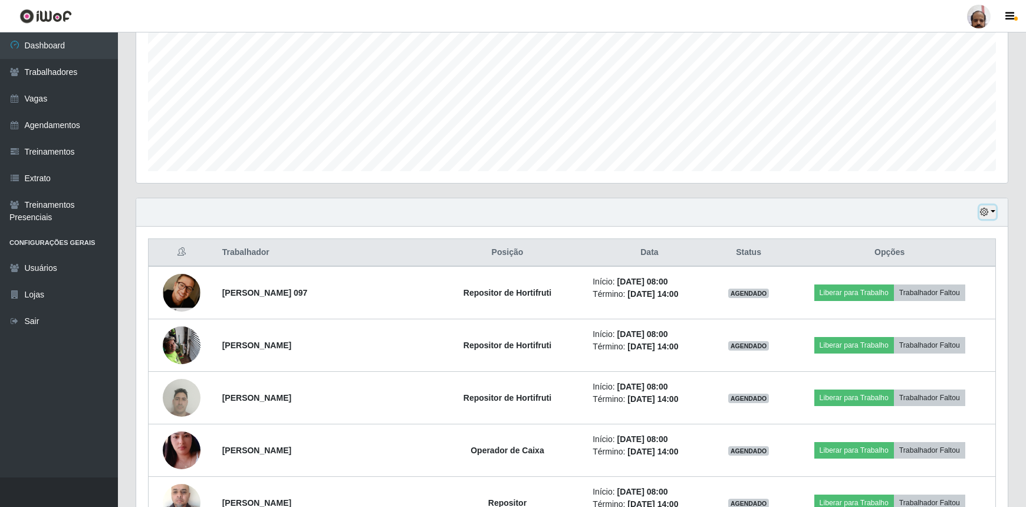
click at [985, 210] on icon "button" at bounding box center [984, 212] width 8 height 8
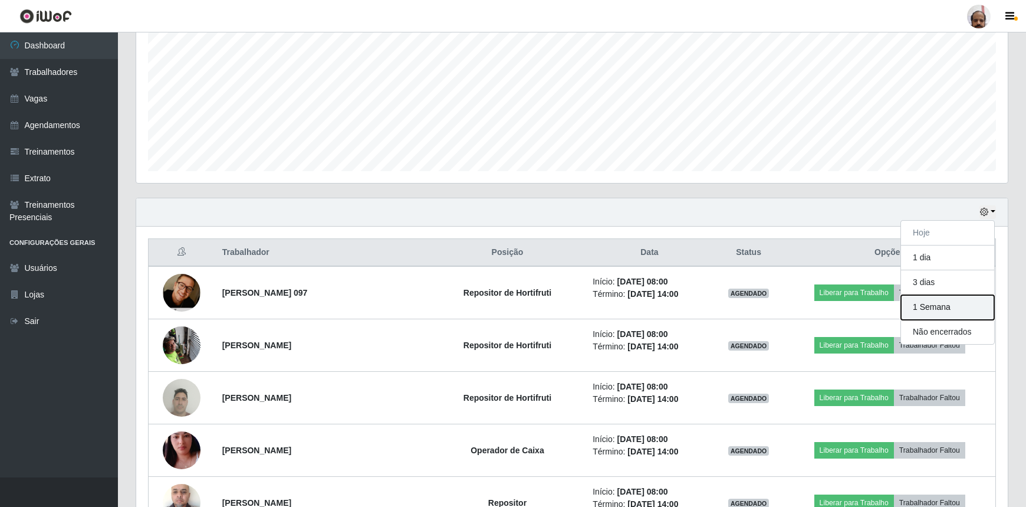
click at [931, 305] on button "1 Semana" at bounding box center [947, 307] width 93 height 25
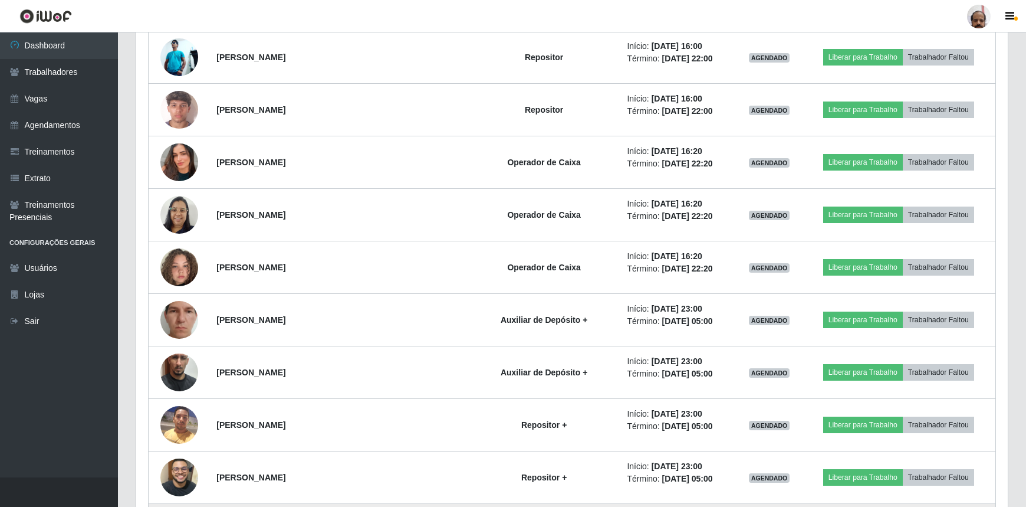
scroll to position [6201, 0]
